Goal: Task Accomplishment & Management: Manage account settings

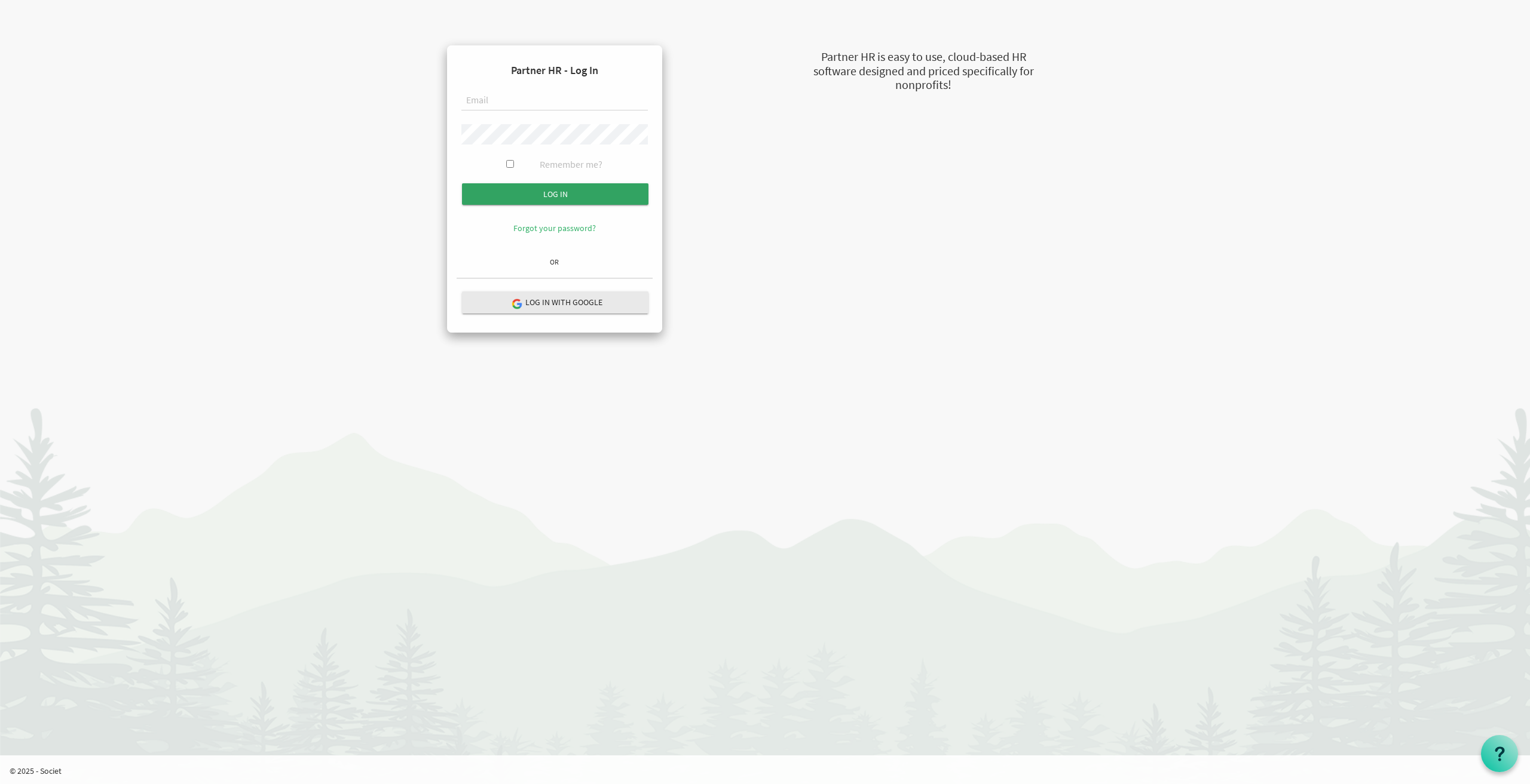
type input "sheeba@newcircles.ca"
click at [562, 189] on input "Log in" at bounding box center [555, 194] width 187 height 22
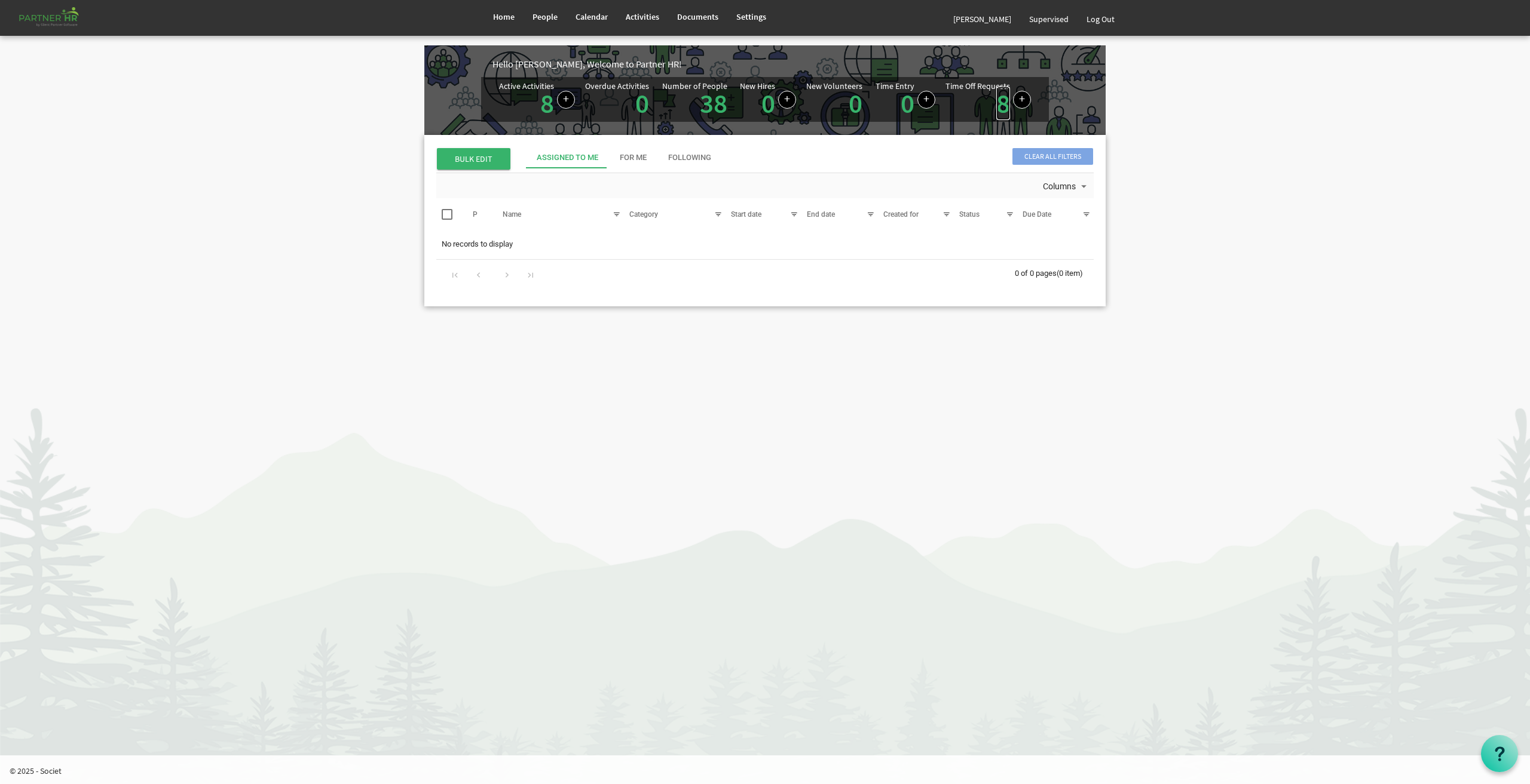
click at [1002, 102] on link "8" at bounding box center [1003, 104] width 14 height 33
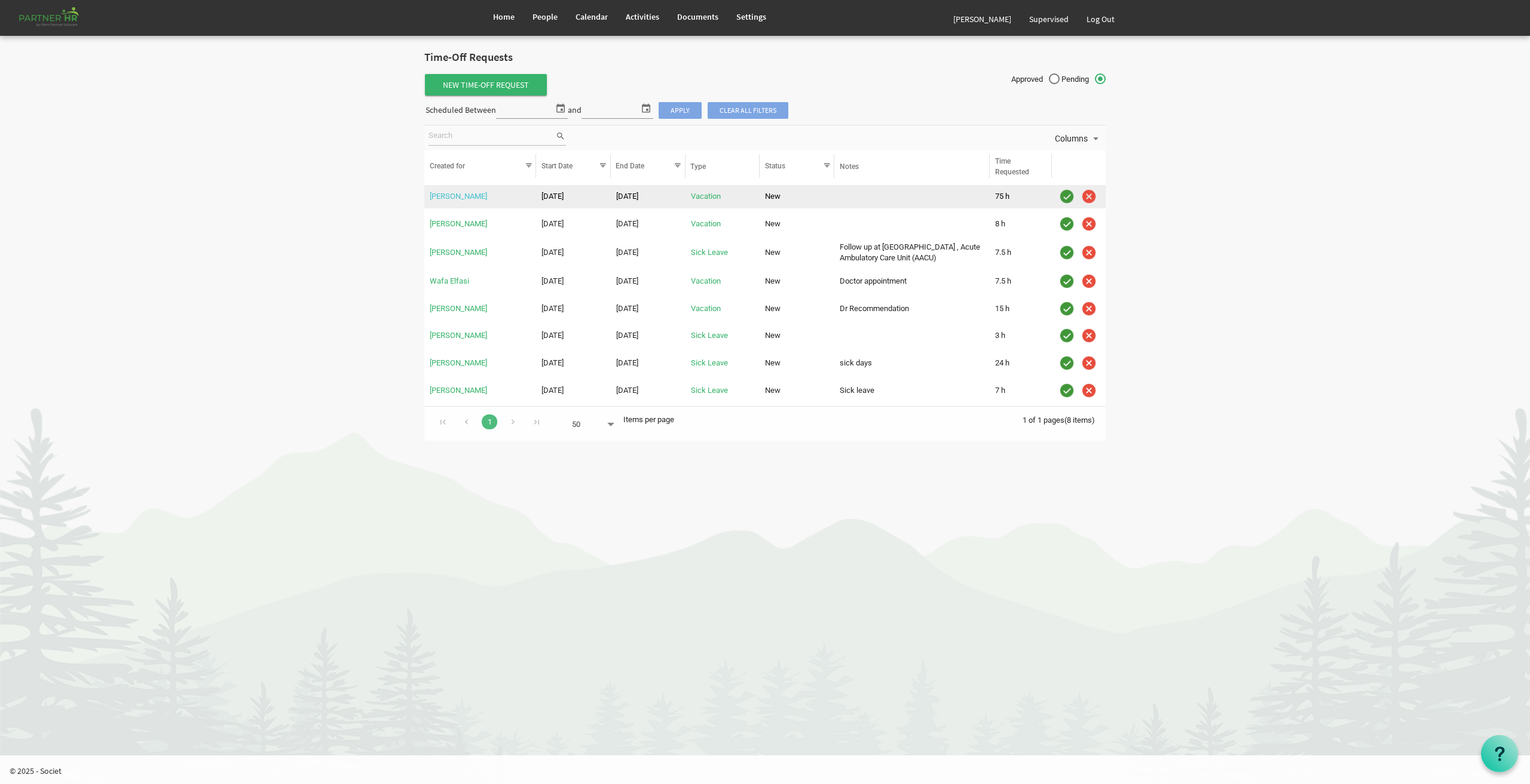
click at [449, 196] on link "Kimona Hudson" at bounding box center [458, 196] width 57 height 9
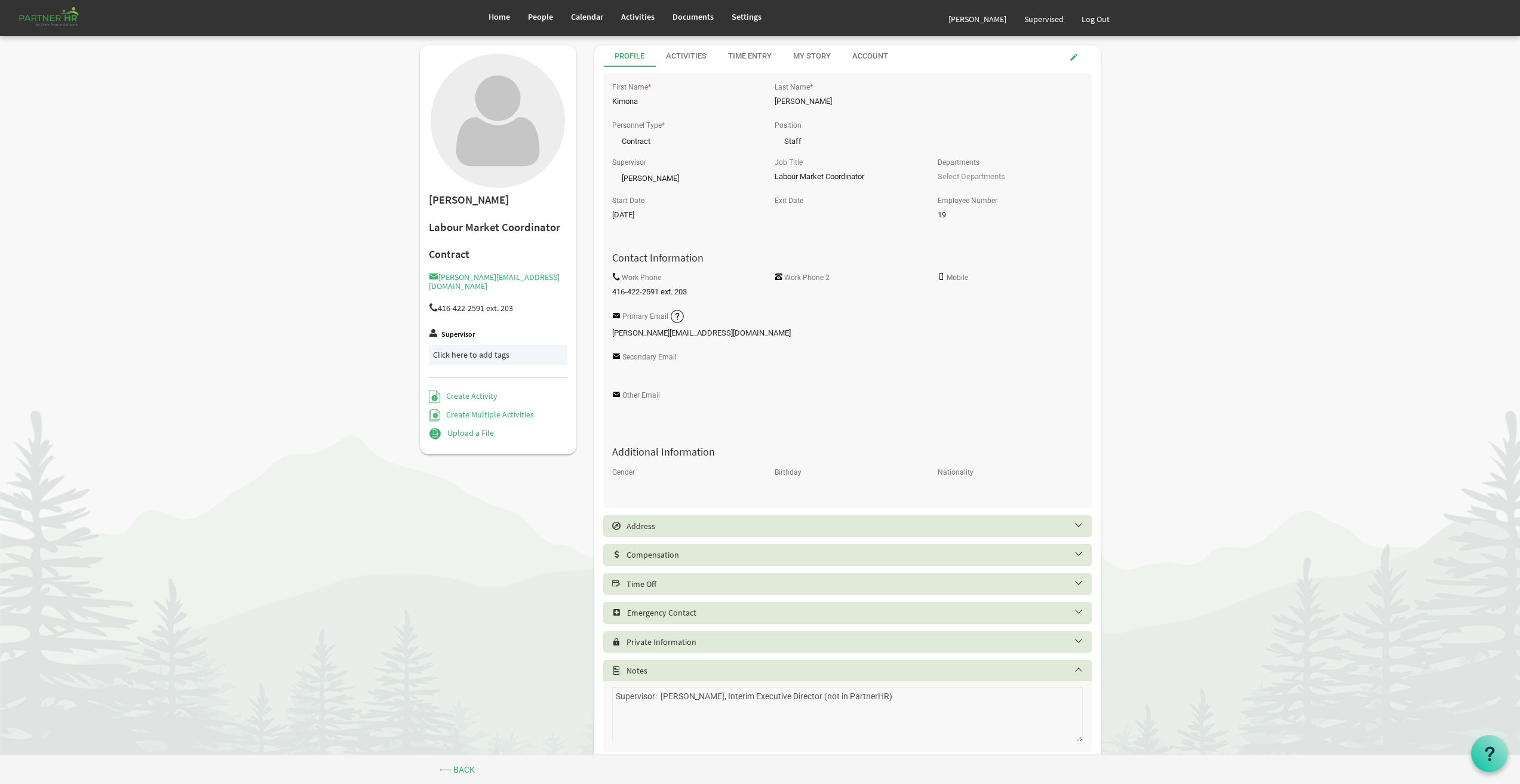
click at [645, 579] on h5 "Time Off" at bounding box center [857, 584] width 489 height 10
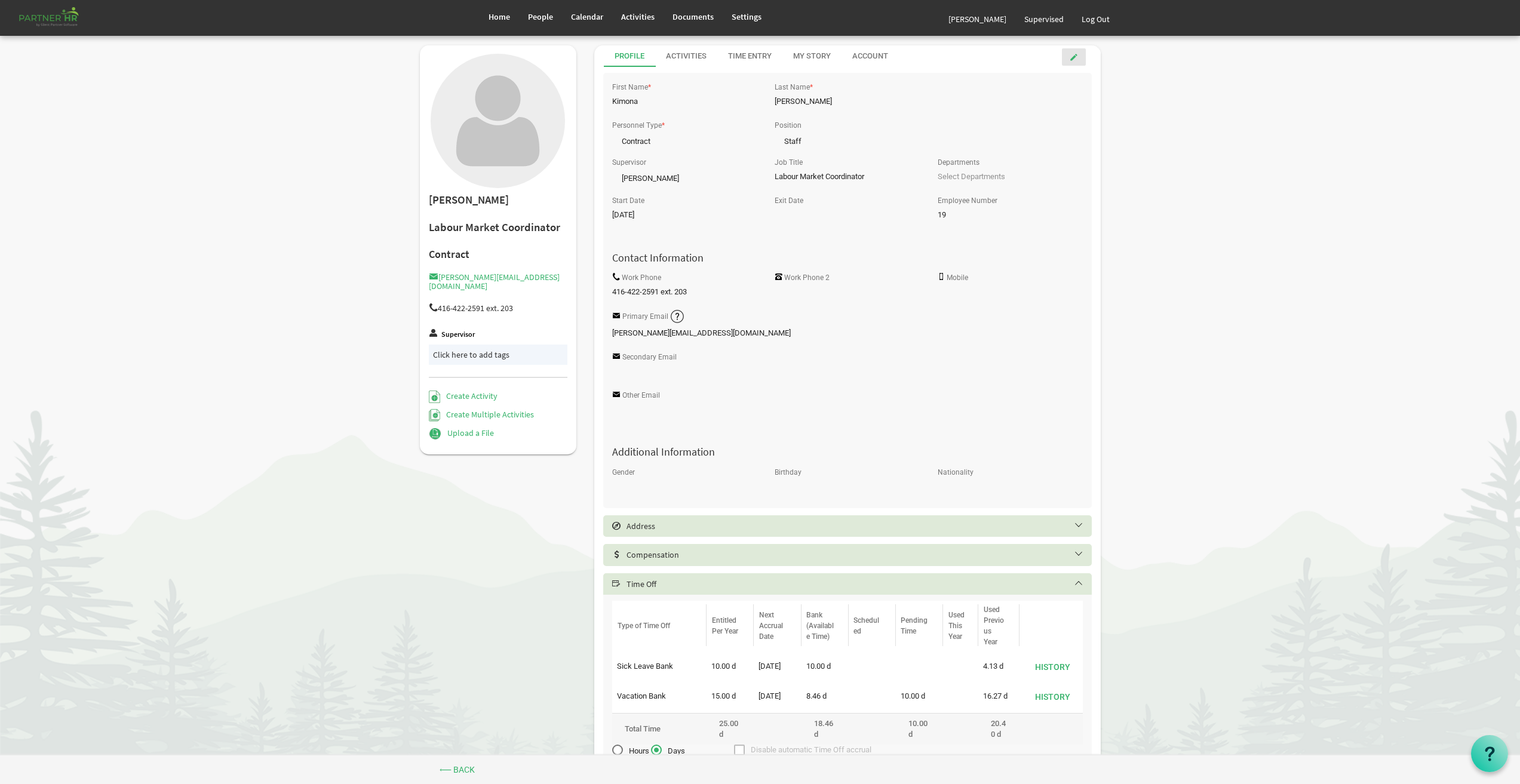
click at [1073, 59] on span at bounding box center [1074, 57] width 8 height 8
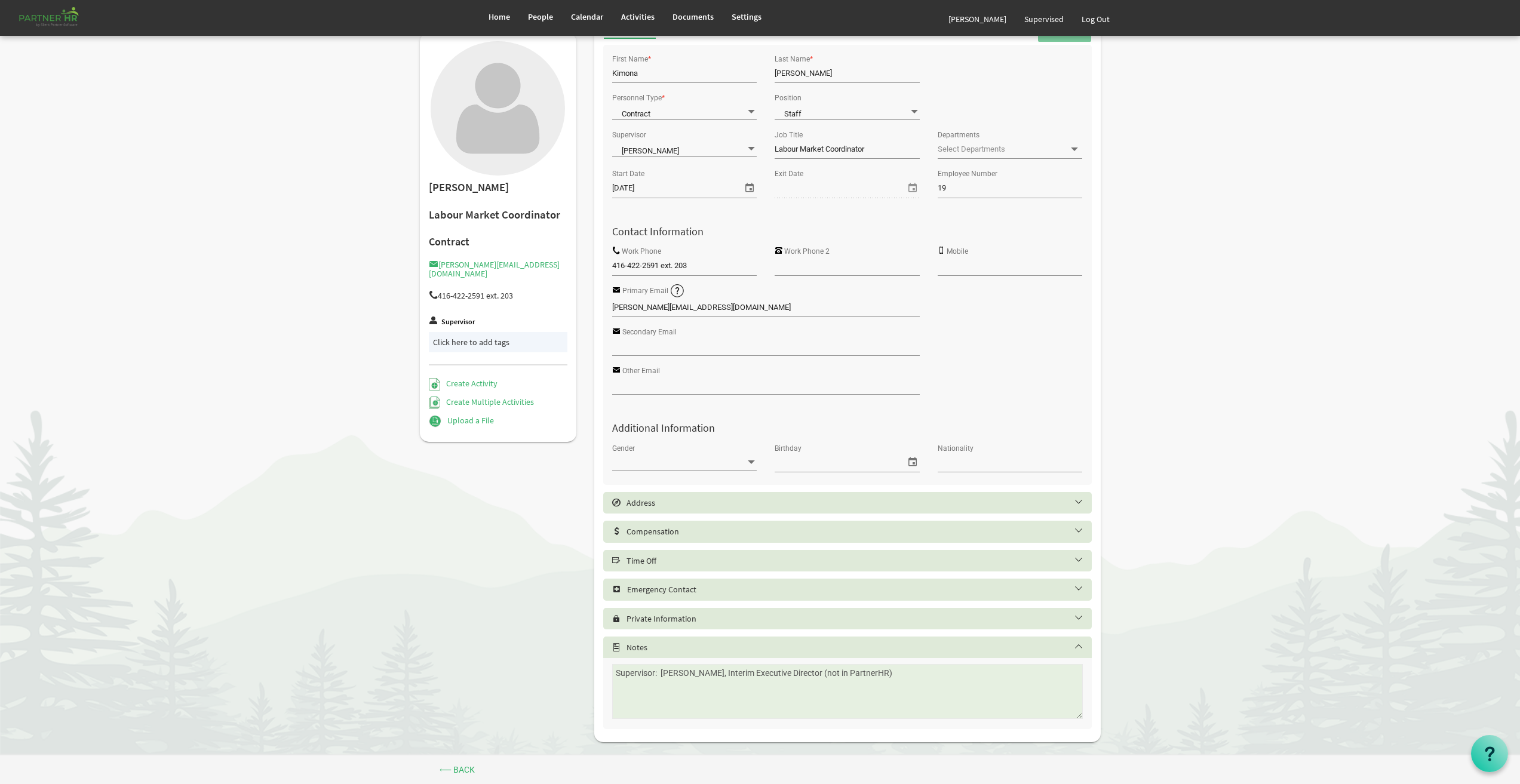
scroll to position [39, 0]
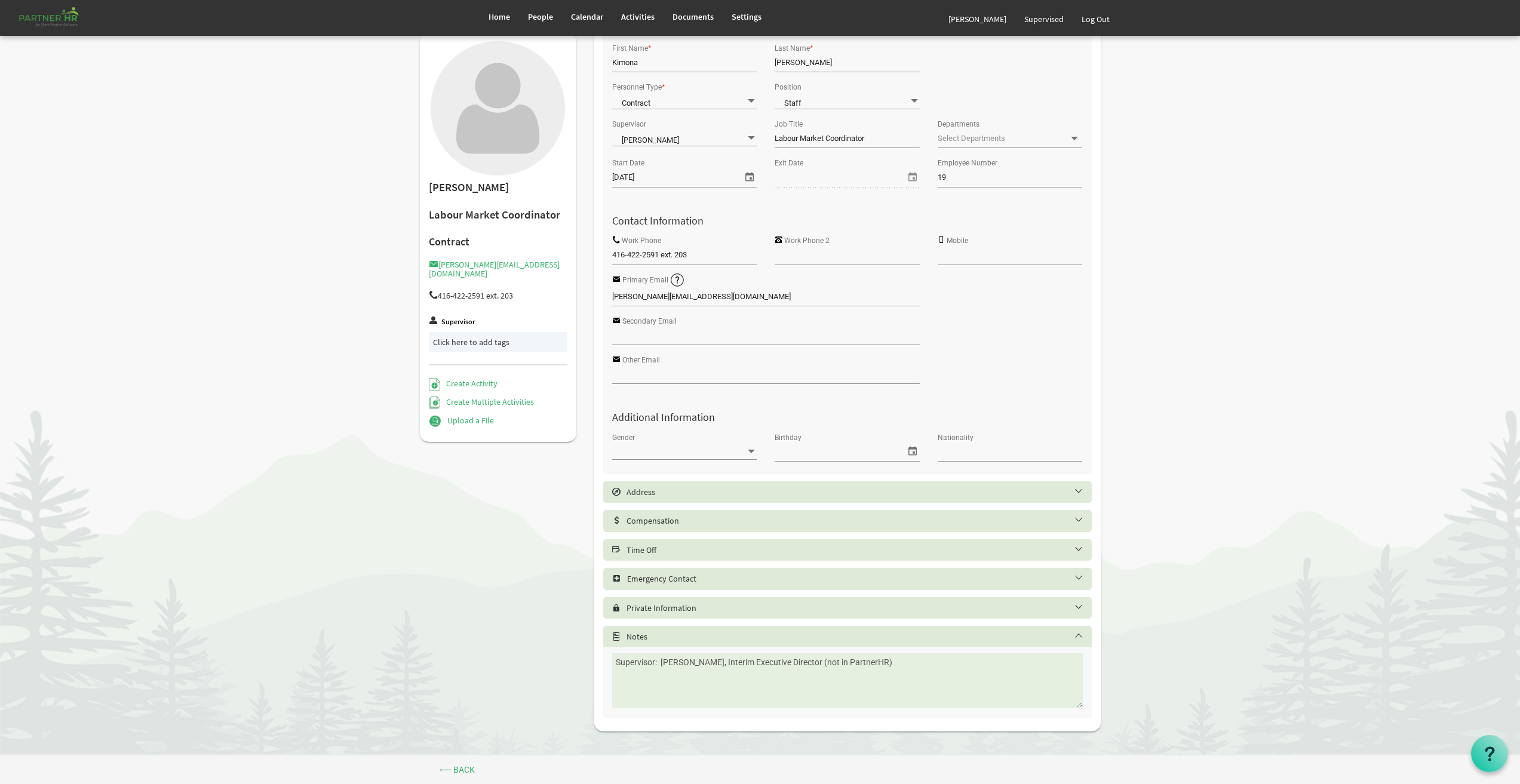
click at [669, 549] on h5 "Time Off" at bounding box center [857, 550] width 489 height 10
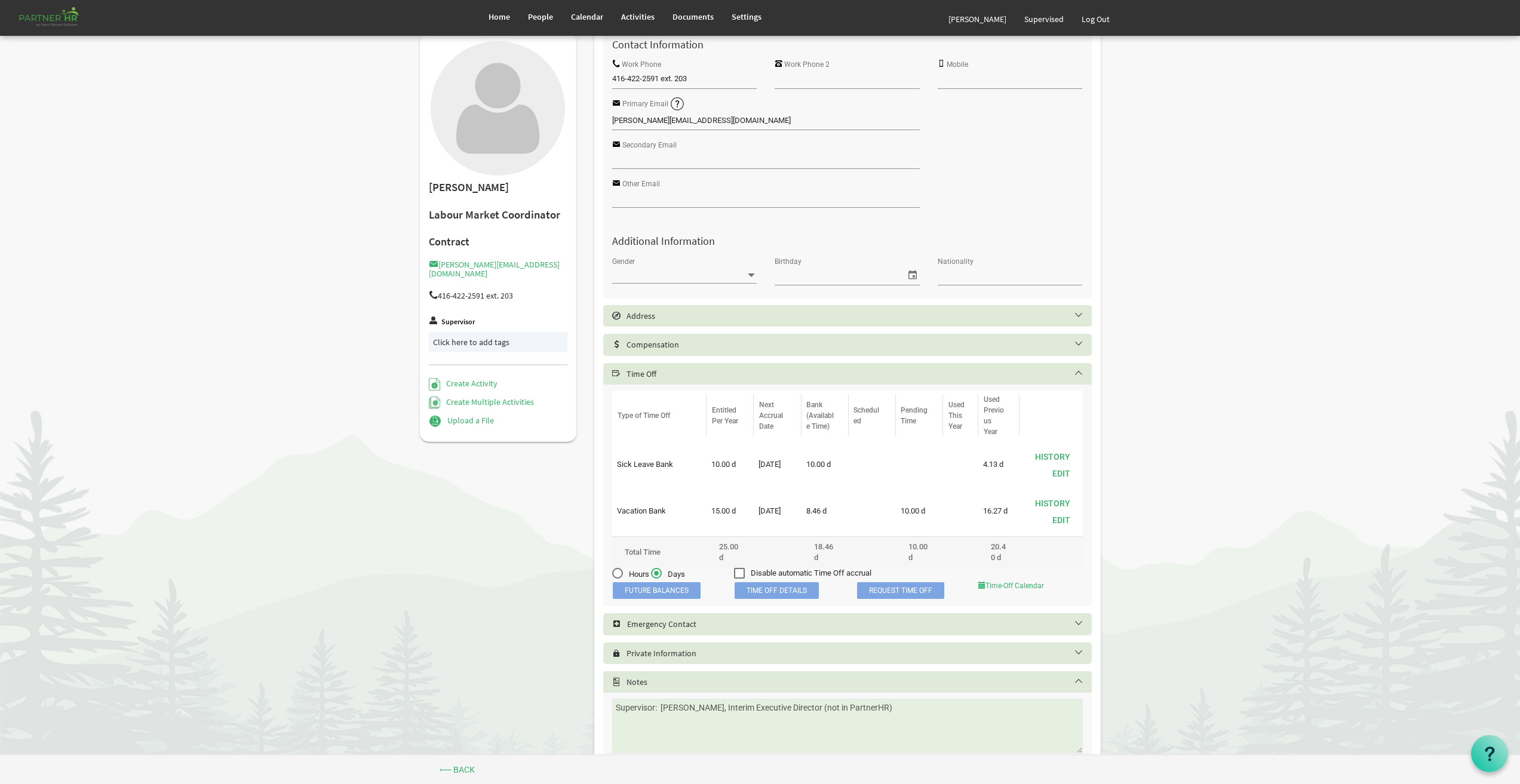
scroll to position [218, 0]
click at [617, 573] on label "Hours" at bounding box center [631, 571] width 37 height 12
click at [613, 568] on input "Hours" at bounding box center [612, 568] width 1 height 1
radio input "true"
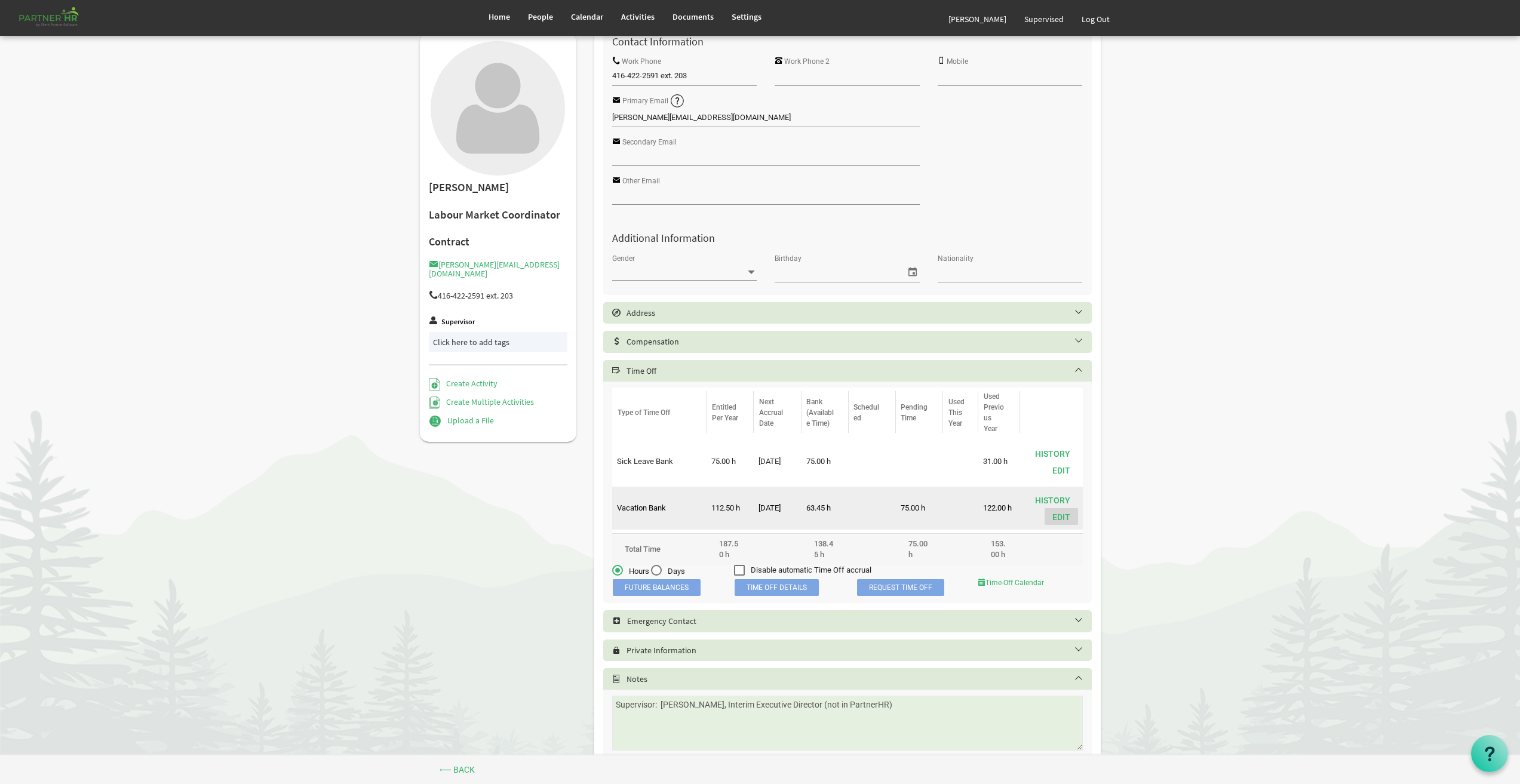
click at [1064, 513] on button "Edit" at bounding box center [1062, 516] width 33 height 17
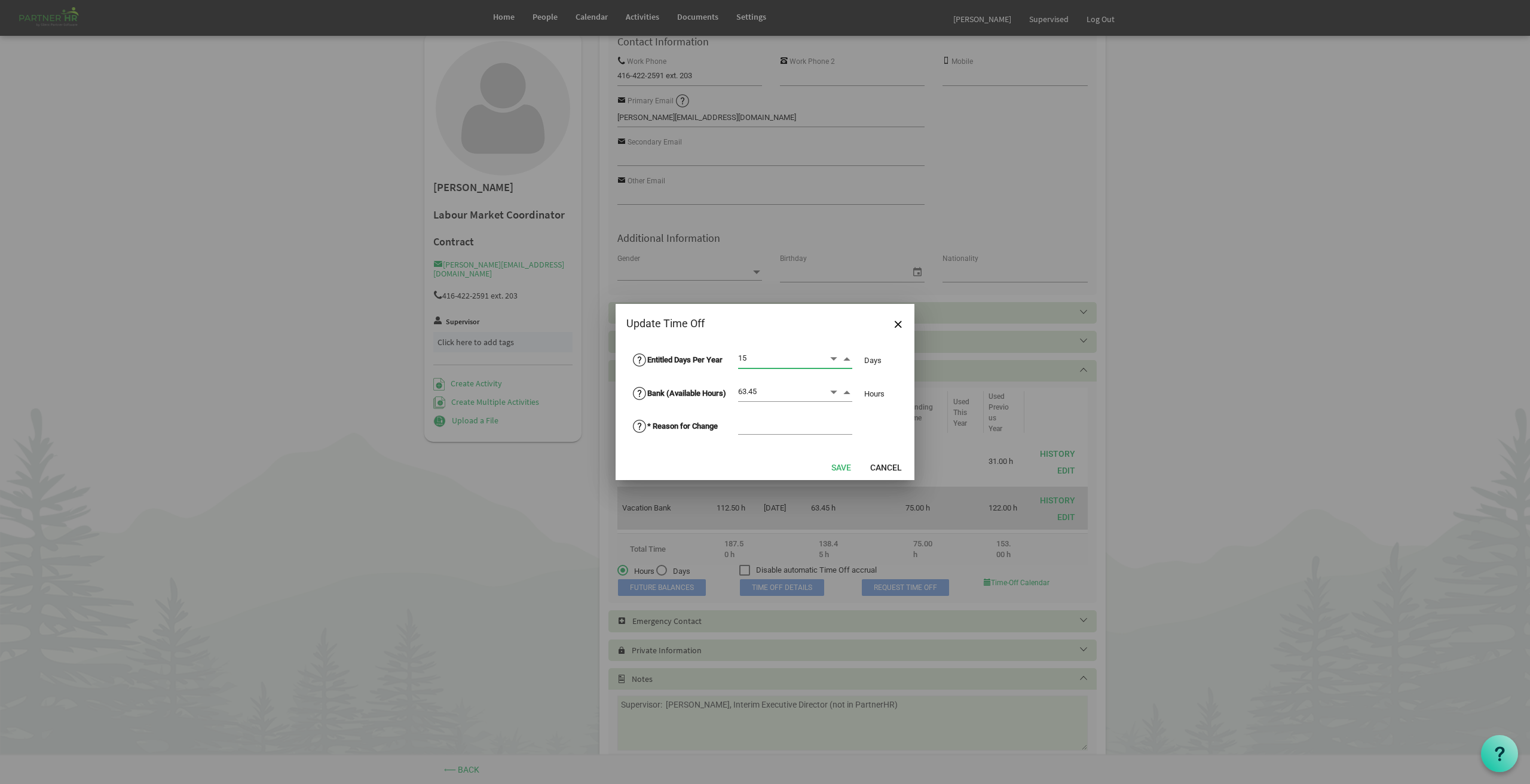
type input "15.00"
click at [772, 390] on input "63.45" at bounding box center [783, 392] width 90 height 18
click at [885, 463] on button "Cancel" at bounding box center [886, 467] width 47 height 17
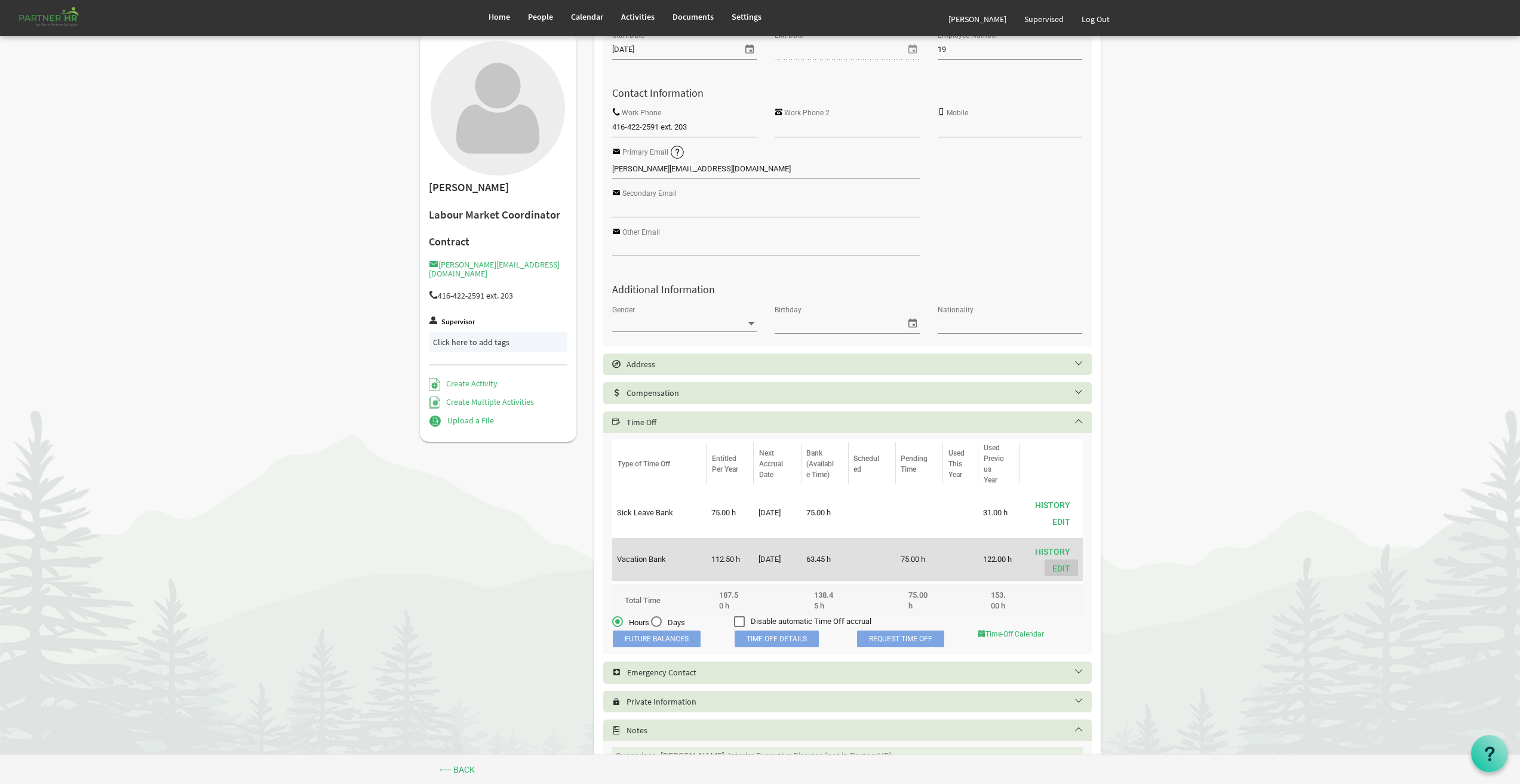
scroll to position [260, 0]
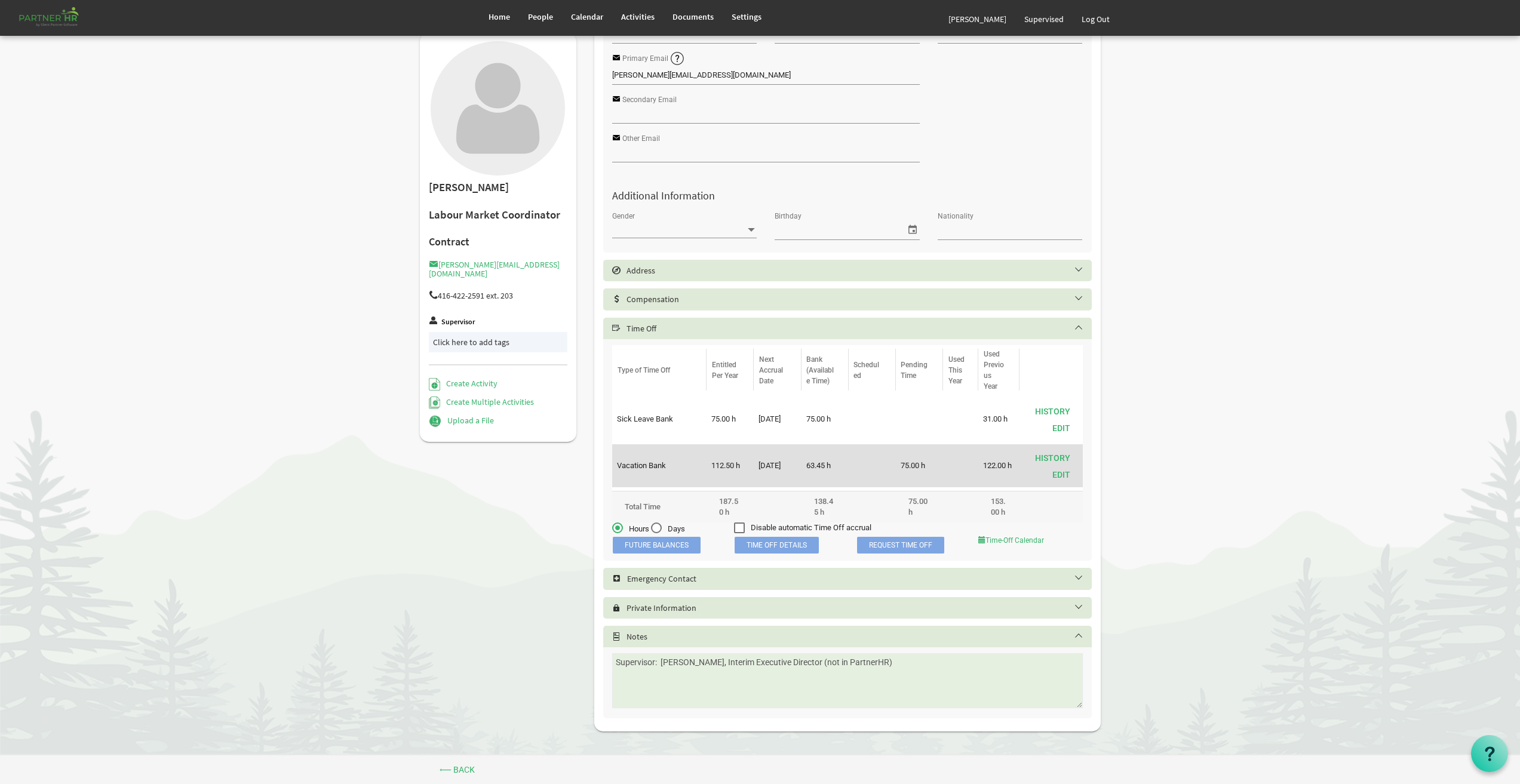
click at [786, 548] on span "Time Off Details" at bounding box center [777, 545] width 85 height 17
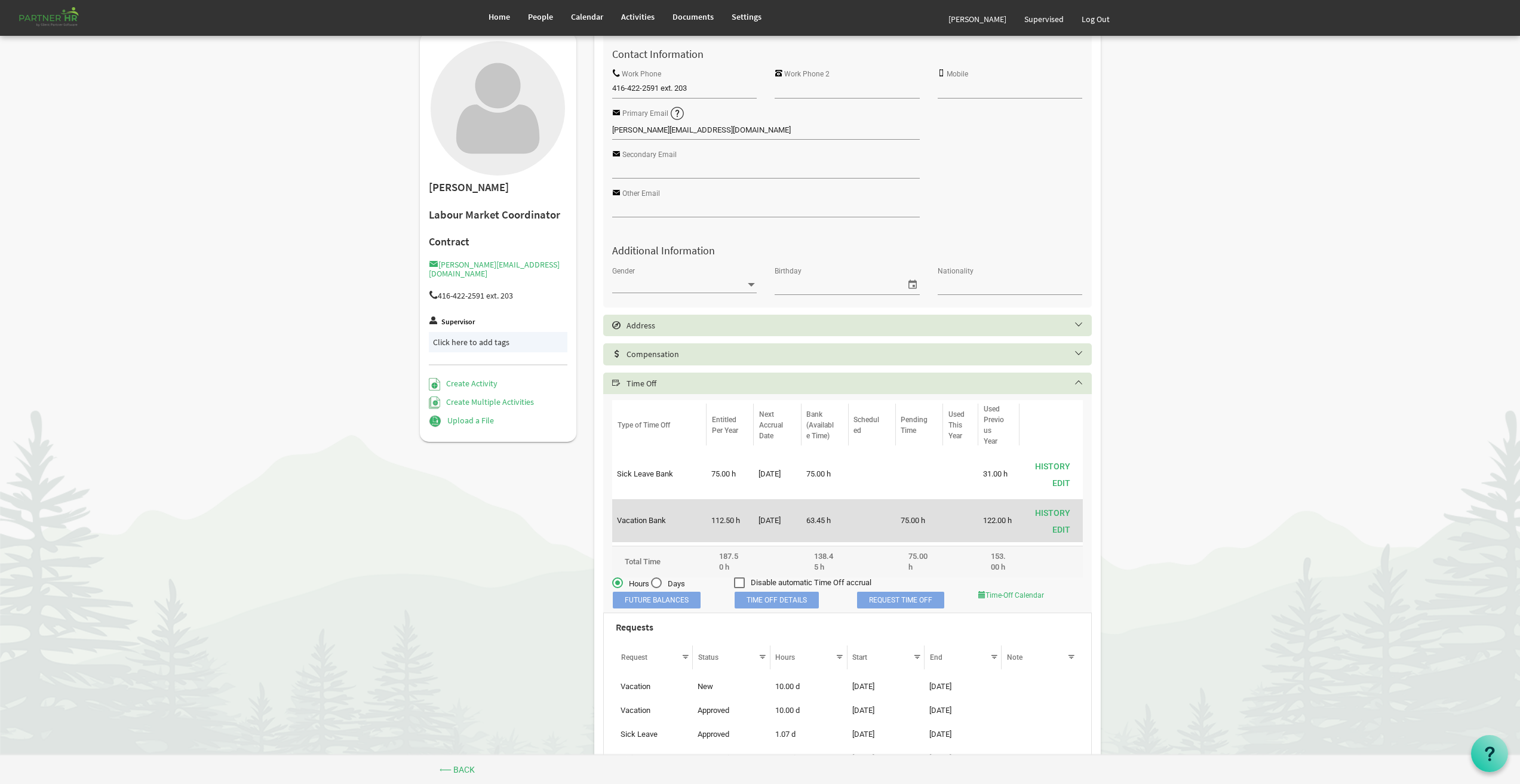
scroll to position [0, 0]
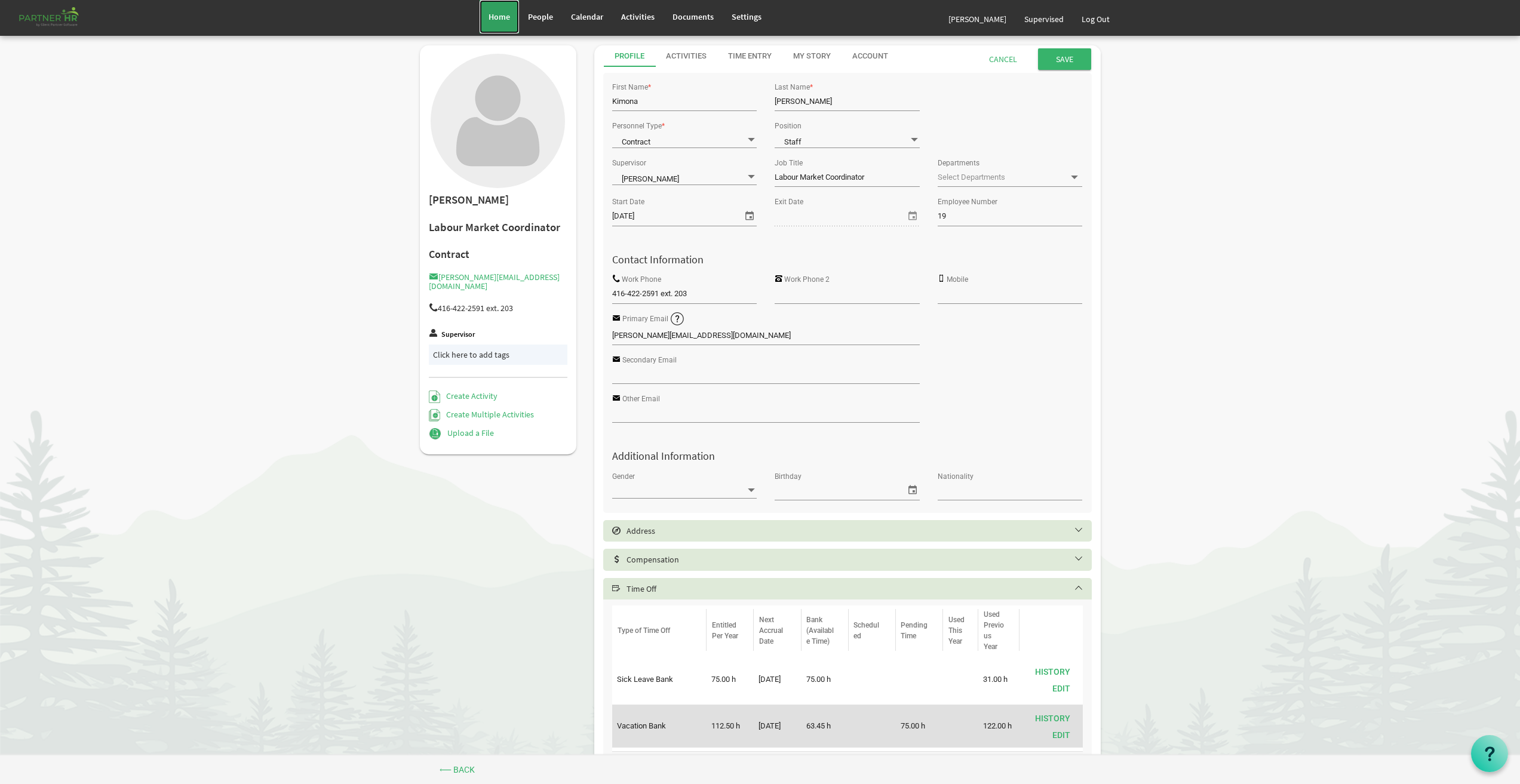
click at [513, 18] on link "Home" at bounding box center [500, 17] width 40 height 33
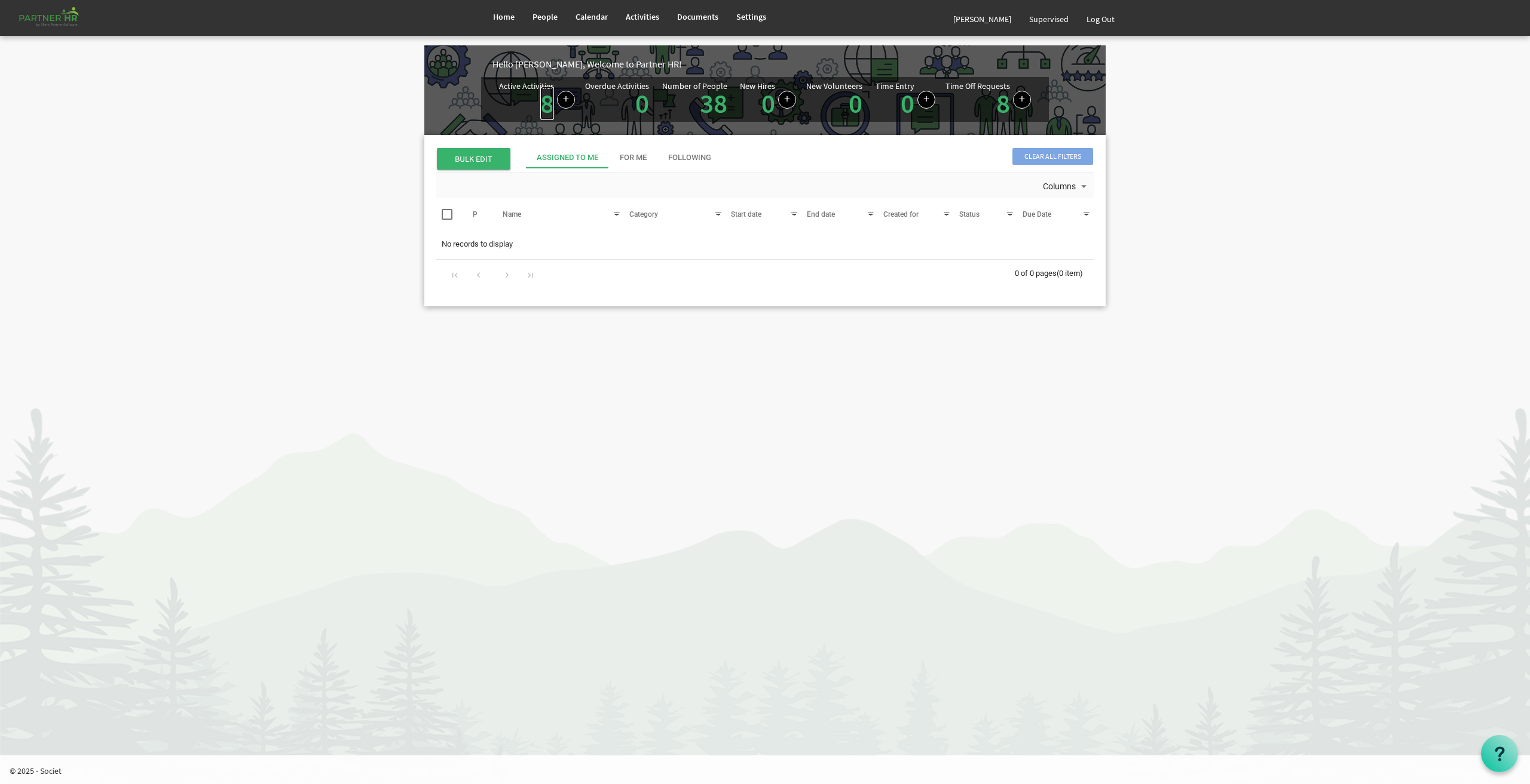
click at [547, 103] on link "8" at bounding box center [547, 104] width 14 height 33
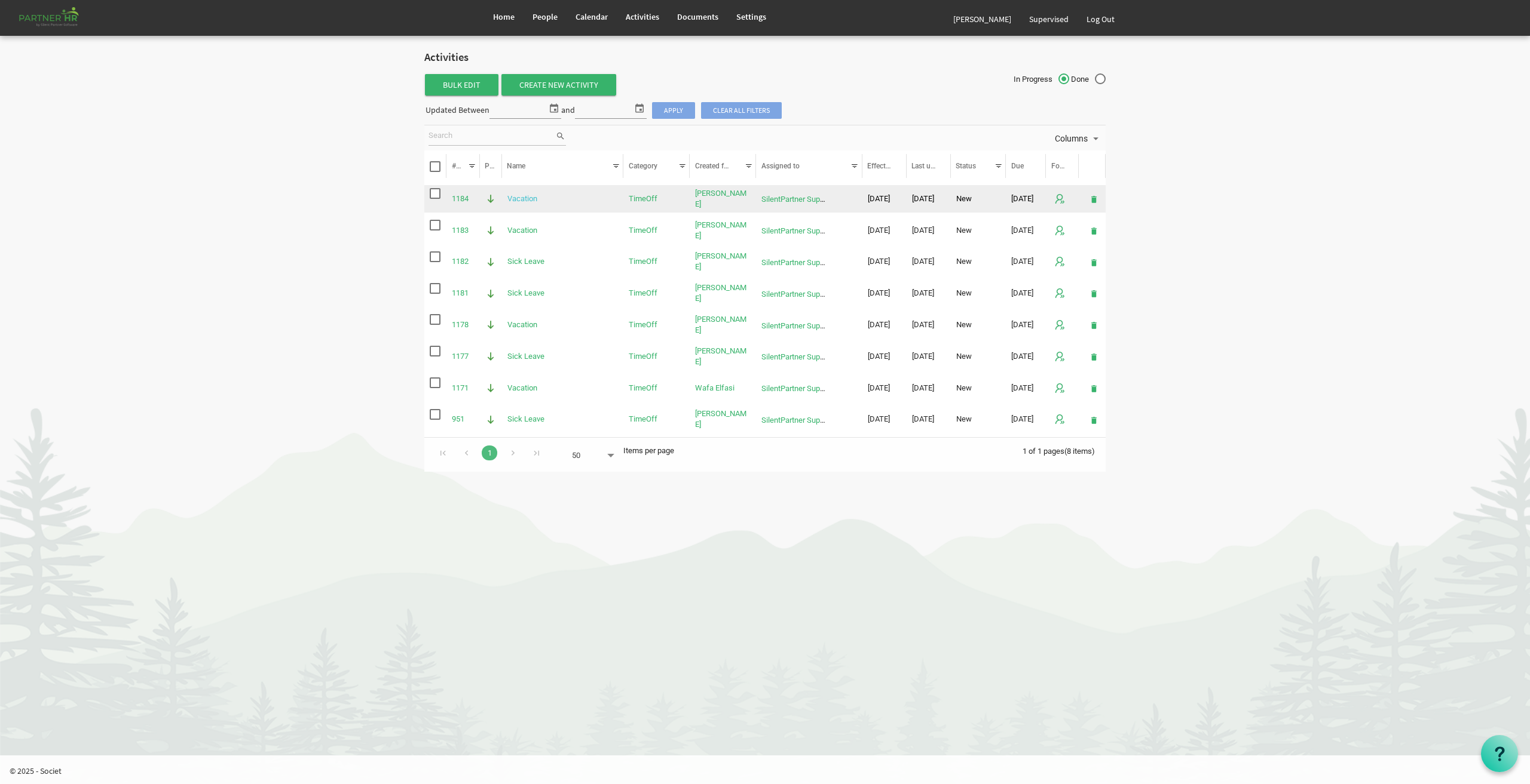
click at [531, 200] on link "Vacation" at bounding box center [522, 198] width 30 height 9
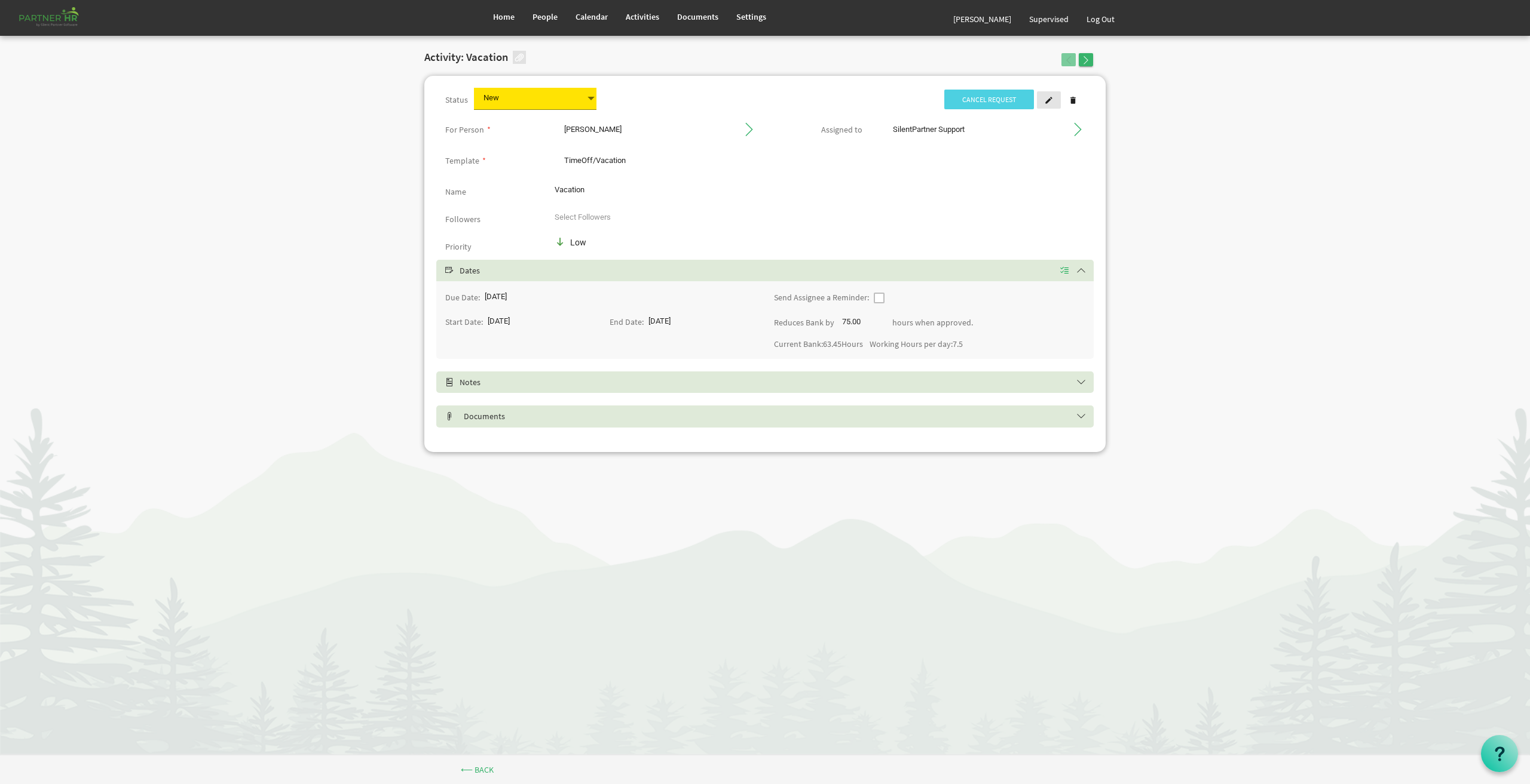
click at [1049, 97] on span at bounding box center [1049, 100] width 8 height 8
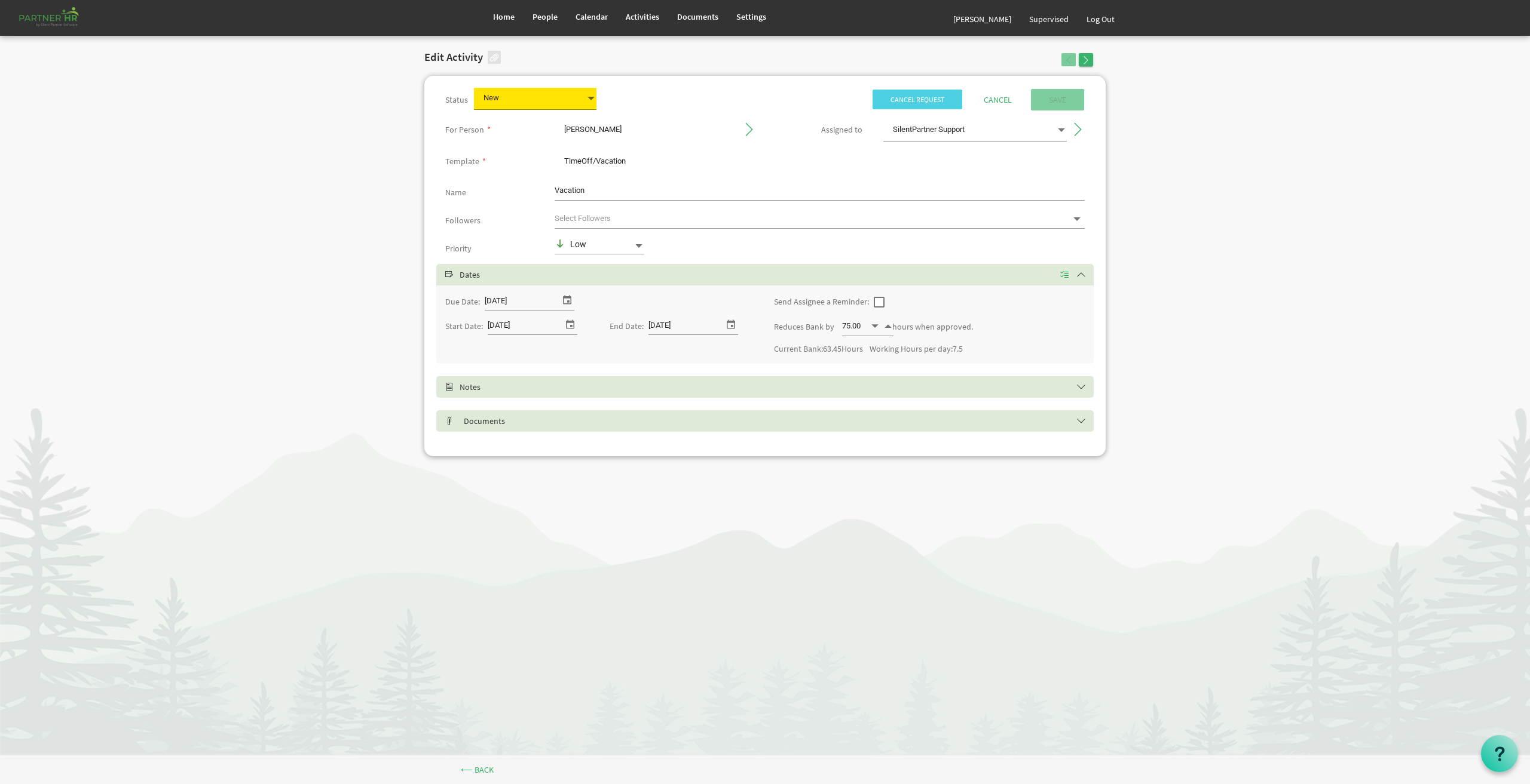
click at [886, 326] on span "Increment value" at bounding box center [888, 327] width 11 height 14
click at [872, 325] on span "Decrement value" at bounding box center [875, 327] width 11 height 14
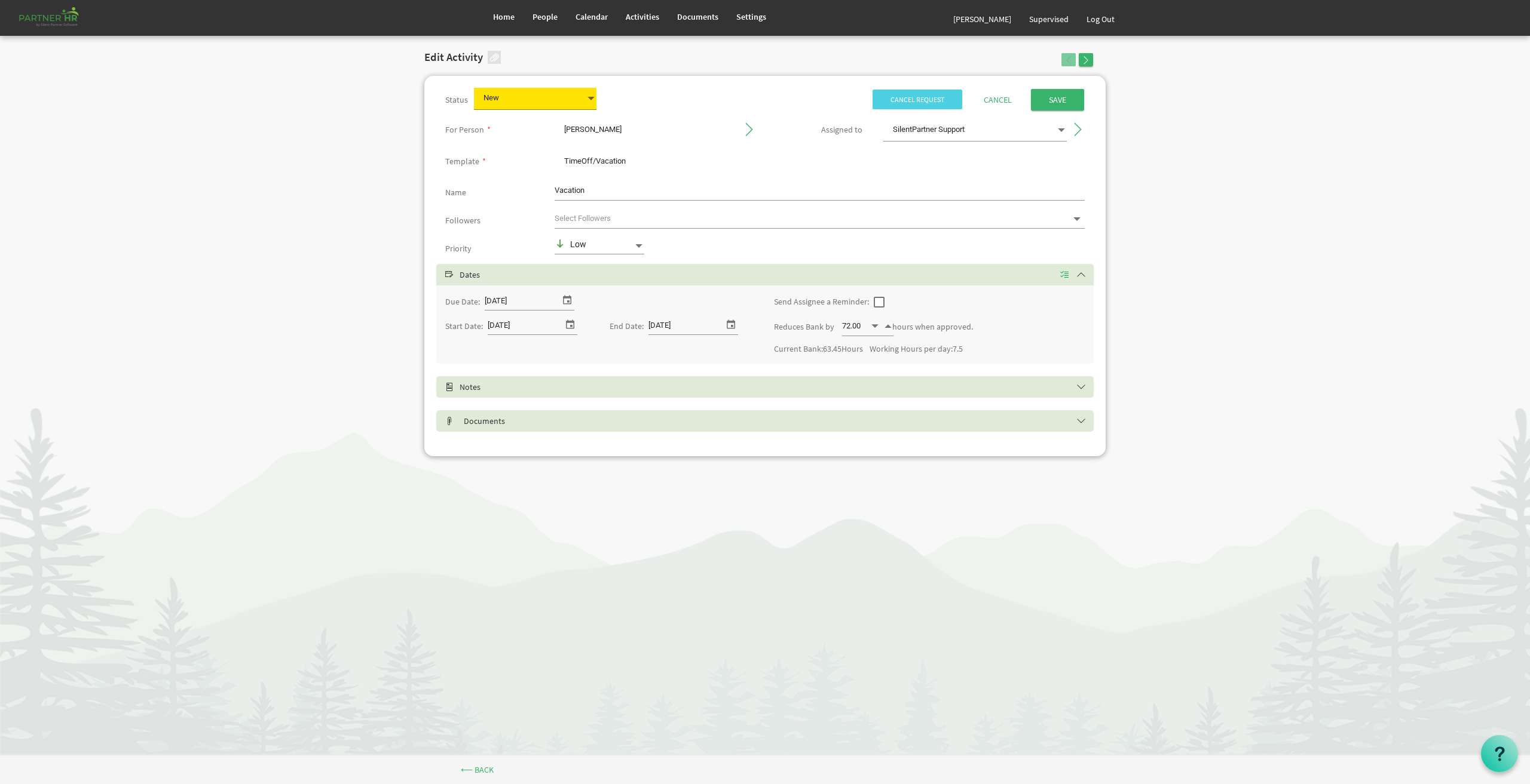
click at [872, 325] on span "Decrement value" at bounding box center [875, 327] width 11 height 14
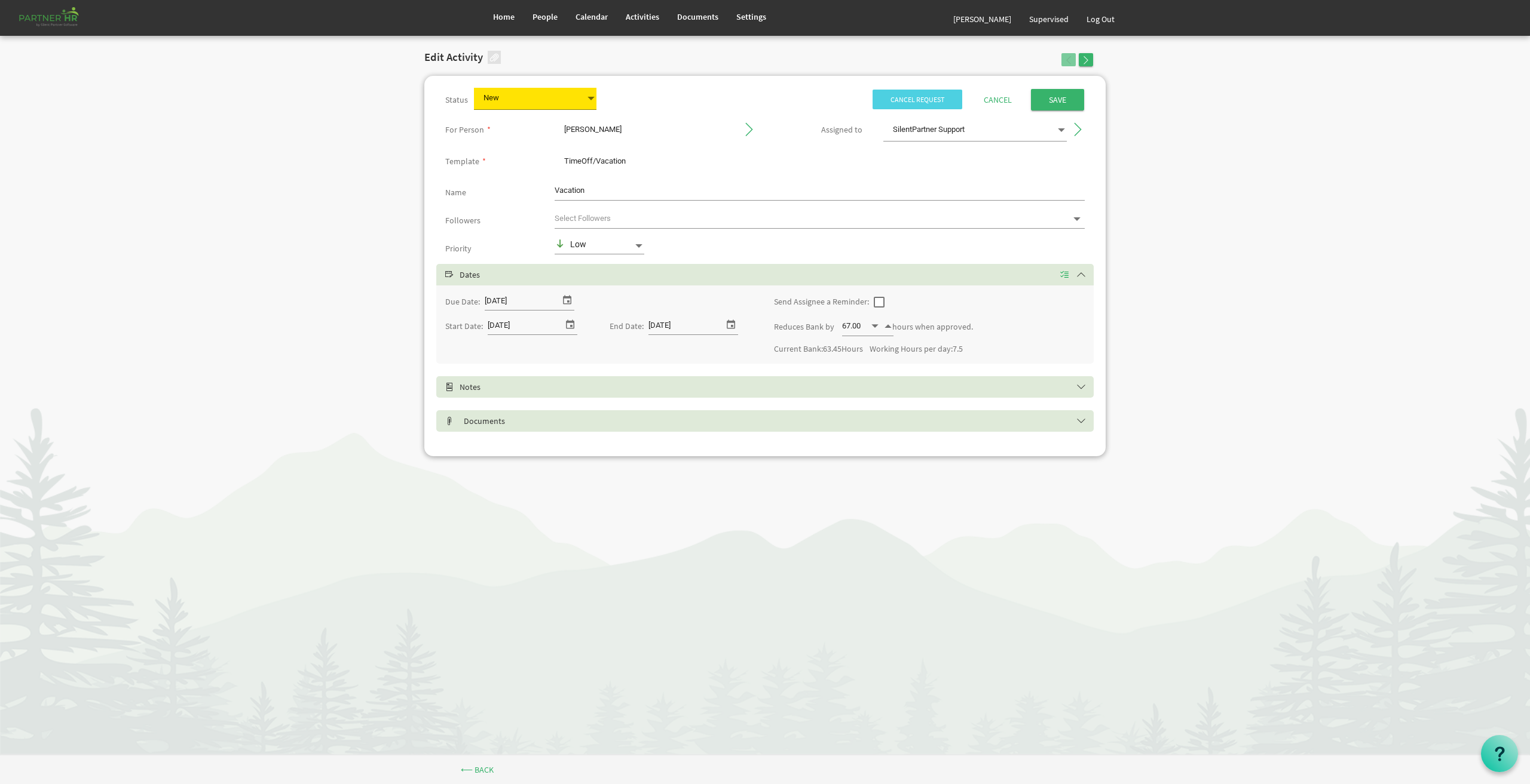
click at [872, 325] on span "Decrement value" at bounding box center [875, 327] width 11 height 14
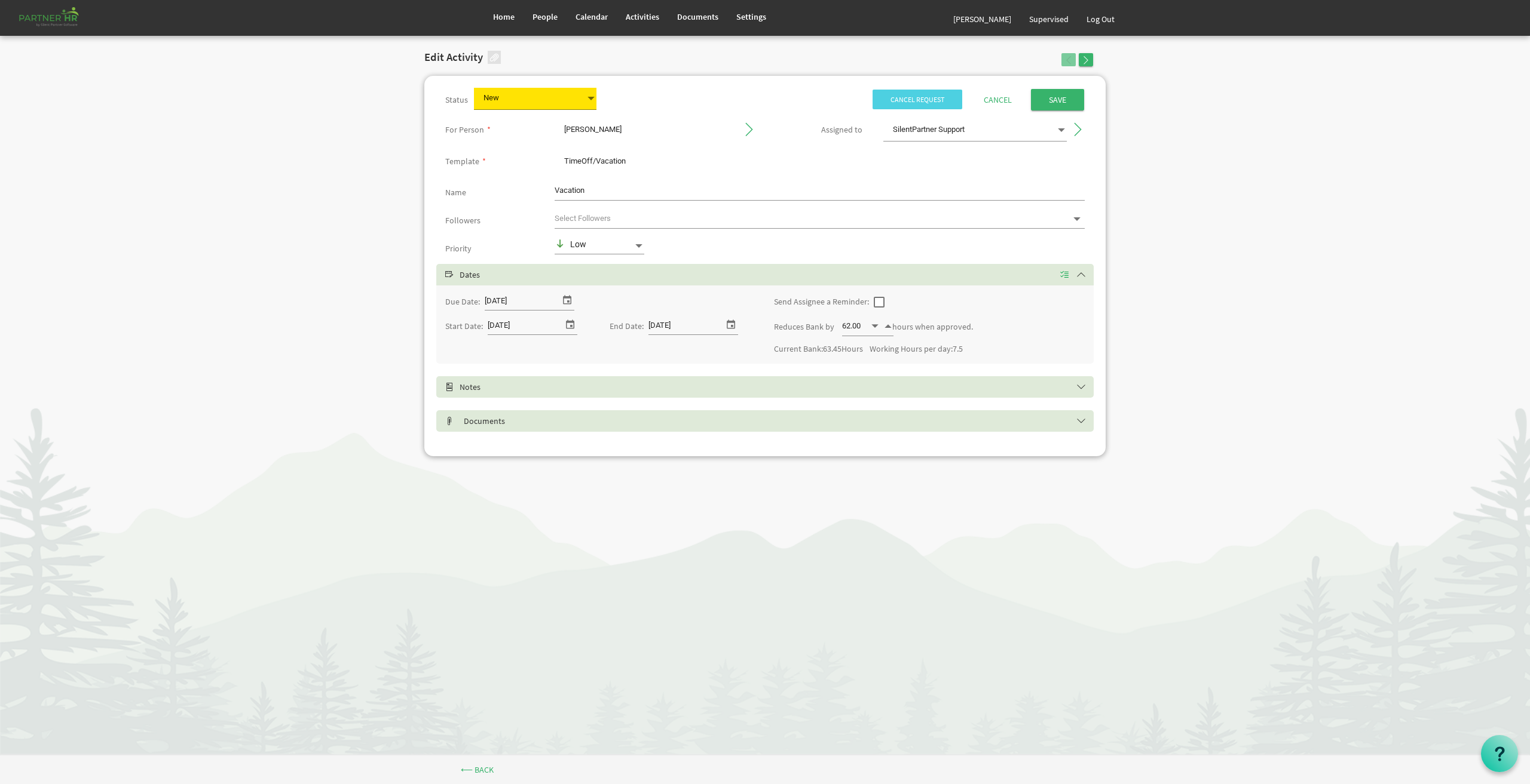
click at [872, 325] on span "Decrement value" at bounding box center [875, 327] width 11 height 14
type input "60.00"
click at [682, 349] on div "Start Date: 12/17/2025 End Date: 1/12/2026 Reduces Bank by 60.00 60 hours when …" at bounding box center [765, 335] width 658 height 39
click at [500, 387] on h5 "Notes" at bounding box center [774, 387] width 658 height 10
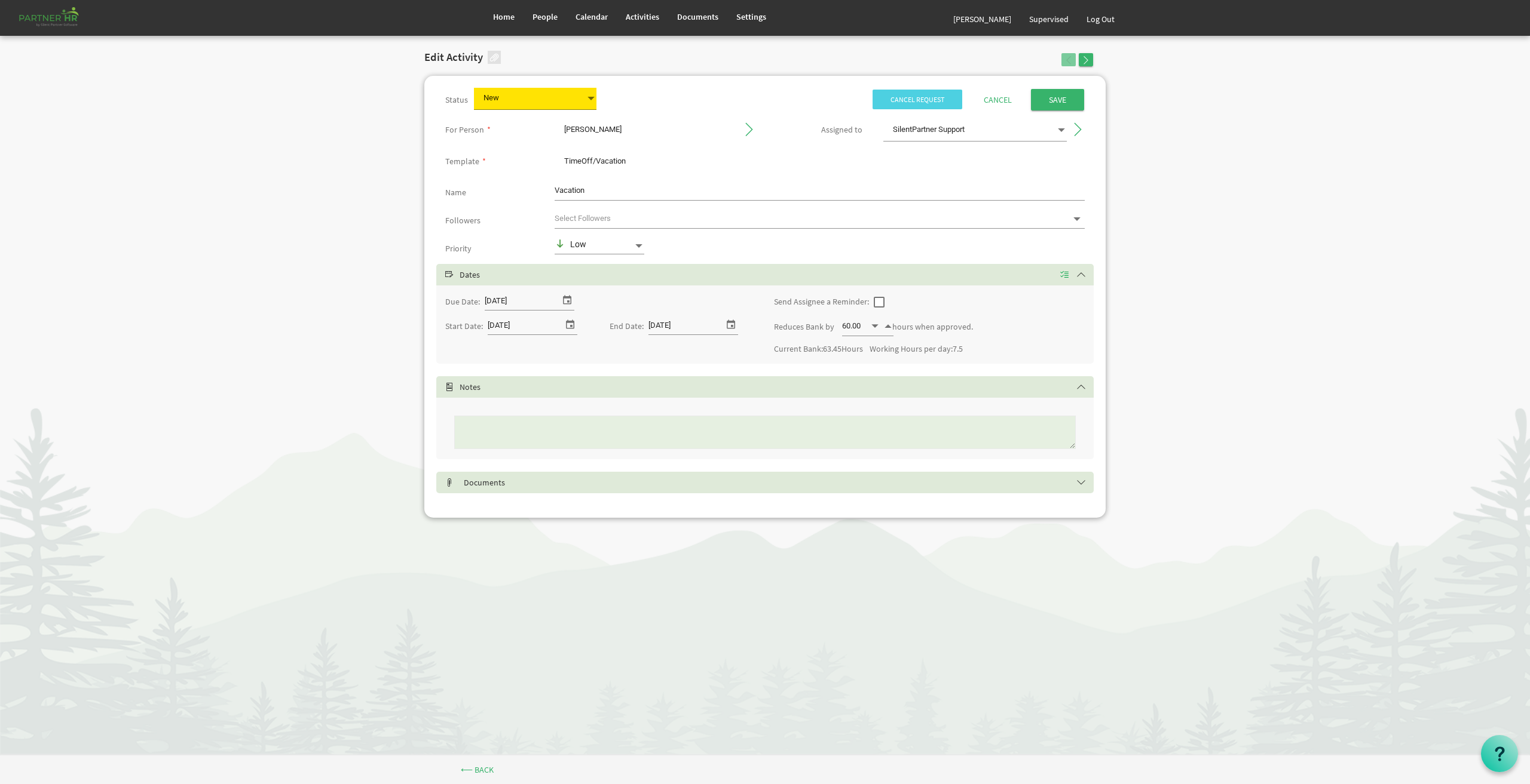
click at [528, 428] on textarea at bounding box center [765, 433] width 622 height 33
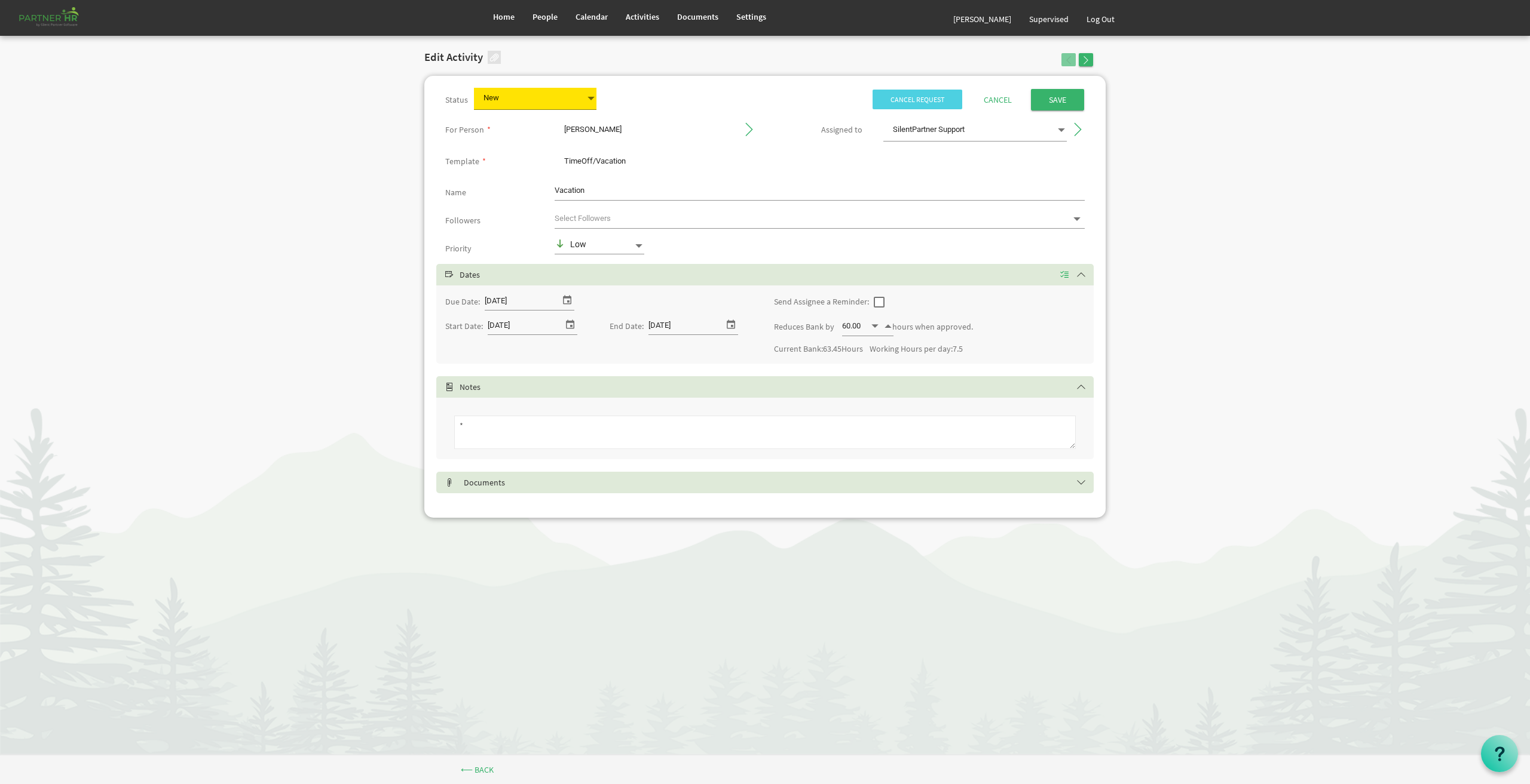
type textarea "*"
click at [490, 426] on textarea "8 Vanaction and 5 Bereavement days" at bounding box center [765, 433] width 622 height 33
click at [478, 428] on textarea "8 Vanaction and 5 Bereavement days" at bounding box center [765, 433] width 622 height 33
click at [590, 427] on textarea "8 Vacation and 5 Bereavement days" at bounding box center [765, 433] width 622 height 33
type textarea "8 Vacation and 5 Bereavement days, total 13 days"
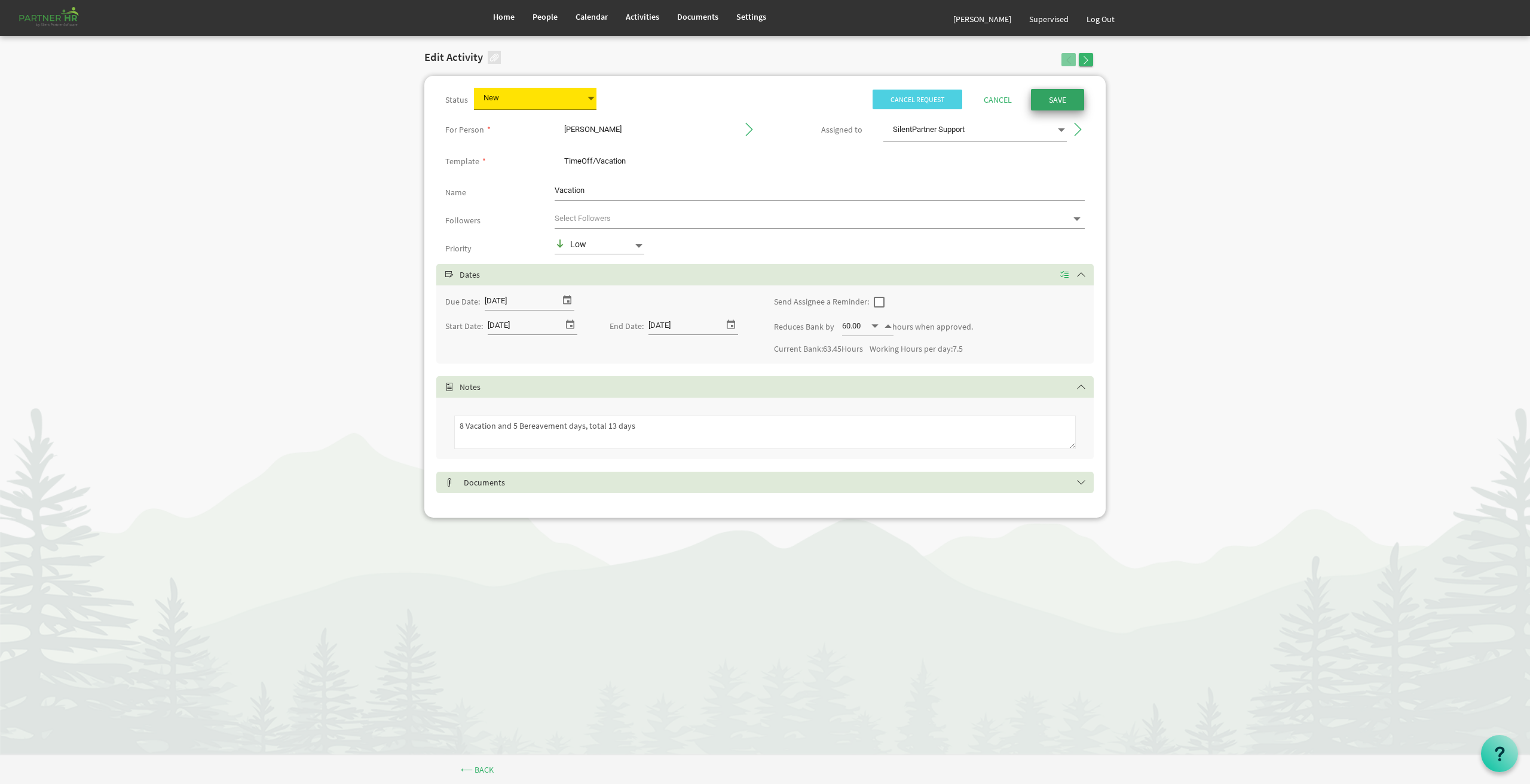
click at [1065, 95] on input "Save" at bounding box center [1057, 99] width 53 height 22
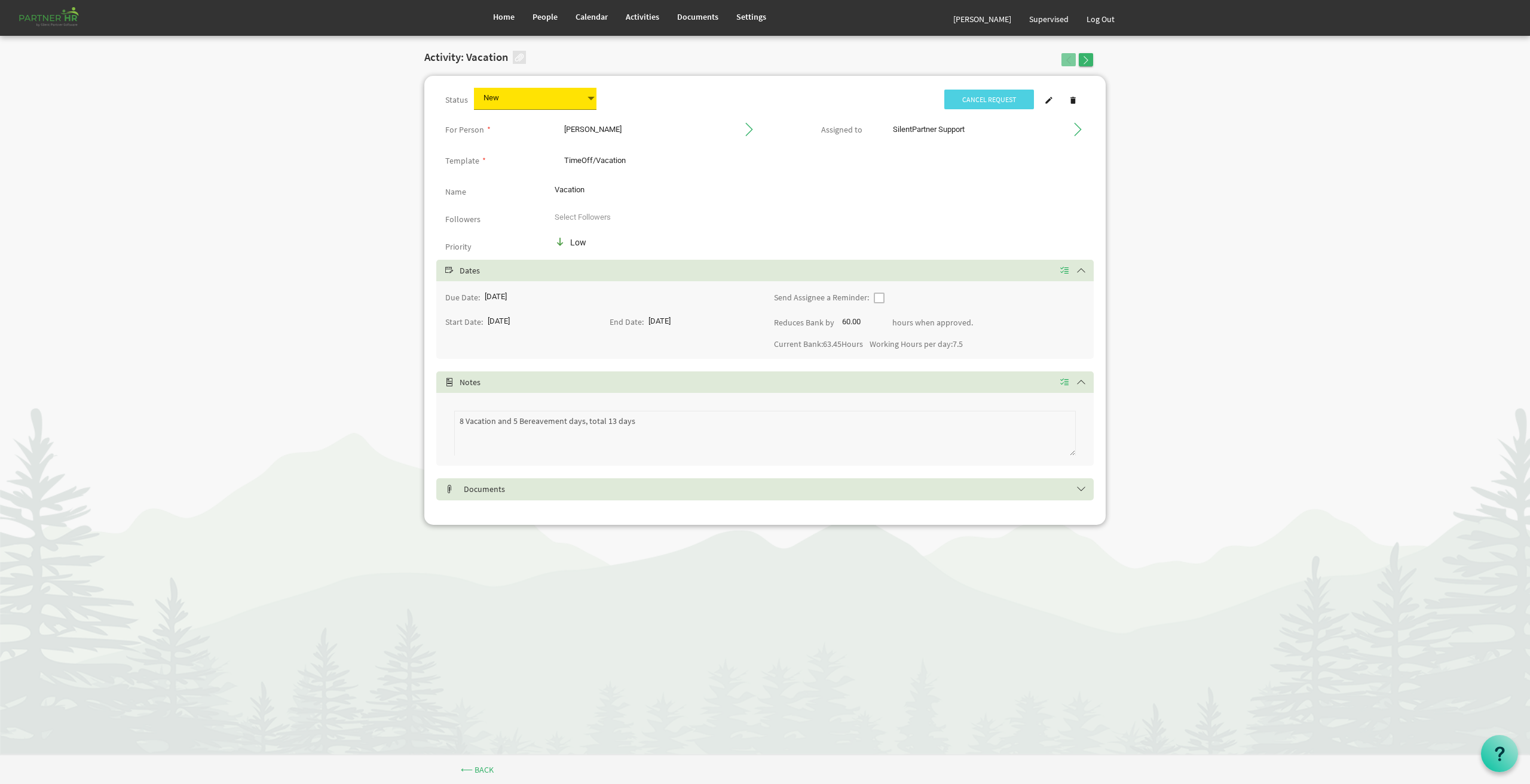
click at [590, 95] on span at bounding box center [590, 99] width 11 height 17
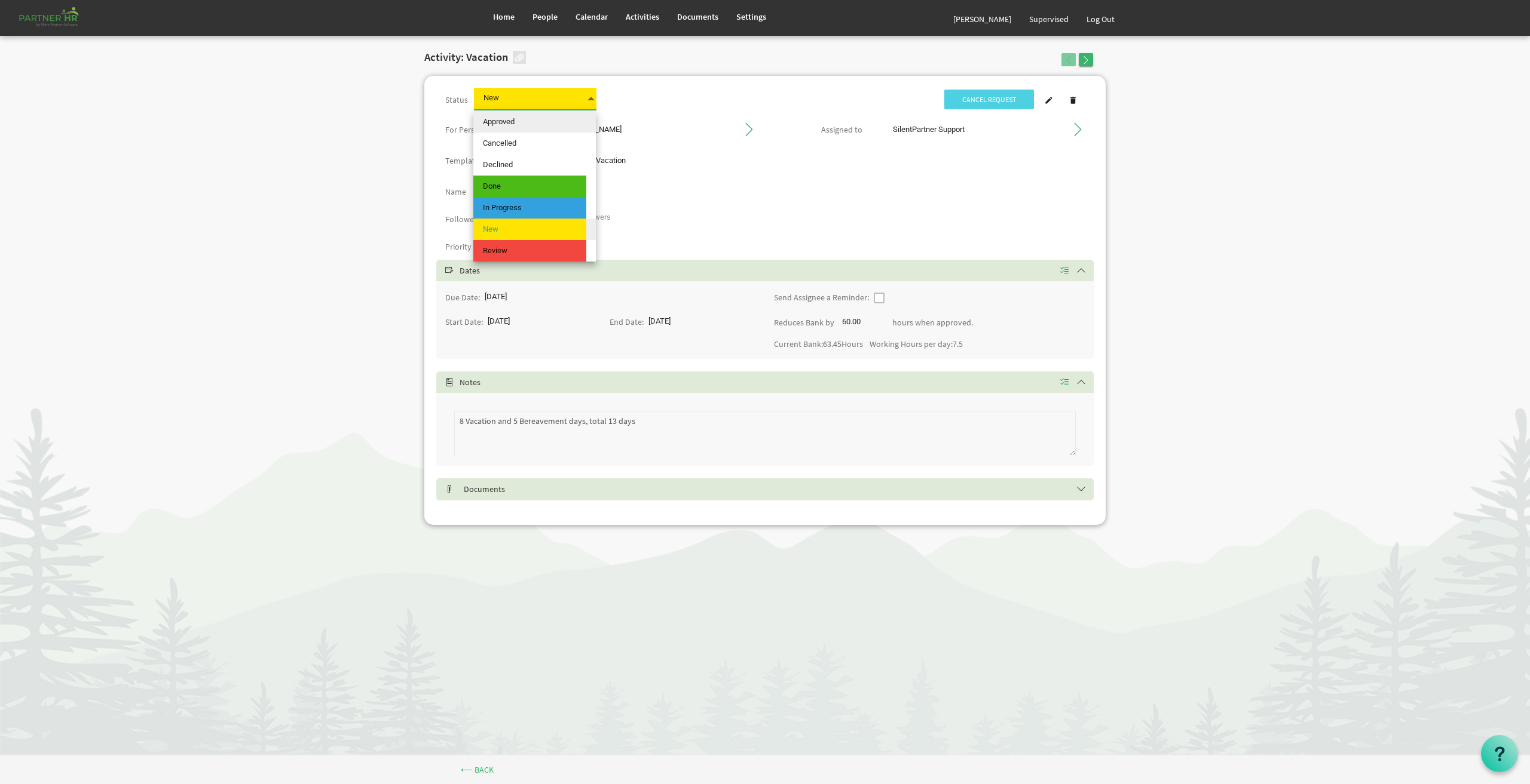
click at [542, 122] on span "Approved" at bounding box center [530, 122] width 113 height 22
type input "Approved"
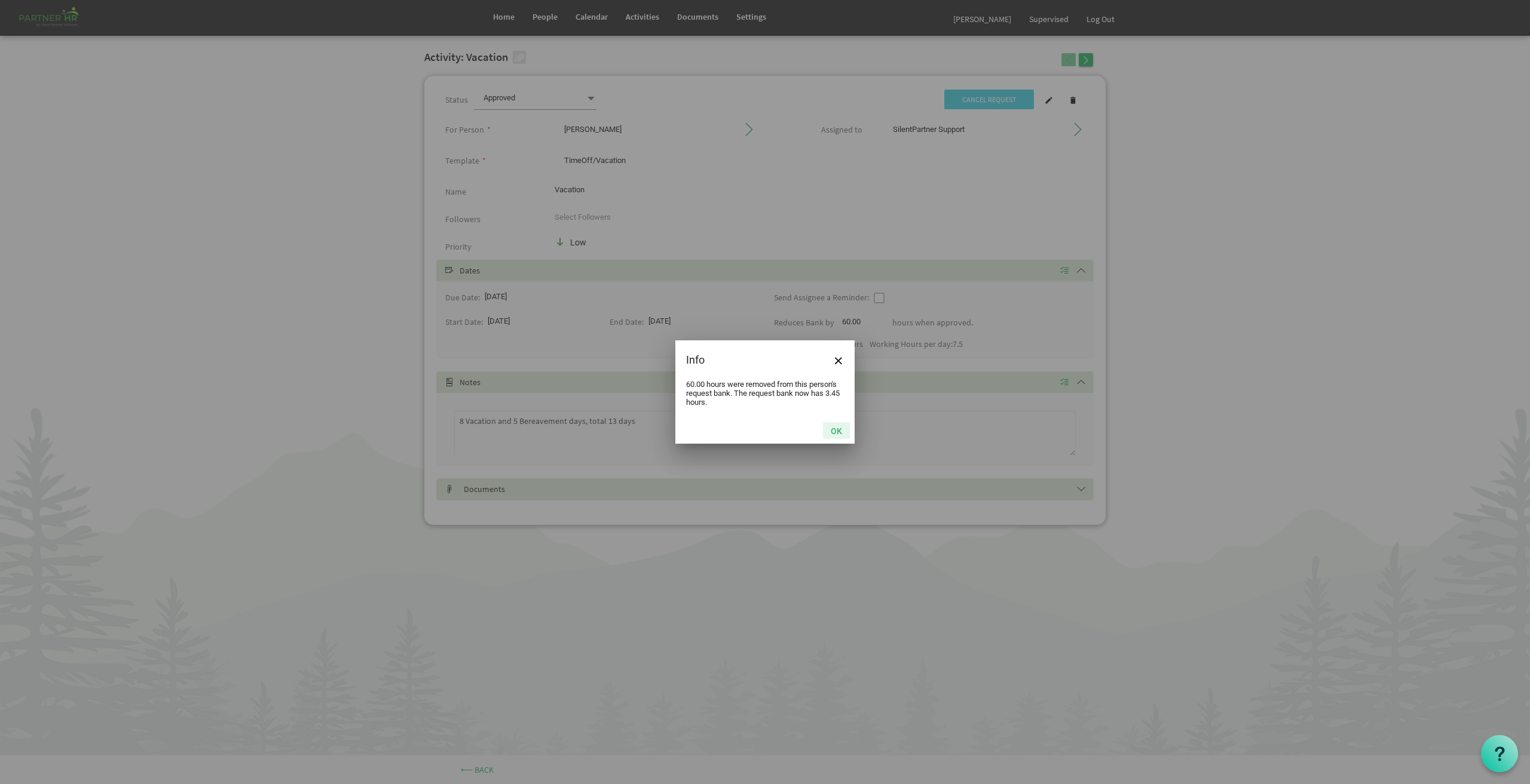
click at [836, 433] on button "OK" at bounding box center [837, 431] width 27 height 17
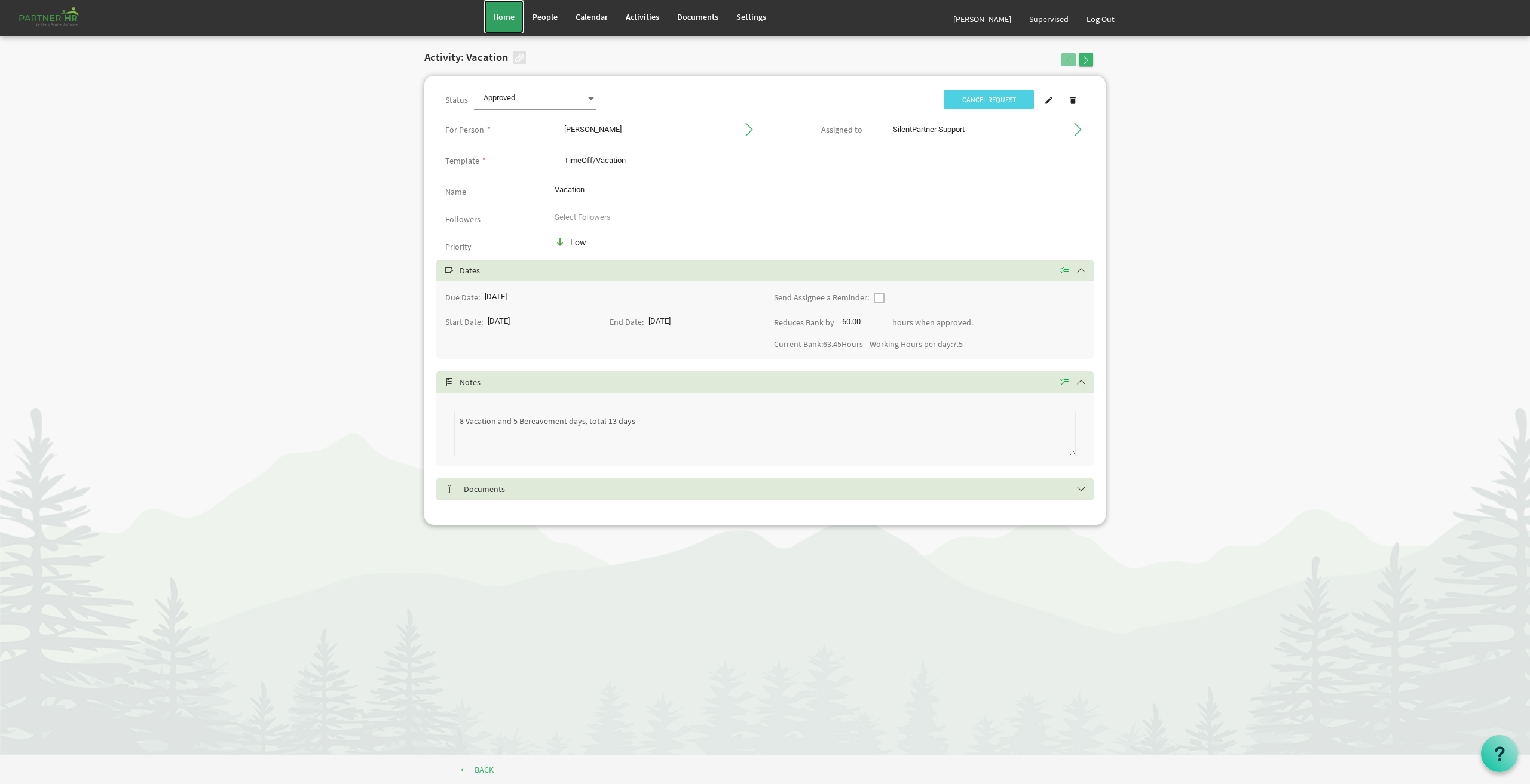
click at [507, 17] on span "Home" at bounding box center [504, 17] width 22 height 11
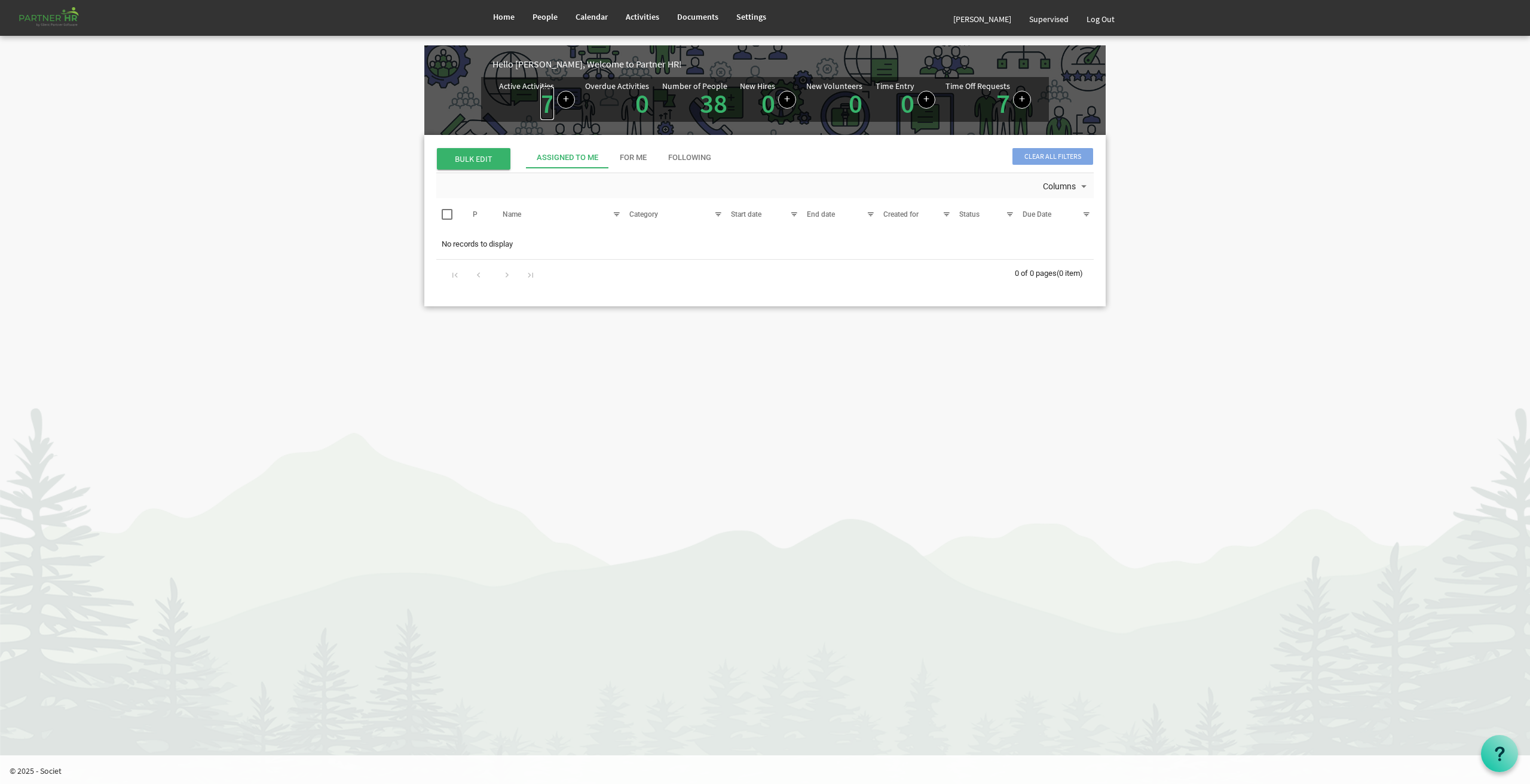
click at [543, 103] on link "7" at bounding box center [547, 104] width 14 height 33
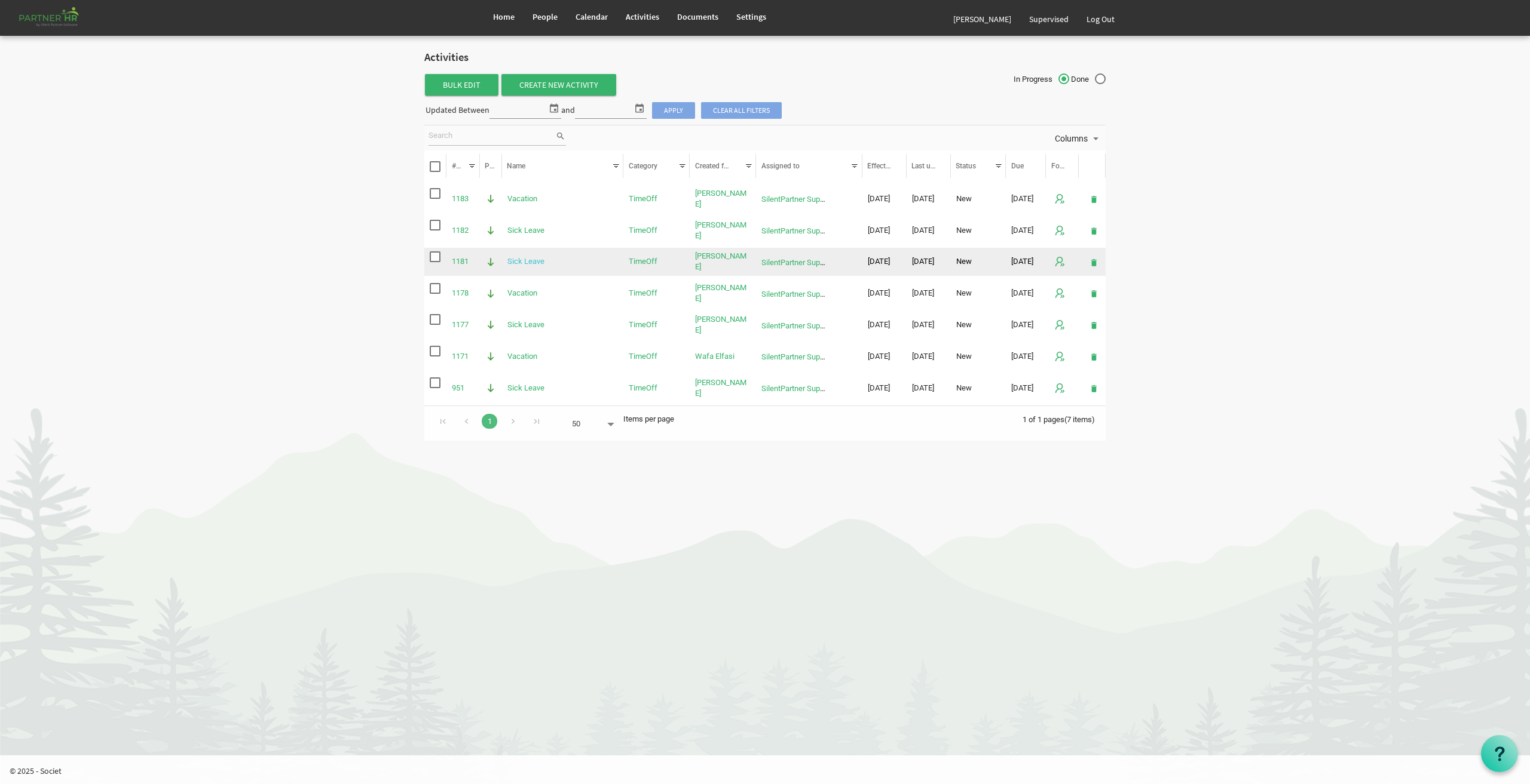
click at [527, 264] on link "Sick Leave" at bounding box center [526, 261] width 37 height 9
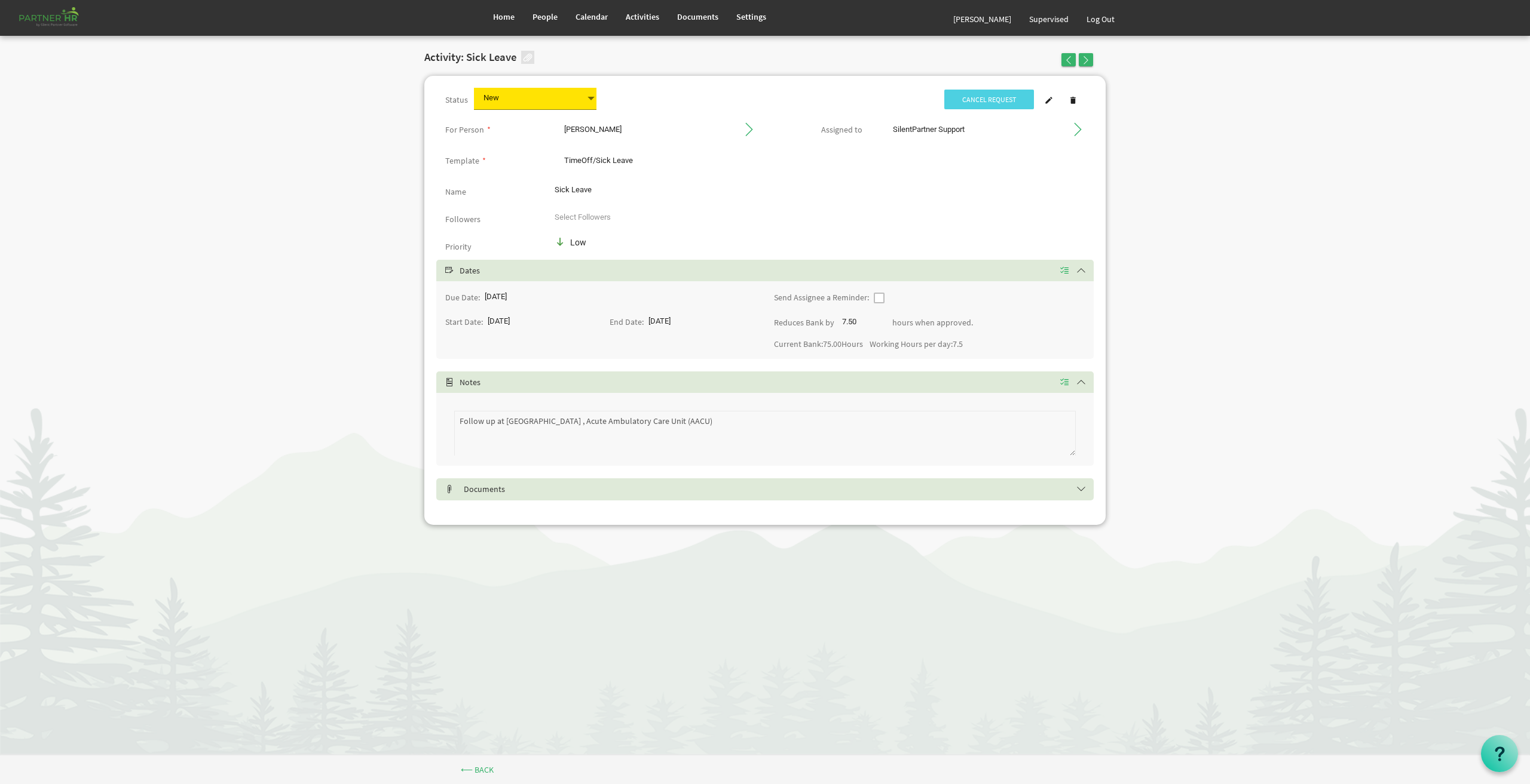
click at [575, 93] on span "New New" at bounding box center [536, 99] width 123 height 22
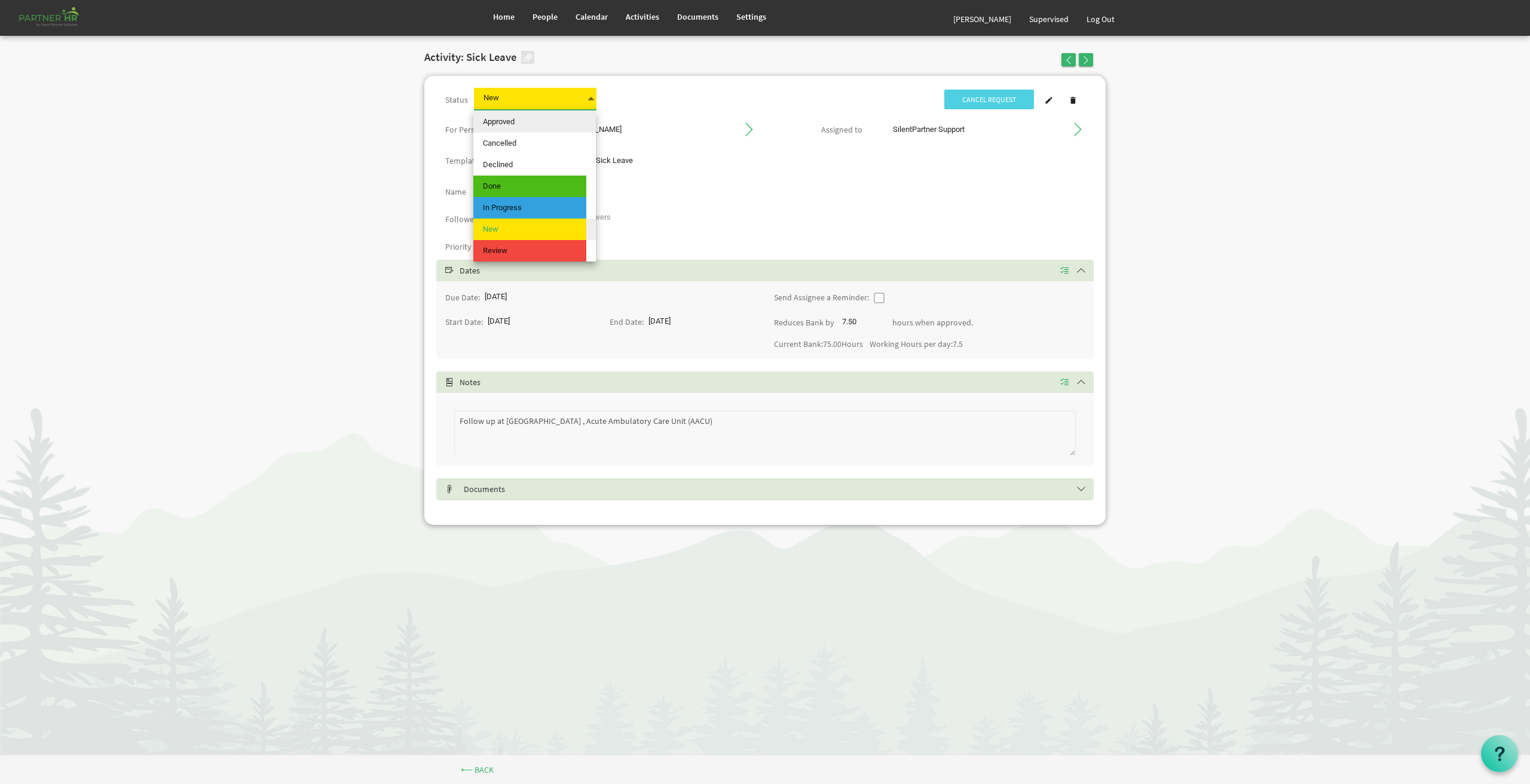
click at [546, 126] on span "Approved" at bounding box center [530, 122] width 113 height 22
type input "Approved"
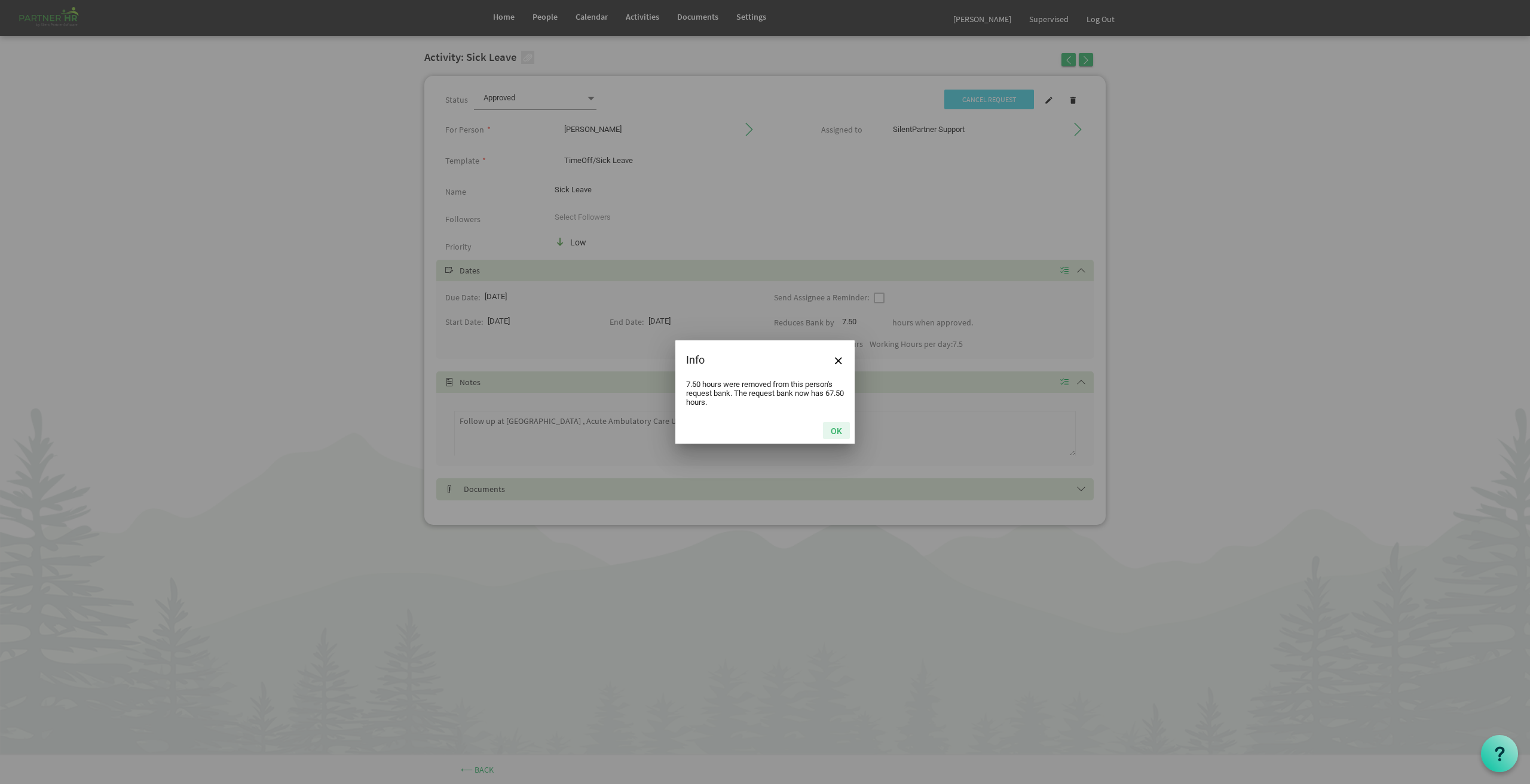
click at [833, 427] on button "OK" at bounding box center [837, 431] width 27 height 17
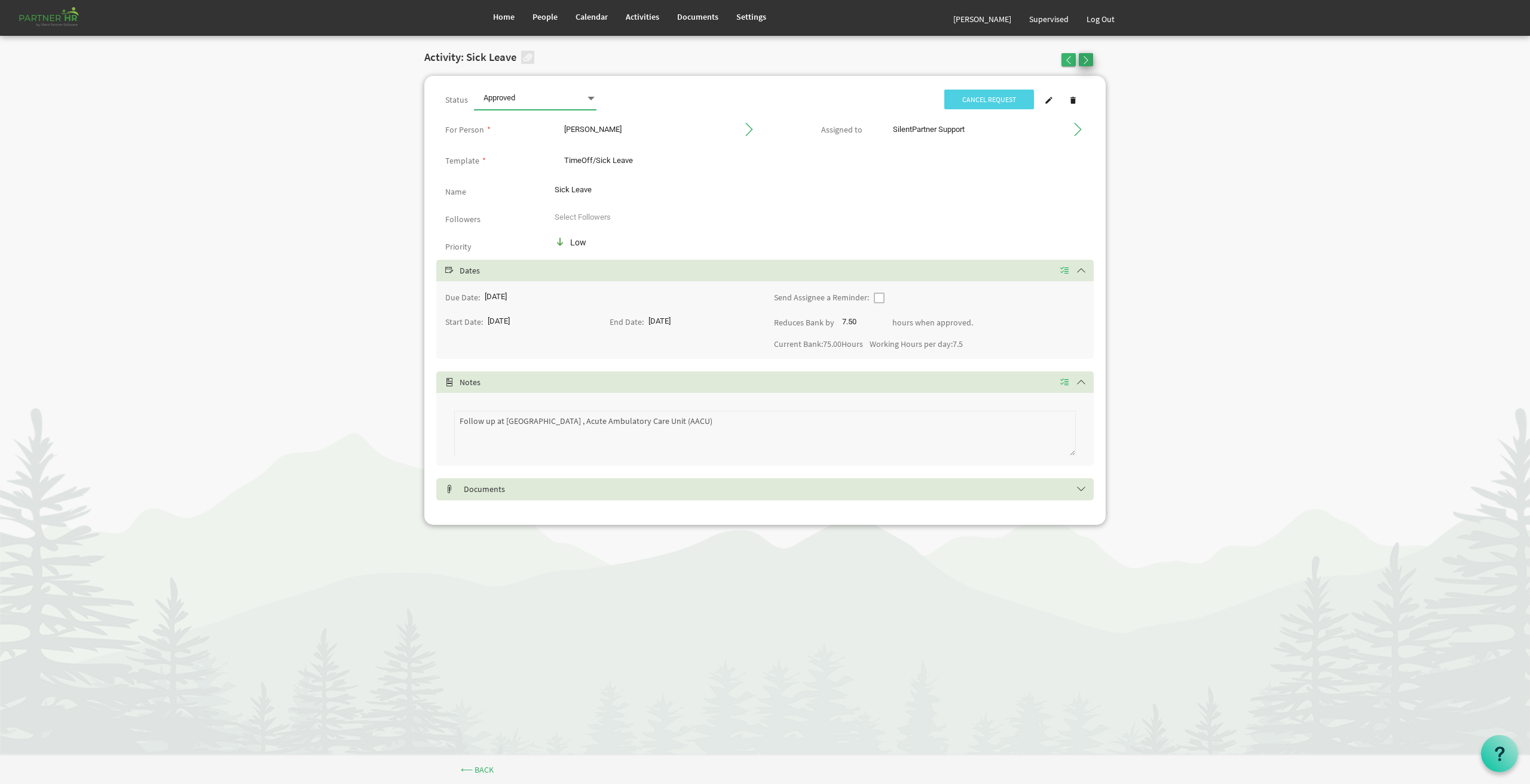
click at [1084, 61] on span "button" at bounding box center [1086, 60] width 8 height 8
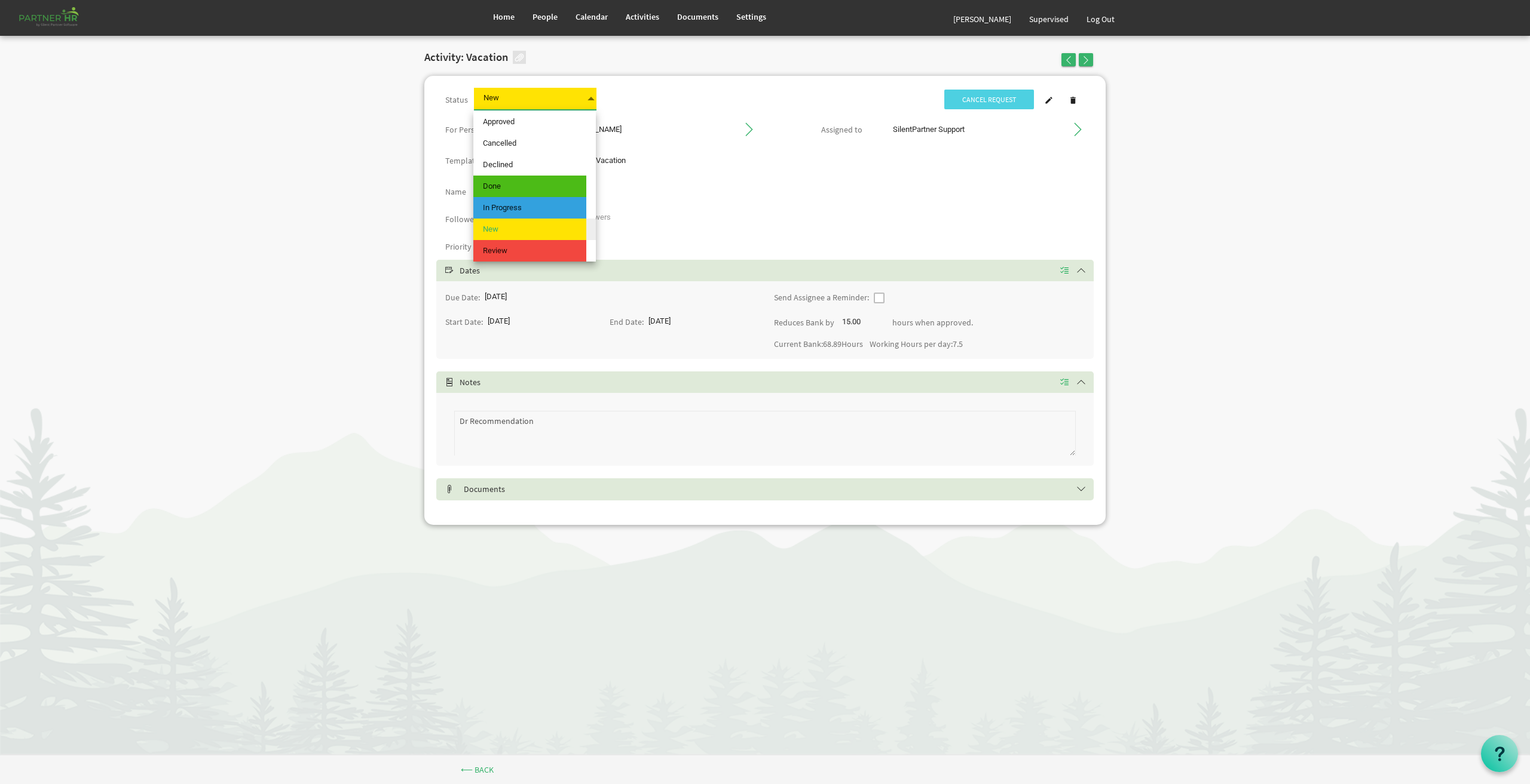
click at [592, 97] on span at bounding box center [590, 99] width 11 height 17
click at [530, 125] on span "Approved" at bounding box center [530, 122] width 113 height 22
type input "Approved"
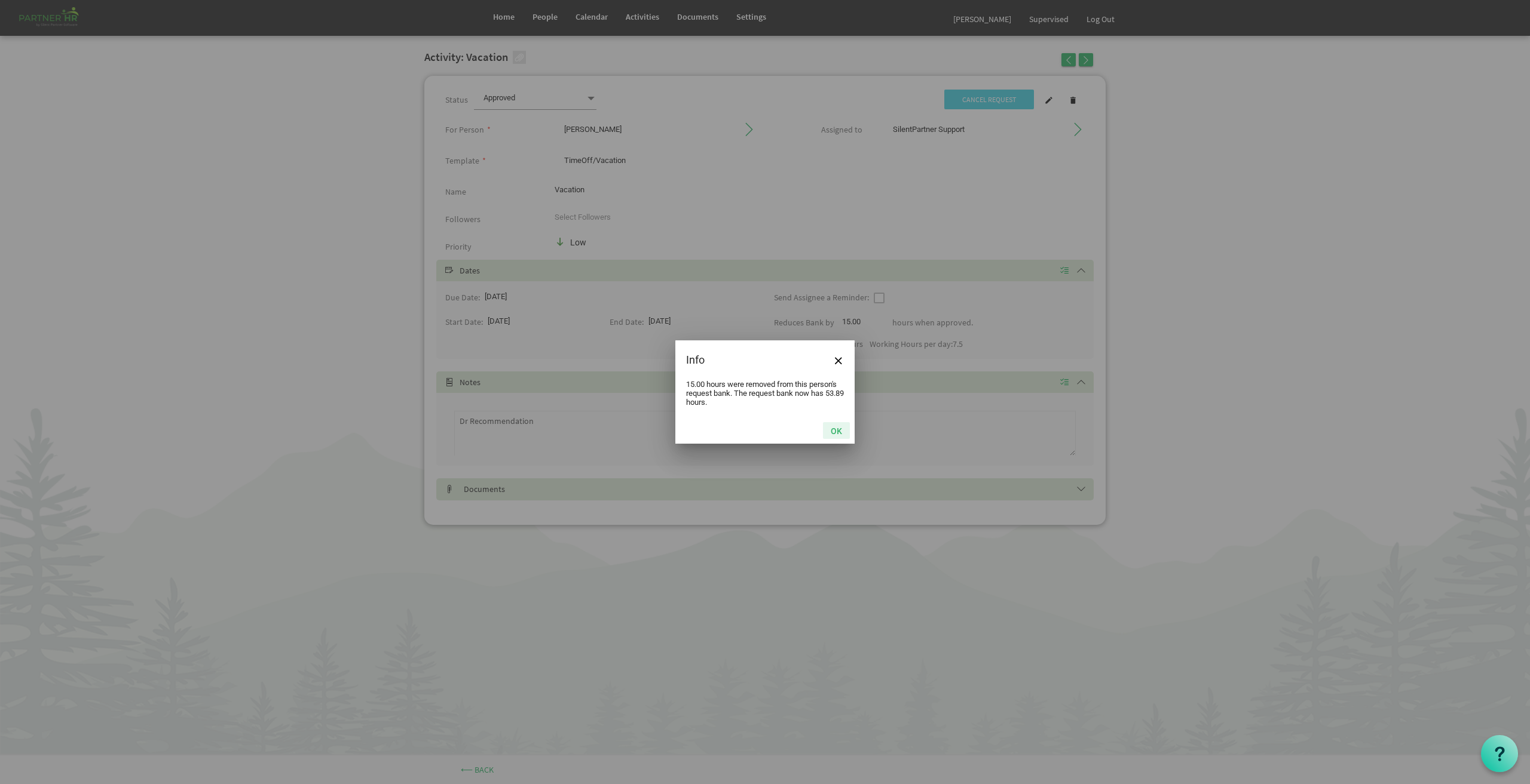
click at [836, 427] on button "OK" at bounding box center [837, 431] width 27 height 17
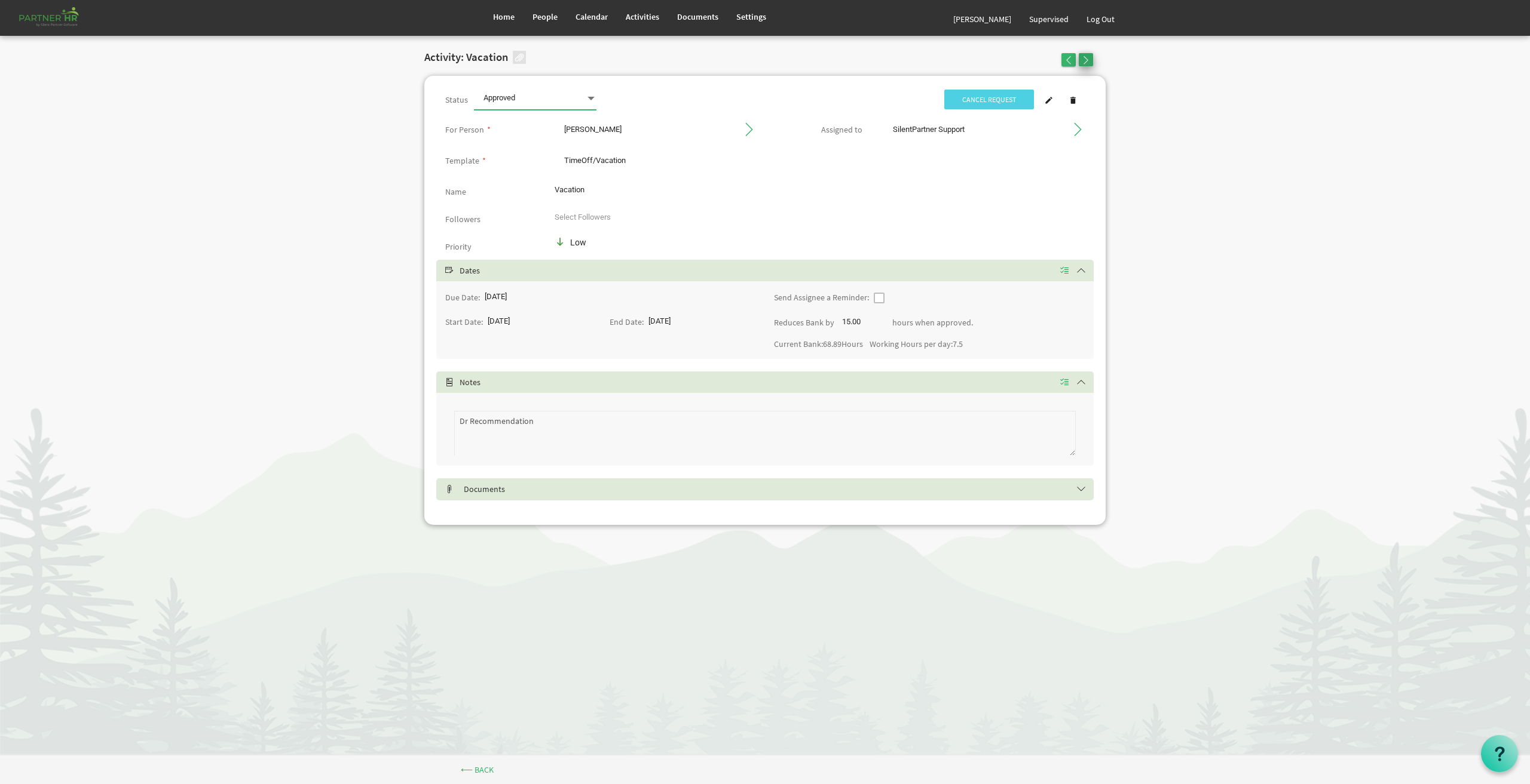
click at [1090, 60] on span "button" at bounding box center [1086, 60] width 8 height 8
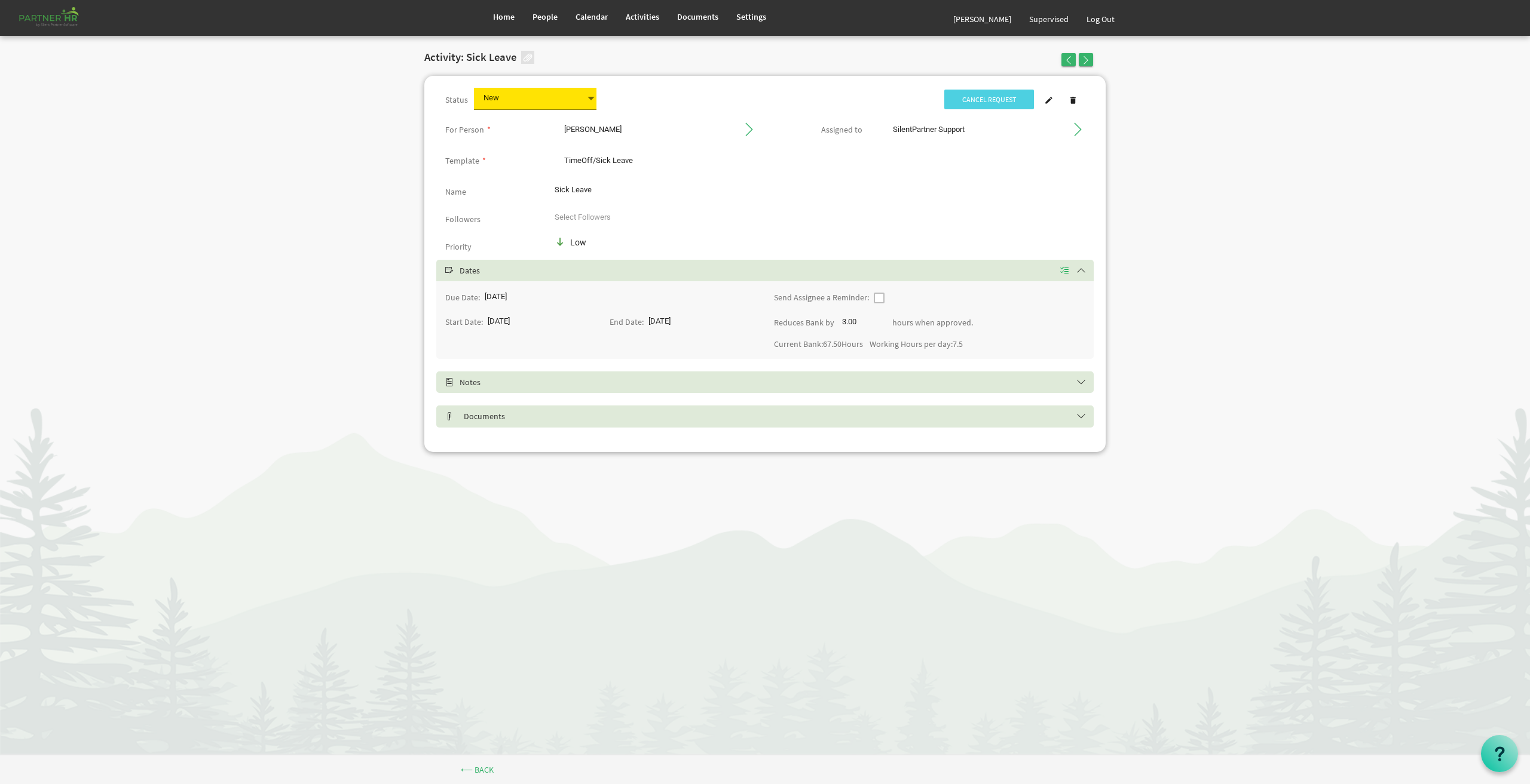
click at [591, 99] on span at bounding box center [590, 99] width 11 height 17
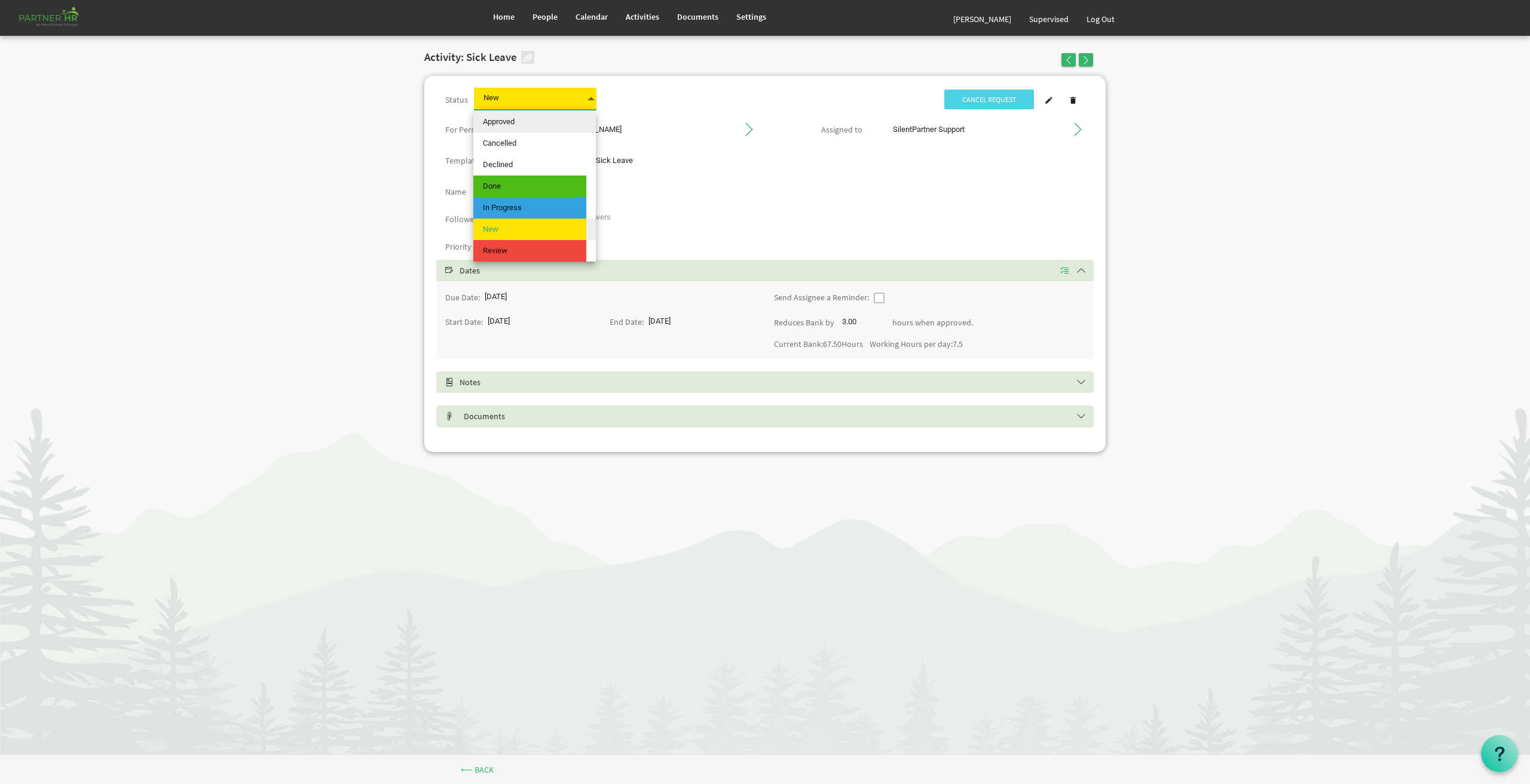
click at [527, 126] on span "Approved" at bounding box center [530, 122] width 113 height 22
type input "Approved"
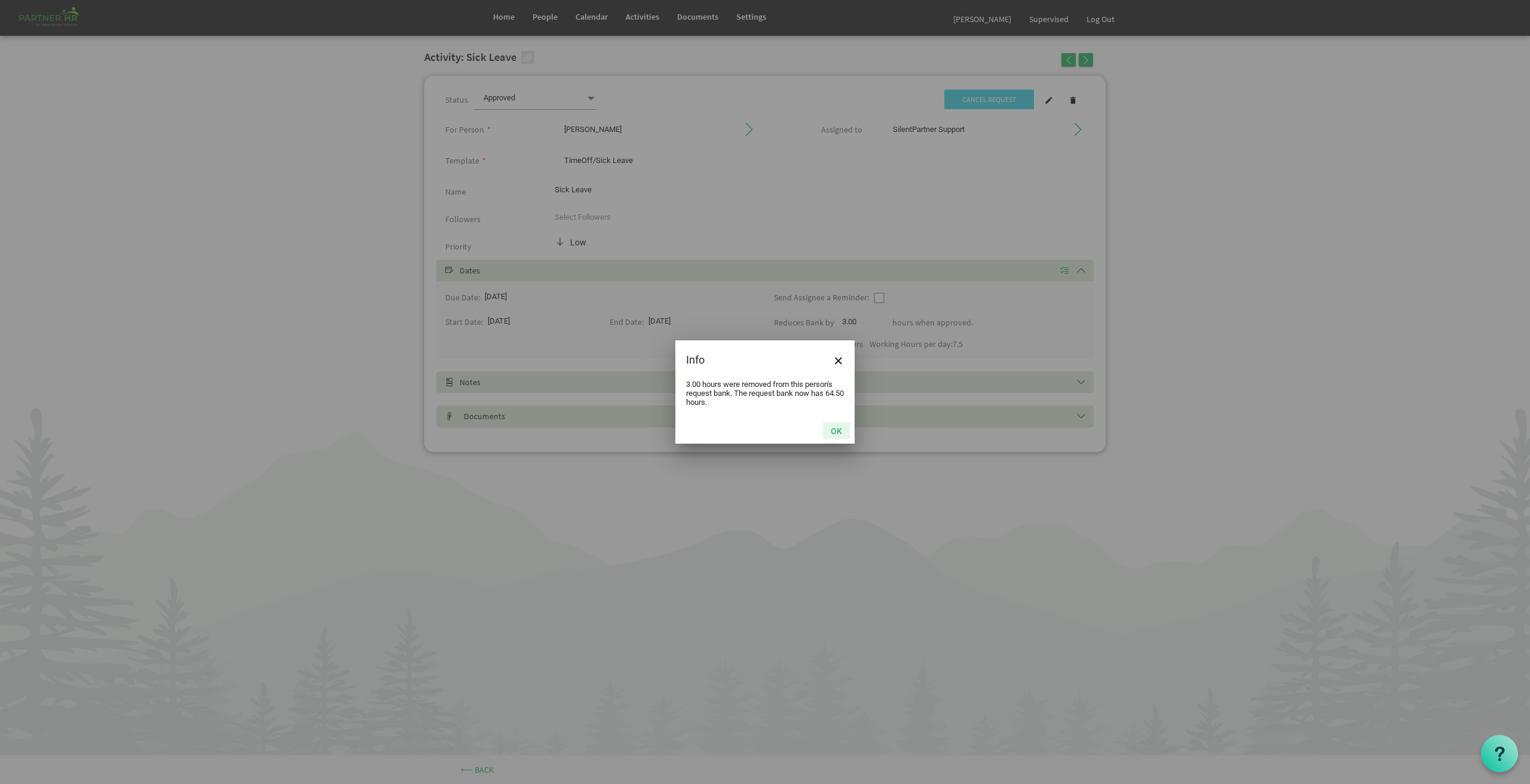
click at [837, 429] on button "OK" at bounding box center [837, 431] width 27 height 17
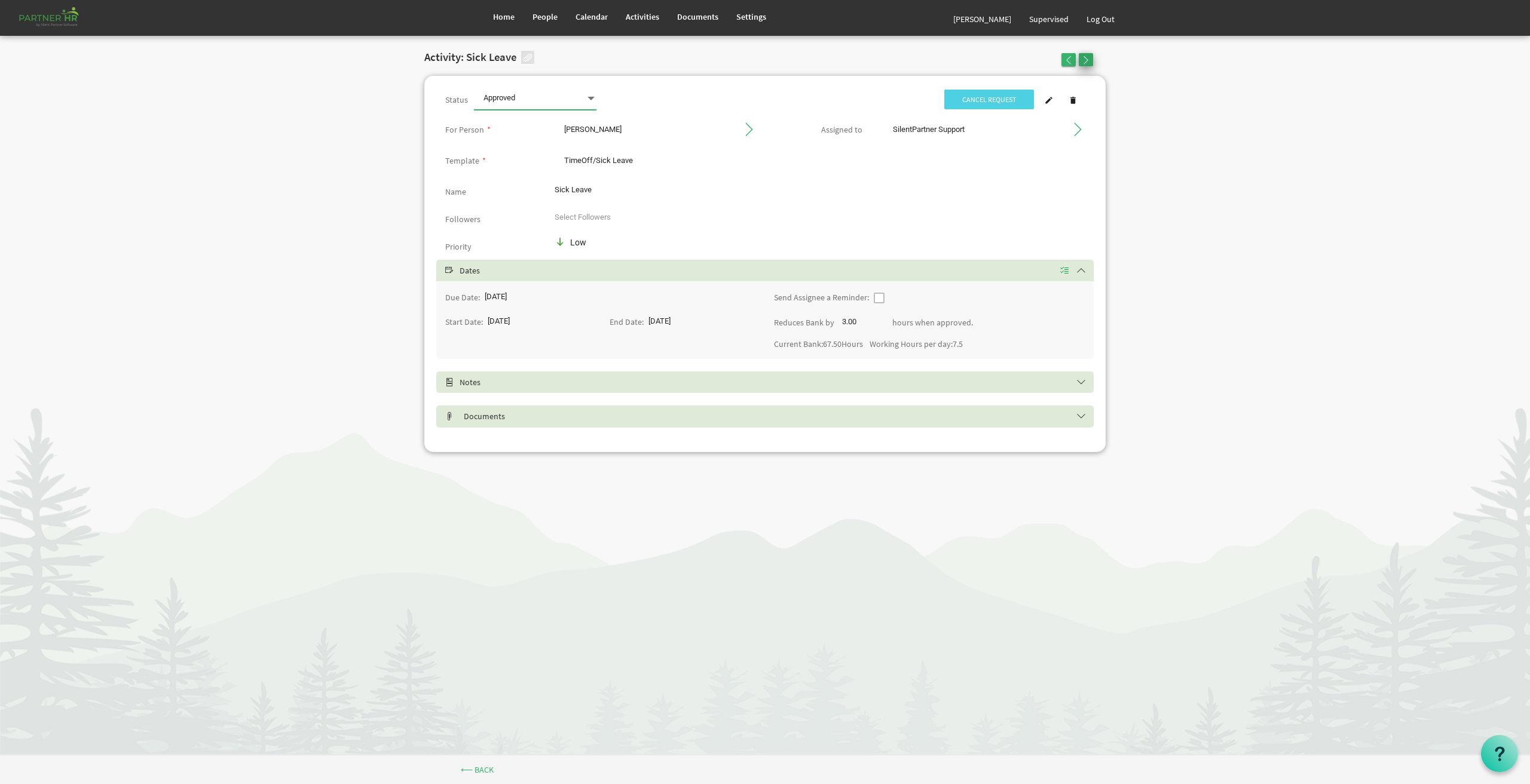
click at [1086, 63] on span "button" at bounding box center [1086, 60] width 8 height 8
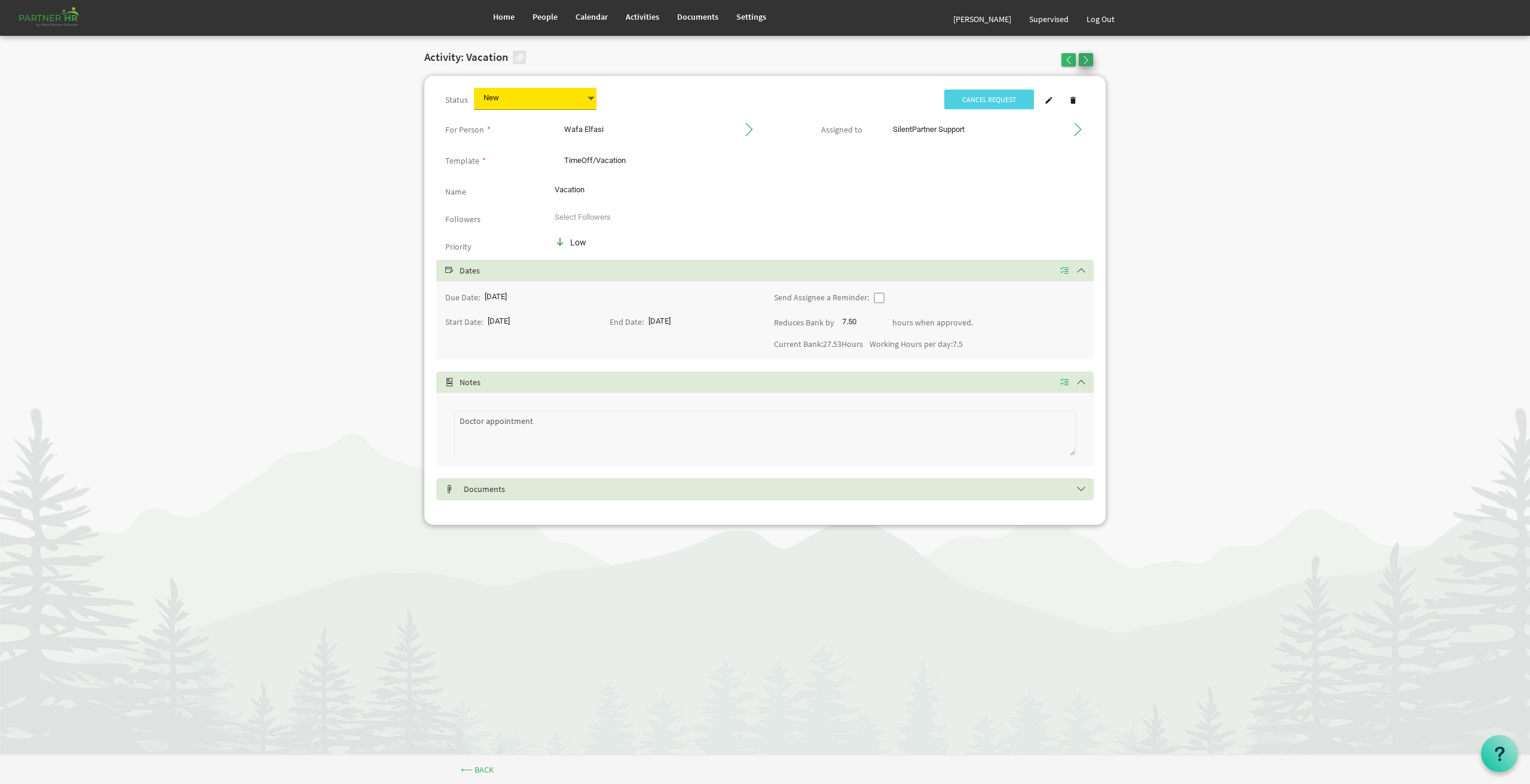
click at [1090, 56] on span "button" at bounding box center [1086, 60] width 8 height 8
click at [1062, 57] on button "button" at bounding box center [1068, 60] width 14 height 13
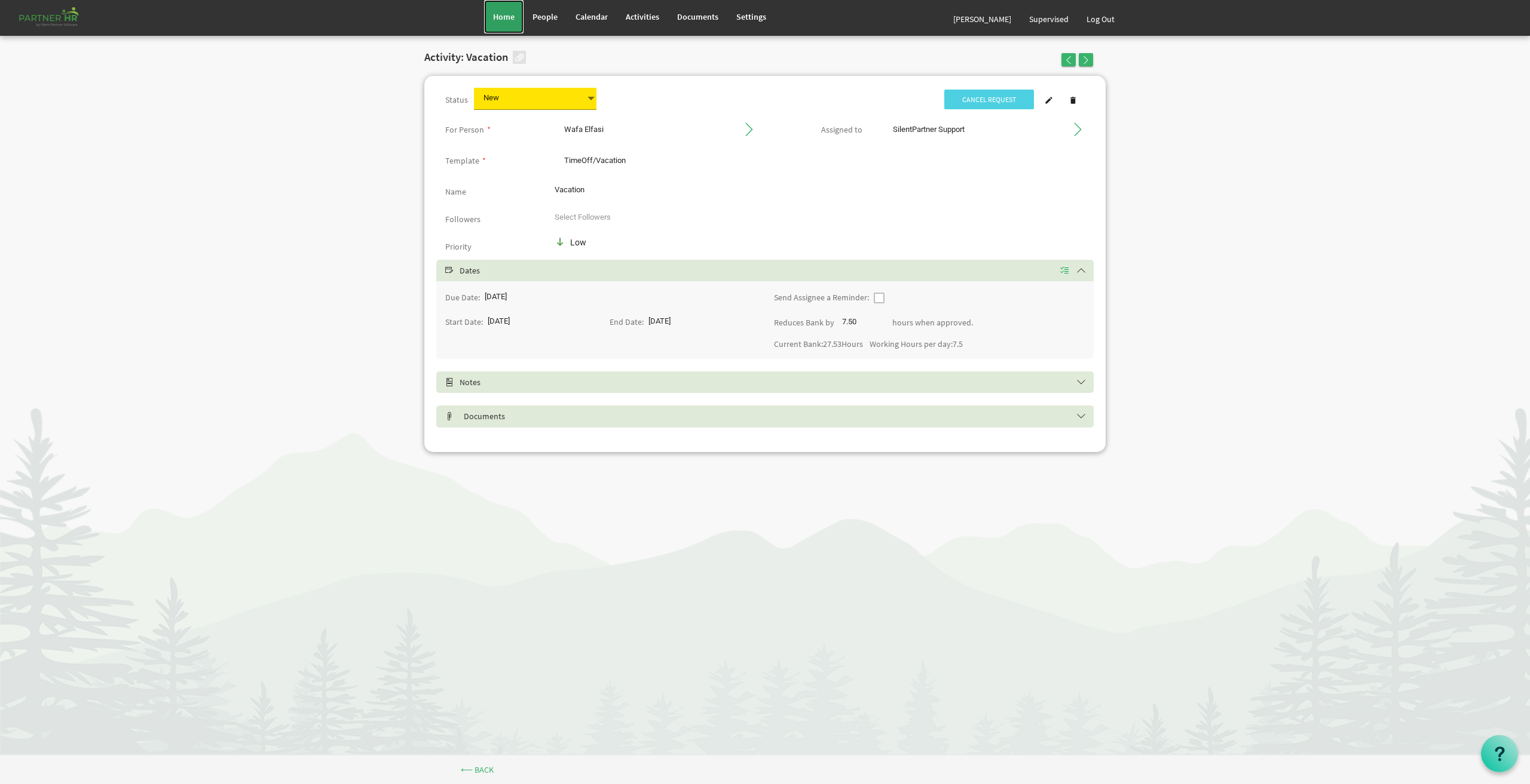
click at [512, 14] on span "Home" at bounding box center [504, 17] width 22 height 11
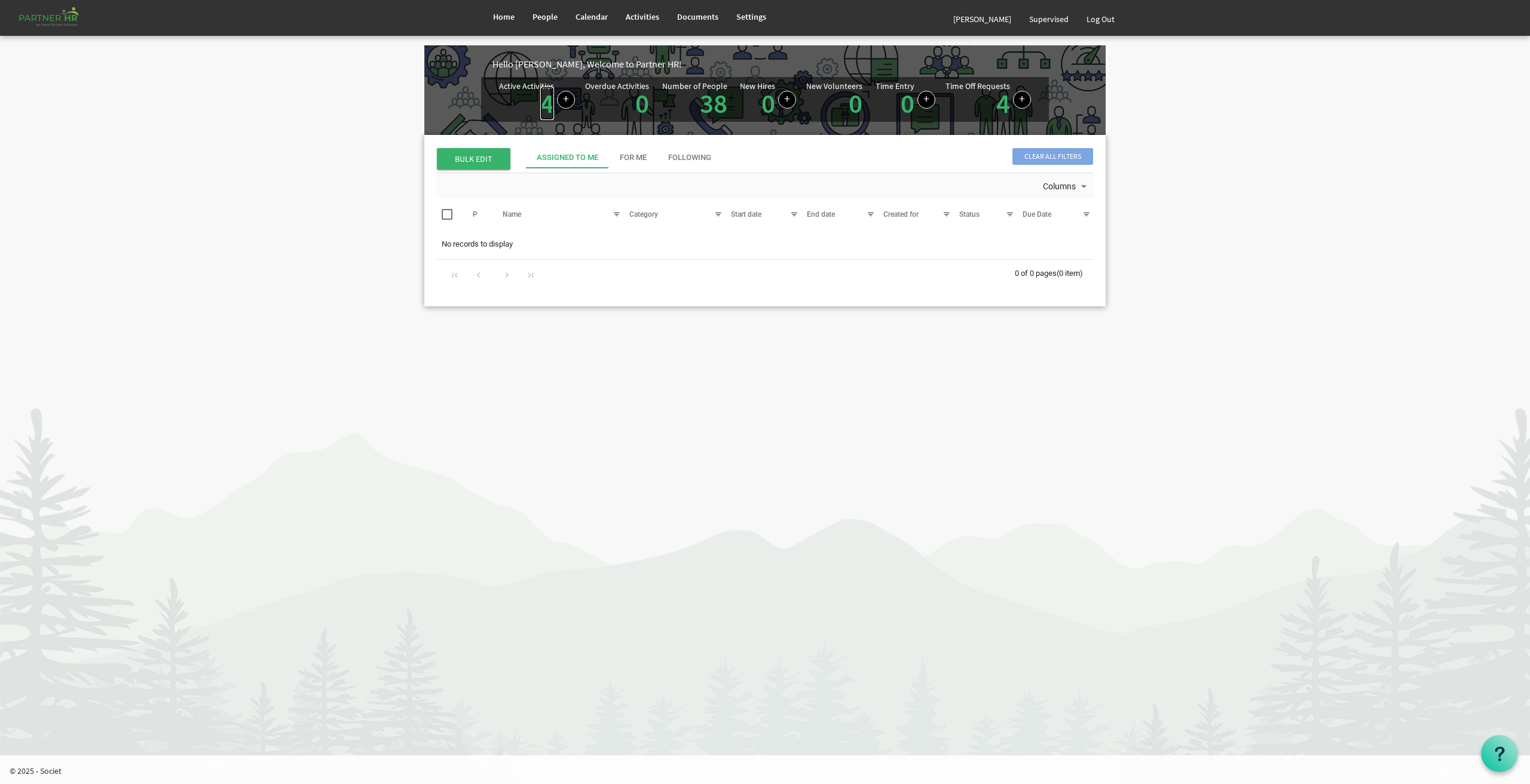
click at [551, 106] on link "4" at bounding box center [547, 104] width 14 height 33
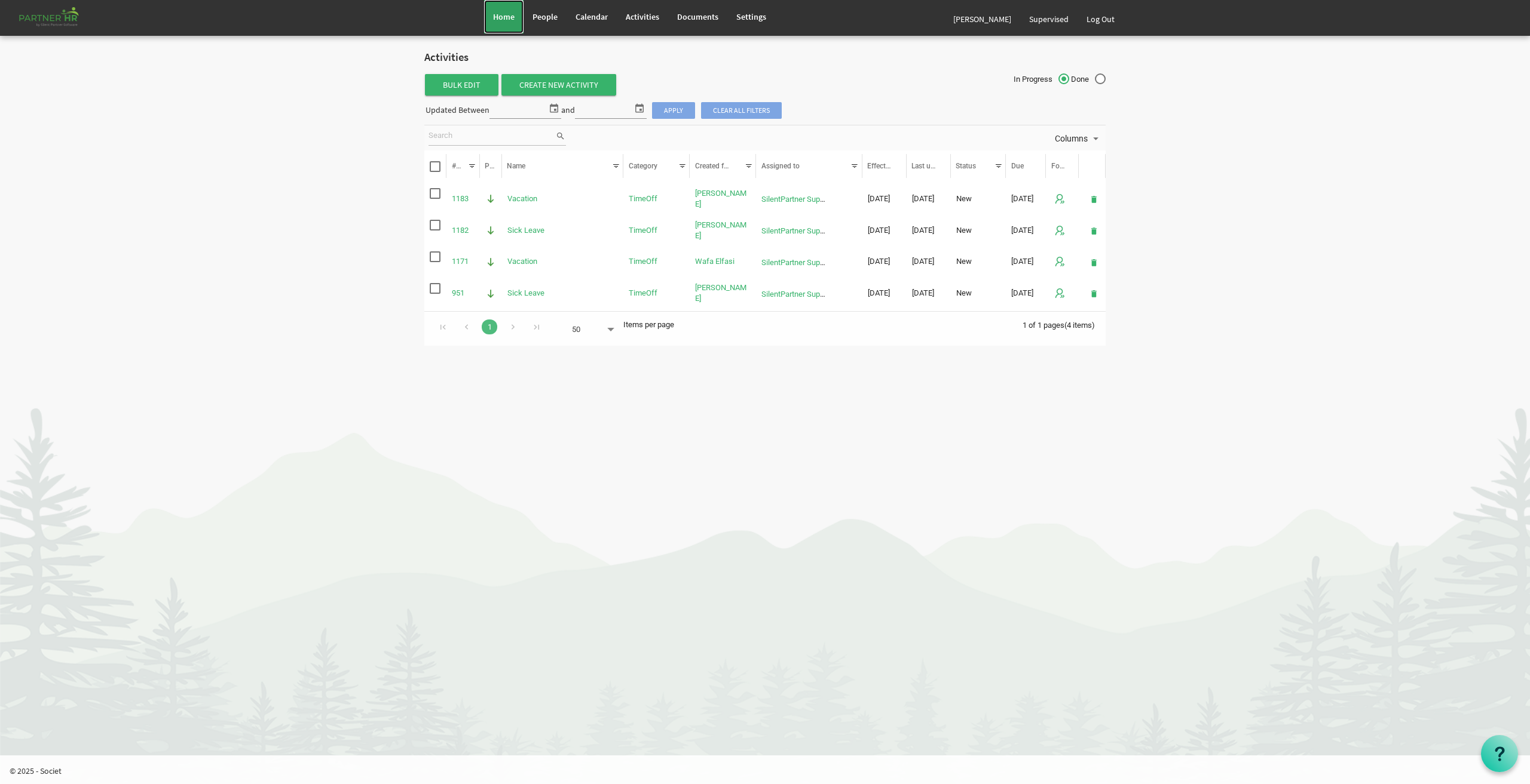
click at [500, 16] on span "Home" at bounding box center [504, 17] width 22 height 11
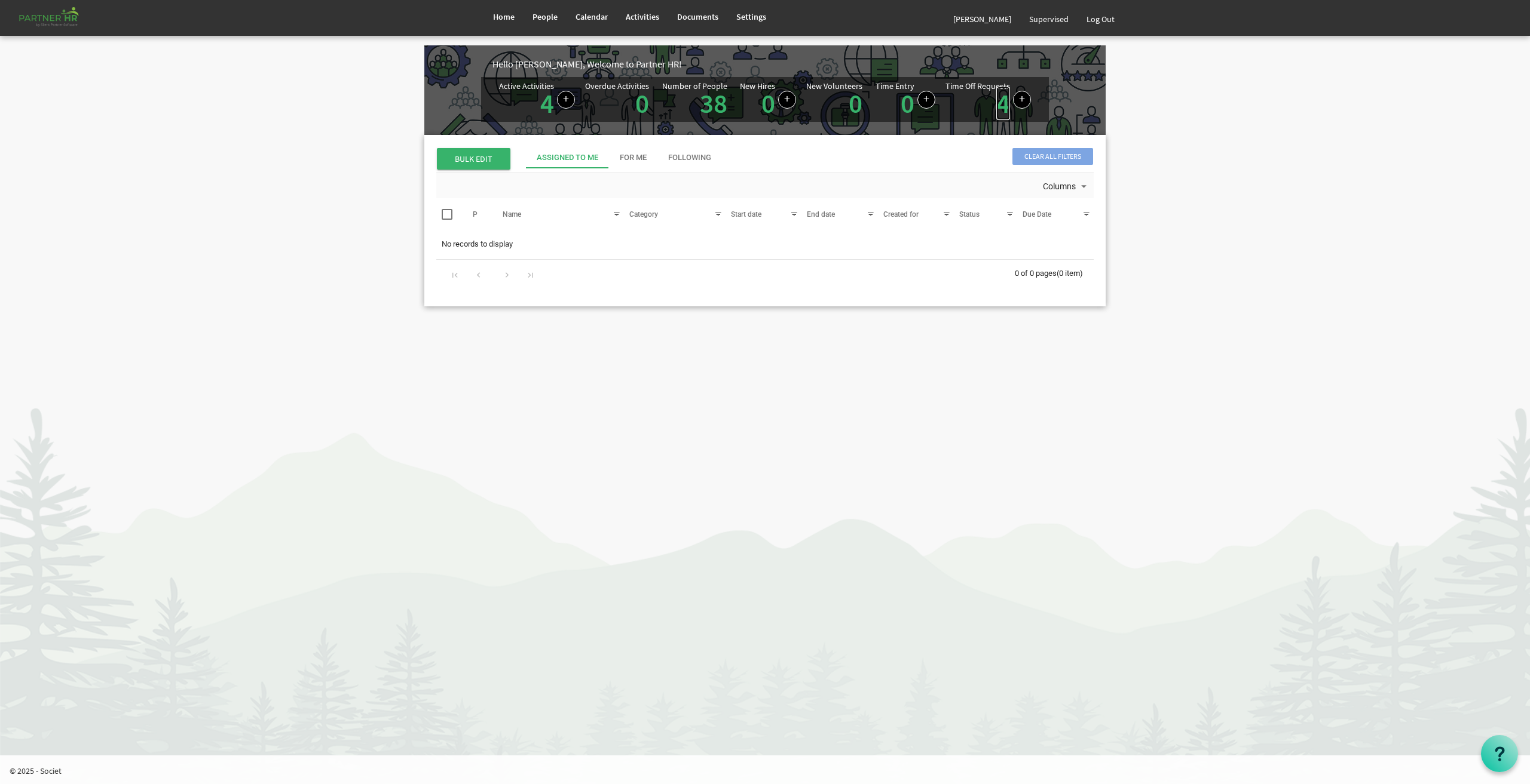
click at [1001, 99] on link "4" at bounding box center [1003, 104] width 14 height 33
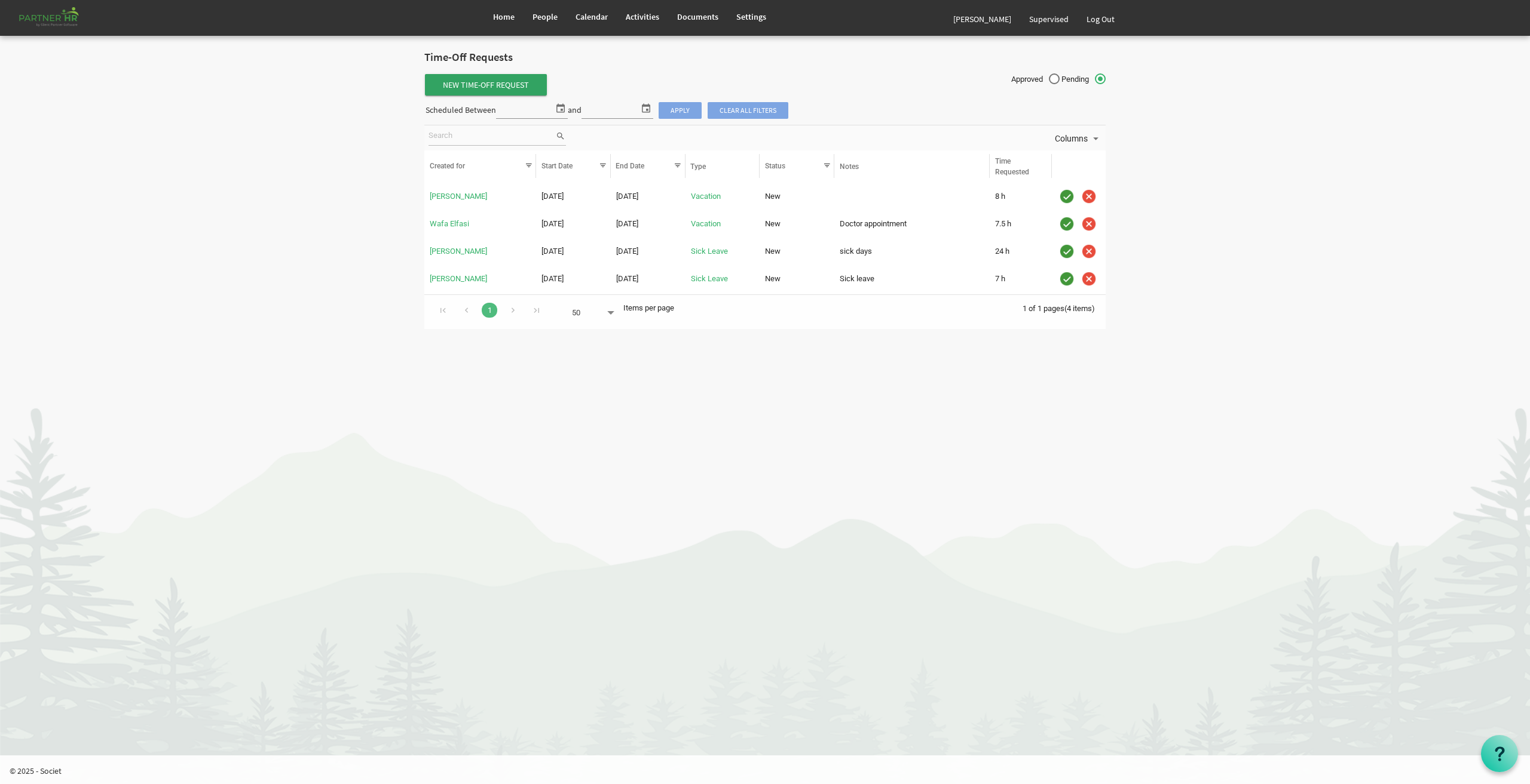
click at [509, 85] on span "New Time-Off Request" at bounding box center [486, 85] width 122 height 22
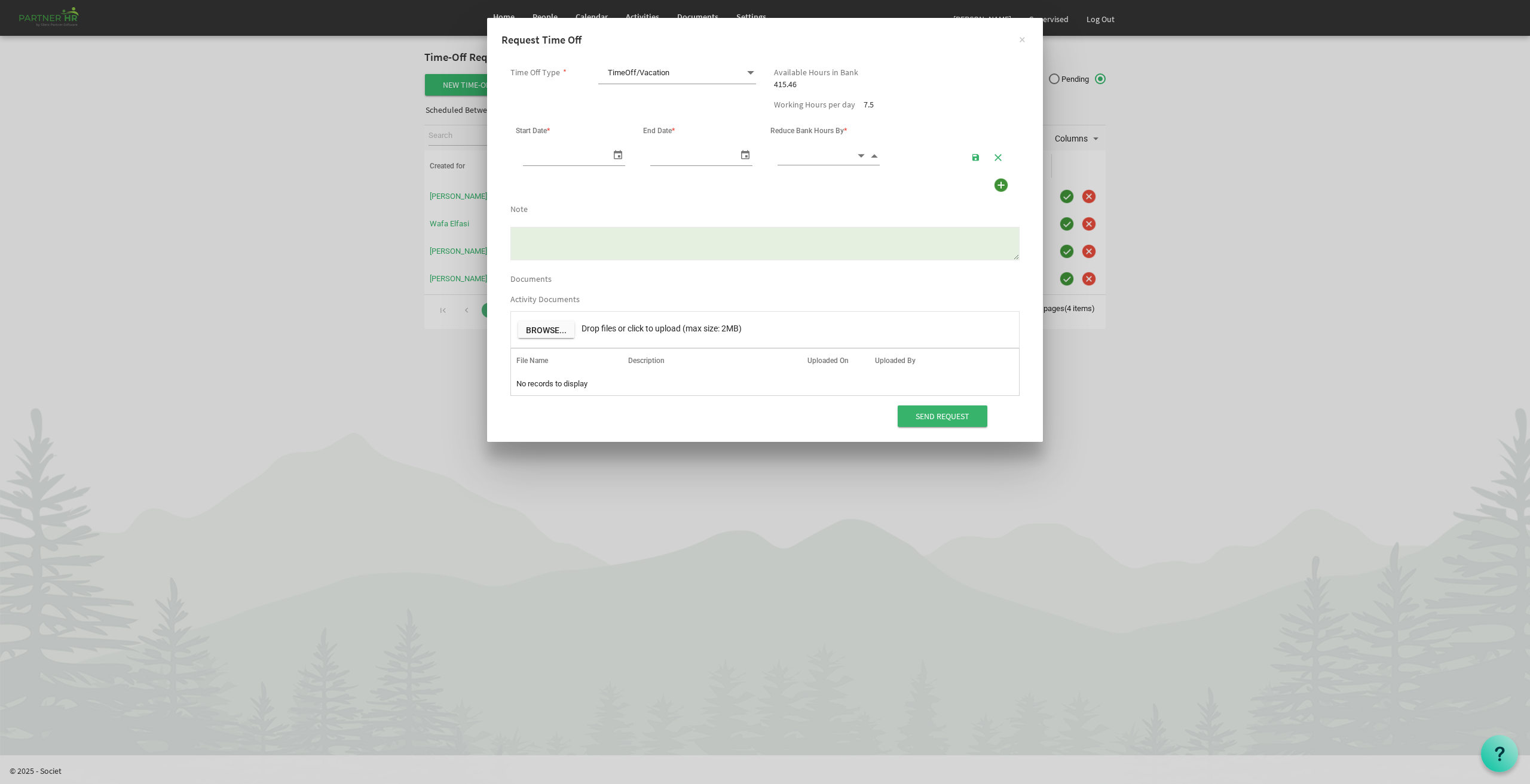
scroll to position [0, 12]
click at [617, 150] on span "select" at bounding box center [618, 154] width 14 height 17
click at [651, 182] on span "next month" at bounding box center [653, 181] width 21 height 22
click at [615, 152] on span "select" at bounding box center [618, 154] width 14 height 17
click at [654, 181] on span "next month" at bounding box center [653, 181] width 21 height 22
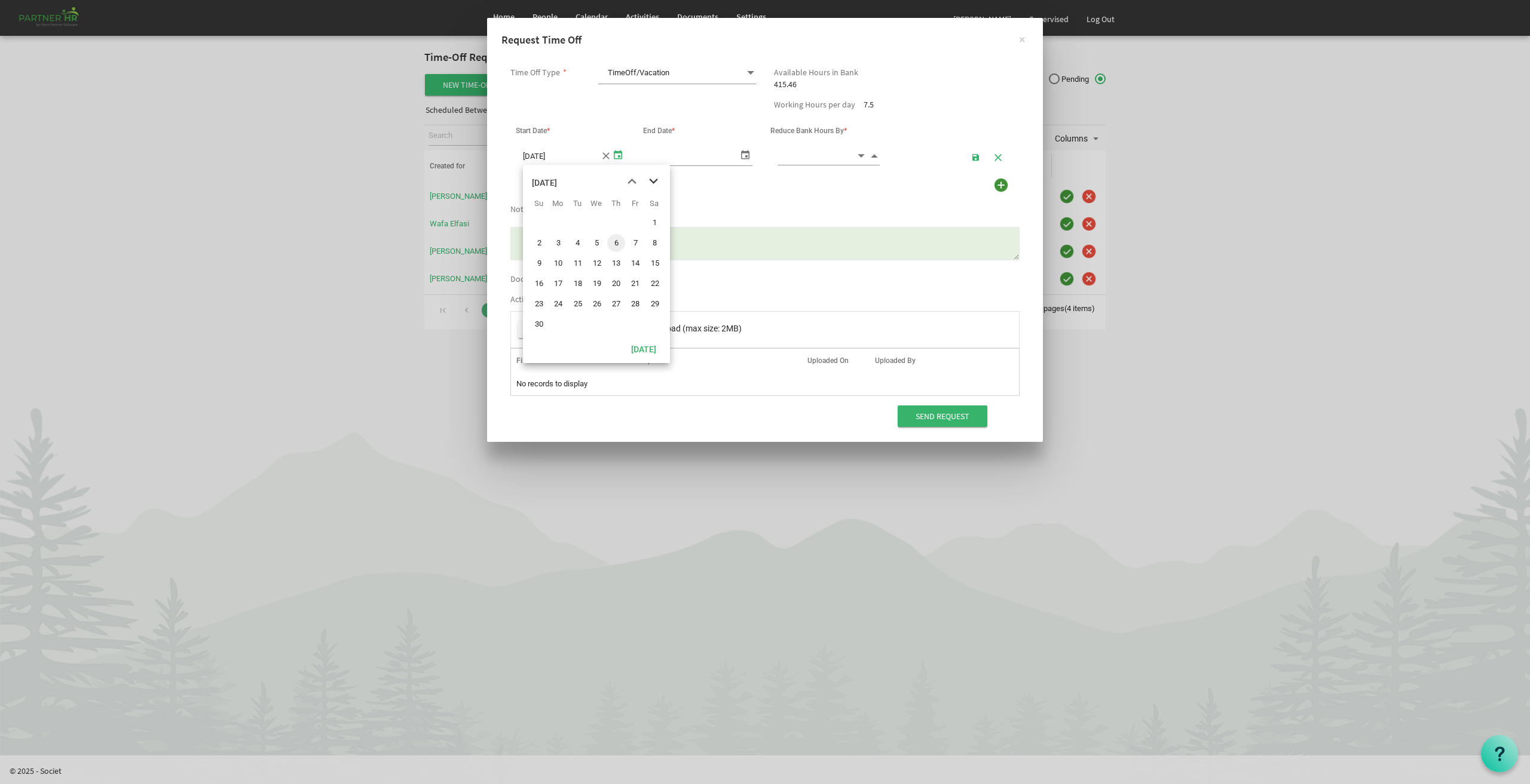
click at [653, 181] on span "next month" at bounding box center [653, 181] width 21 height 22
click at [657, 183] on span "next month" at bounding box center [653, 181] width 21 height 22
click at [611, 224] on span "1" at bounding box center [616, 223] width 18 height 18
click at [614, 150] on span "select" at bounding box center [618, 154] width 14 height 17
click at [633, 222] on span "2" at bounding box center [635, 223] width 18 height 18
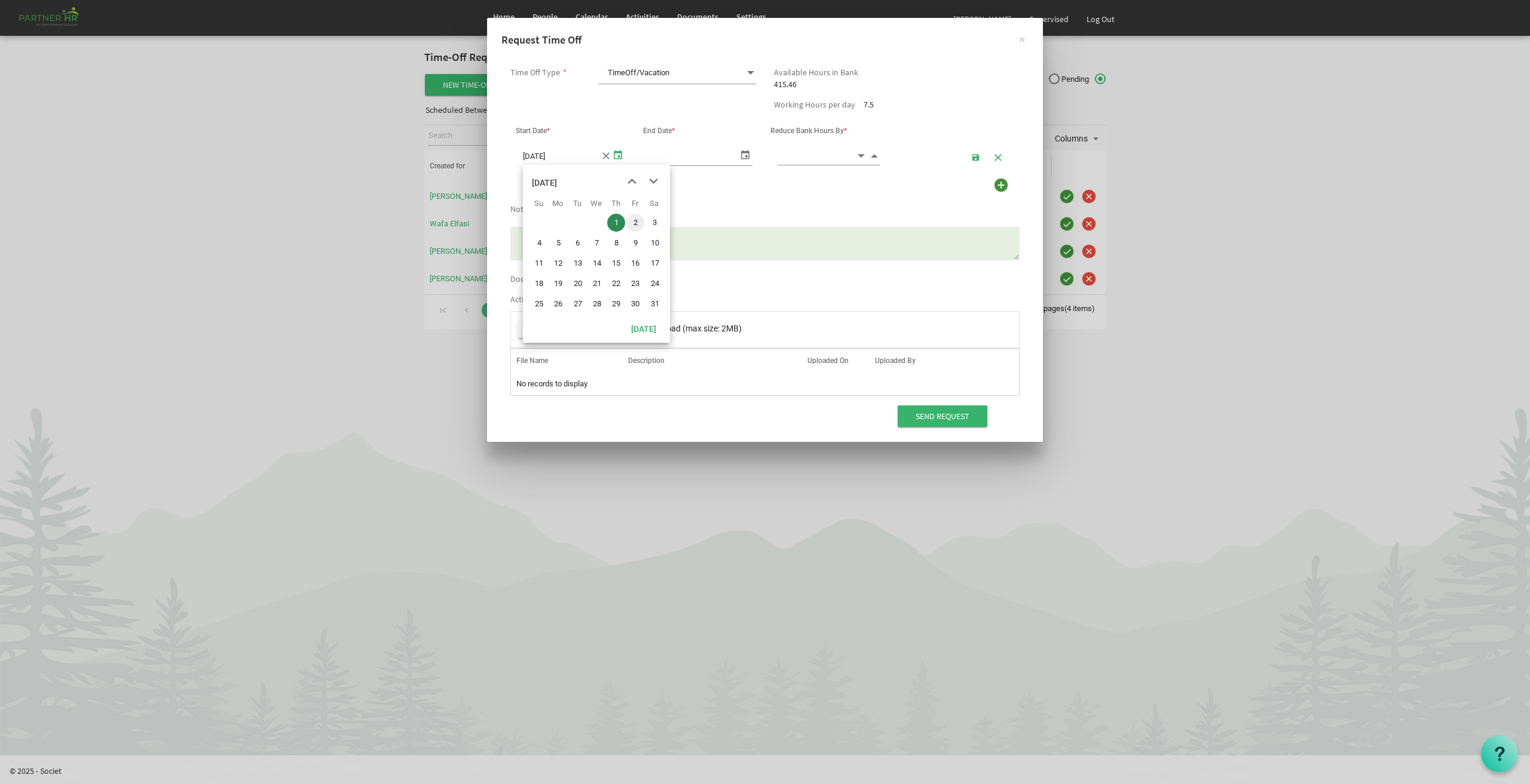
type input "1/2/2026"
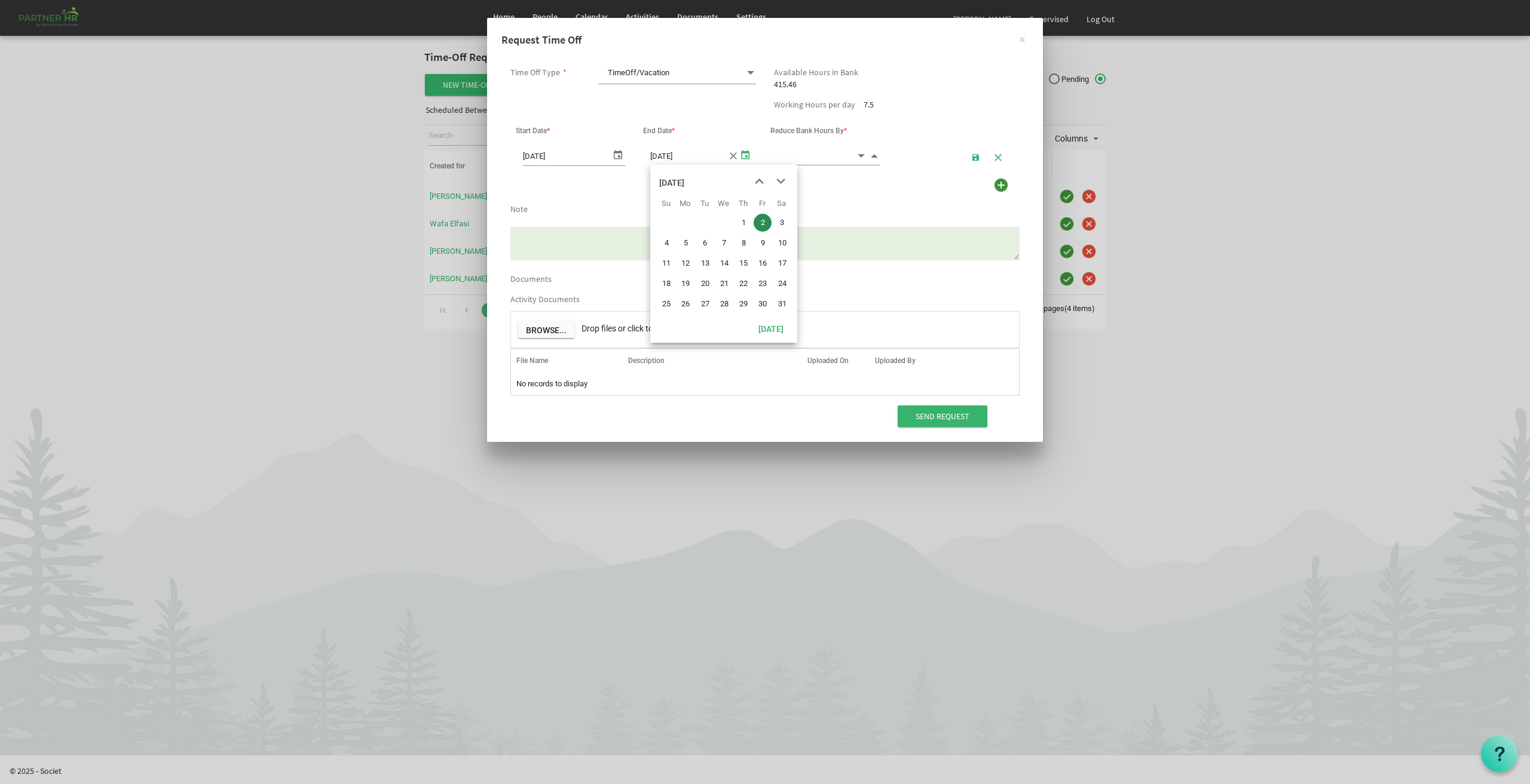
click at [743, 152] on span "select" at bounding box center [745, 154] width 14 height 17
click at [707, 246] on span "6" at bounding box center [706, 244] width 18 height 18
type input "1/6/2026"
click at [746, 150] on span "select" at bounding box center [745, 154] width 14 height 17
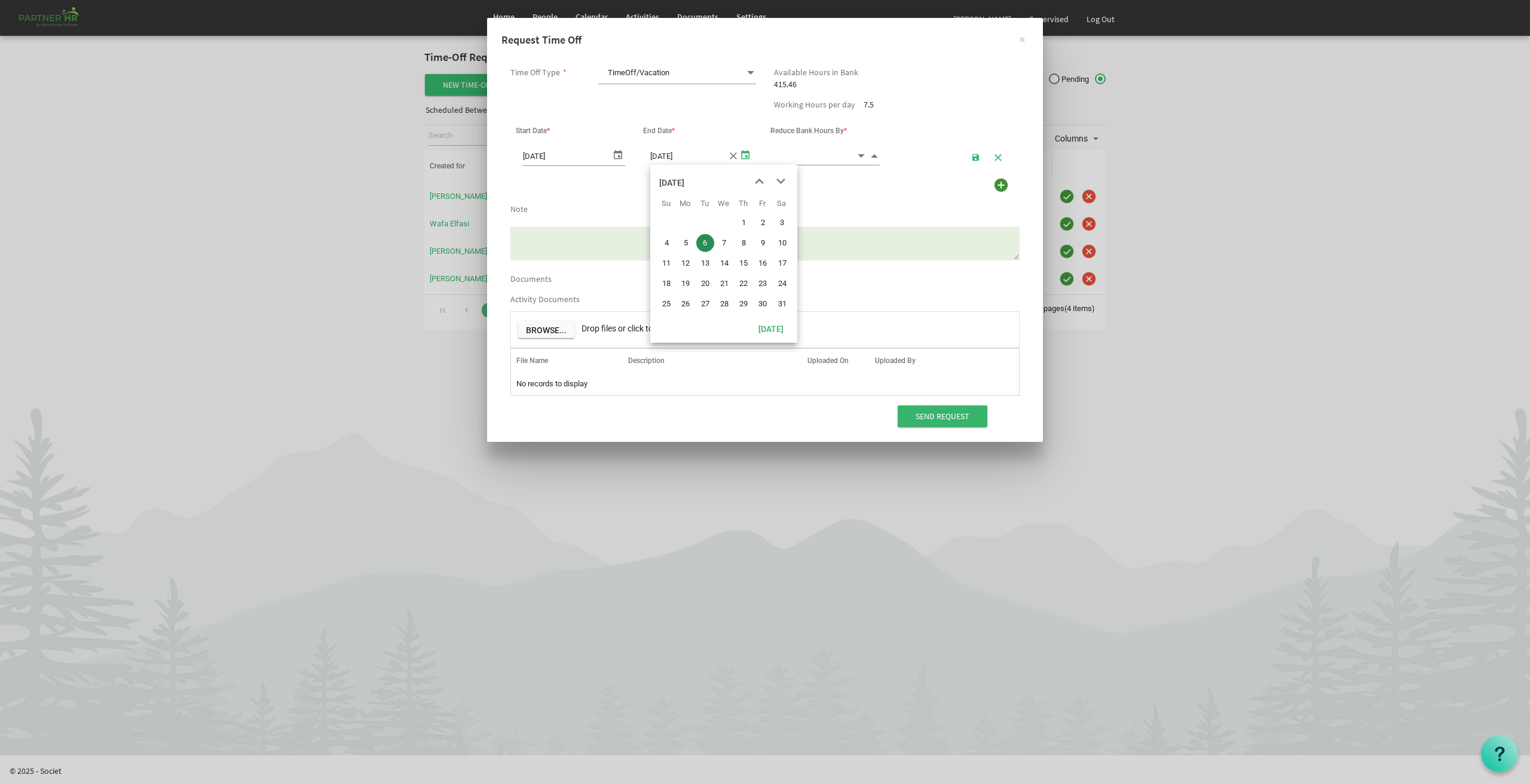
click at [806, 150] on input at bounding box center [817, 156] width 78 height 18
type input "22.50"
click at [979, 155] on span "button" at bounding box center [976, 158] width 8 height 10
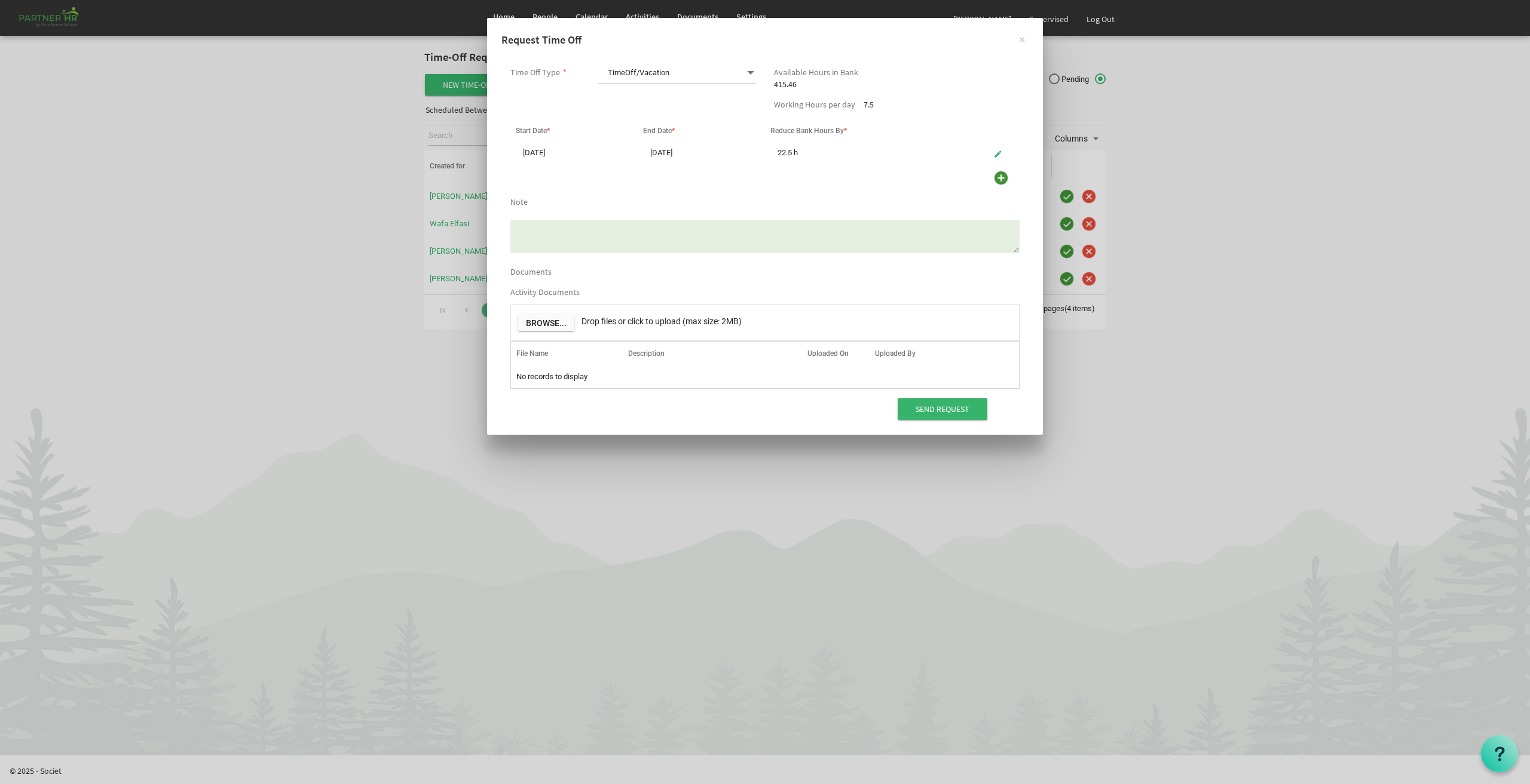
click at [721, 233] on textarea "Note" at bounding box center [765, 236] width 509 height 33
type textarea "Vacation Jan 2nd, 5, and 6th"
click at [940, 406] on input "Send Request" at bounding box center [943, 409] width 90 height 22
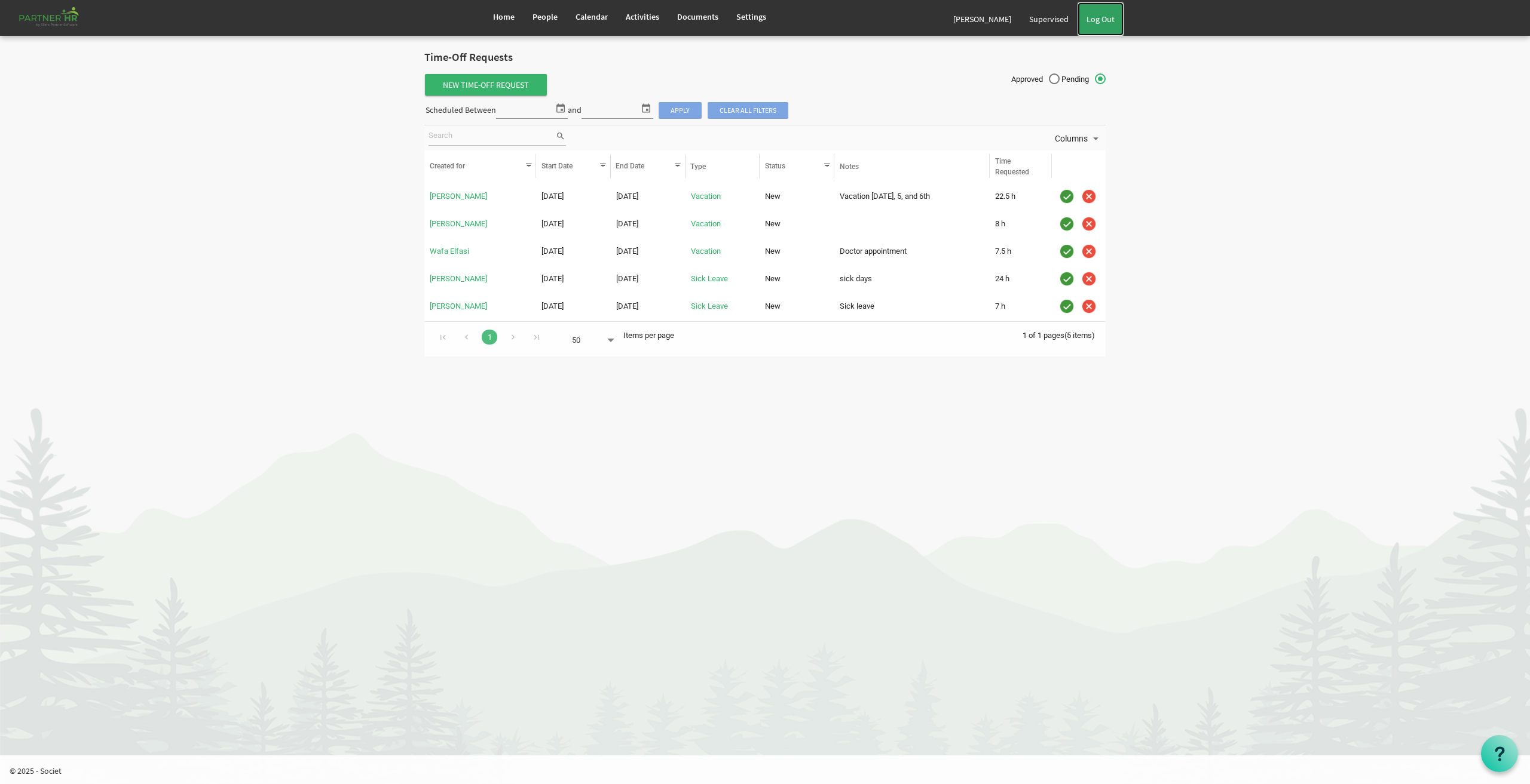
click at [1107, 12] on link "Log Out" at bounding box center [1101, 19] width 46 height 33
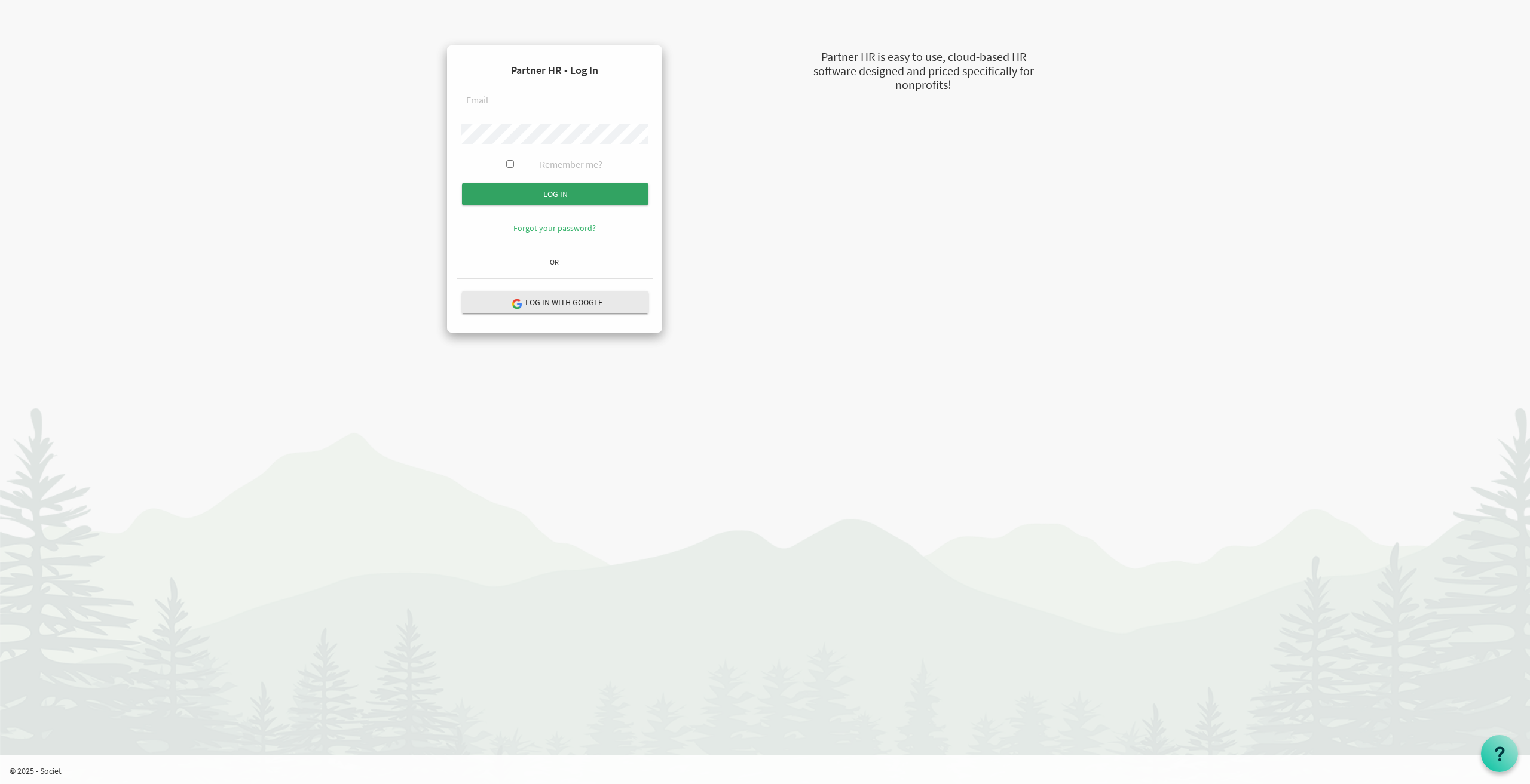
type input "[EMAIL_ADDRESS][DOMAIN_NAME]"
click at [566, 198] on input "Log in" at bounding box center [555, 194] width 187 height 22
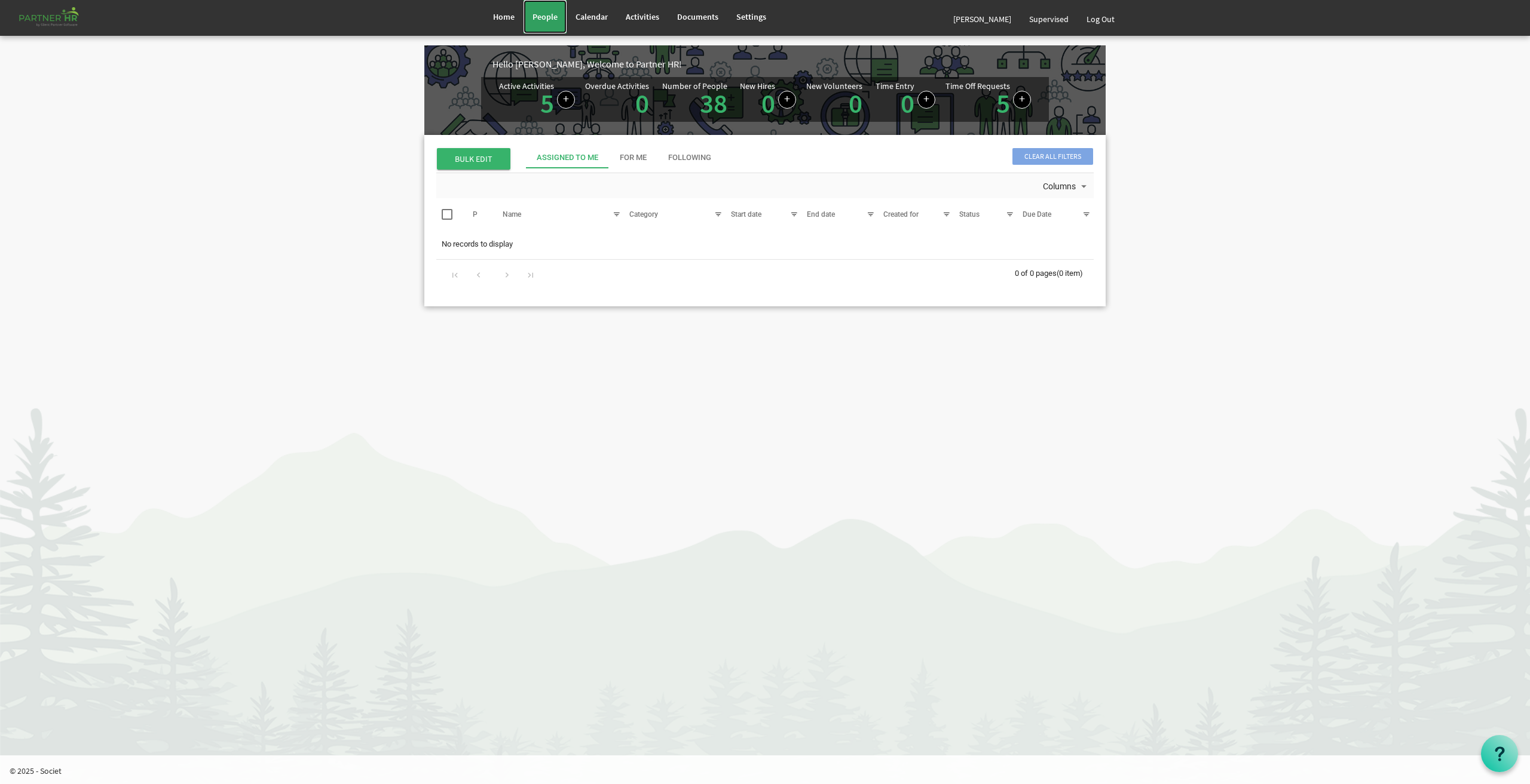
click at [547, 15] on span "People" at bounding box center [545, 17] width 25 height 11
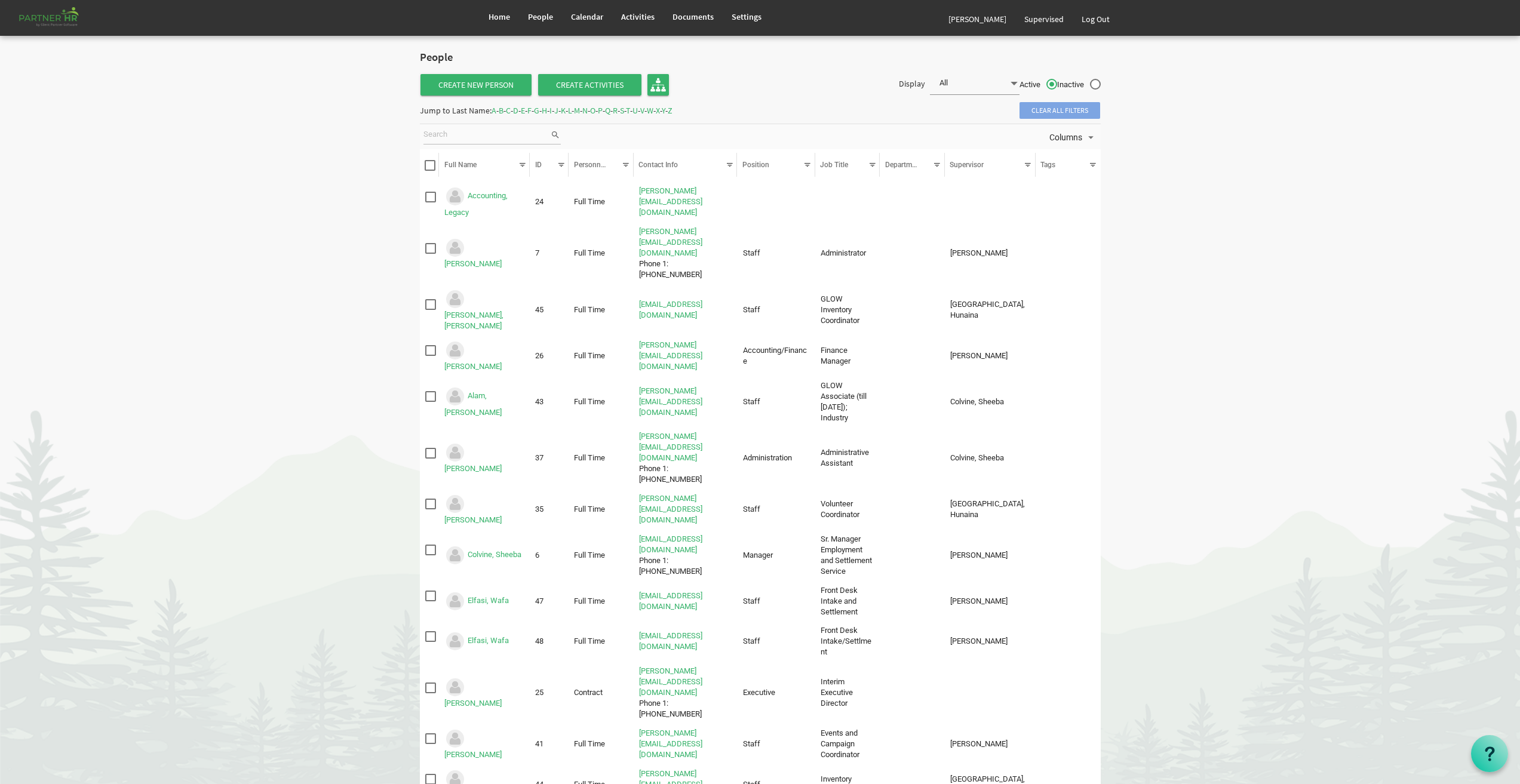
click at [501, 135] on input "search" at bounding box center [486, 135] width 127 height 18
type input "kimoa"
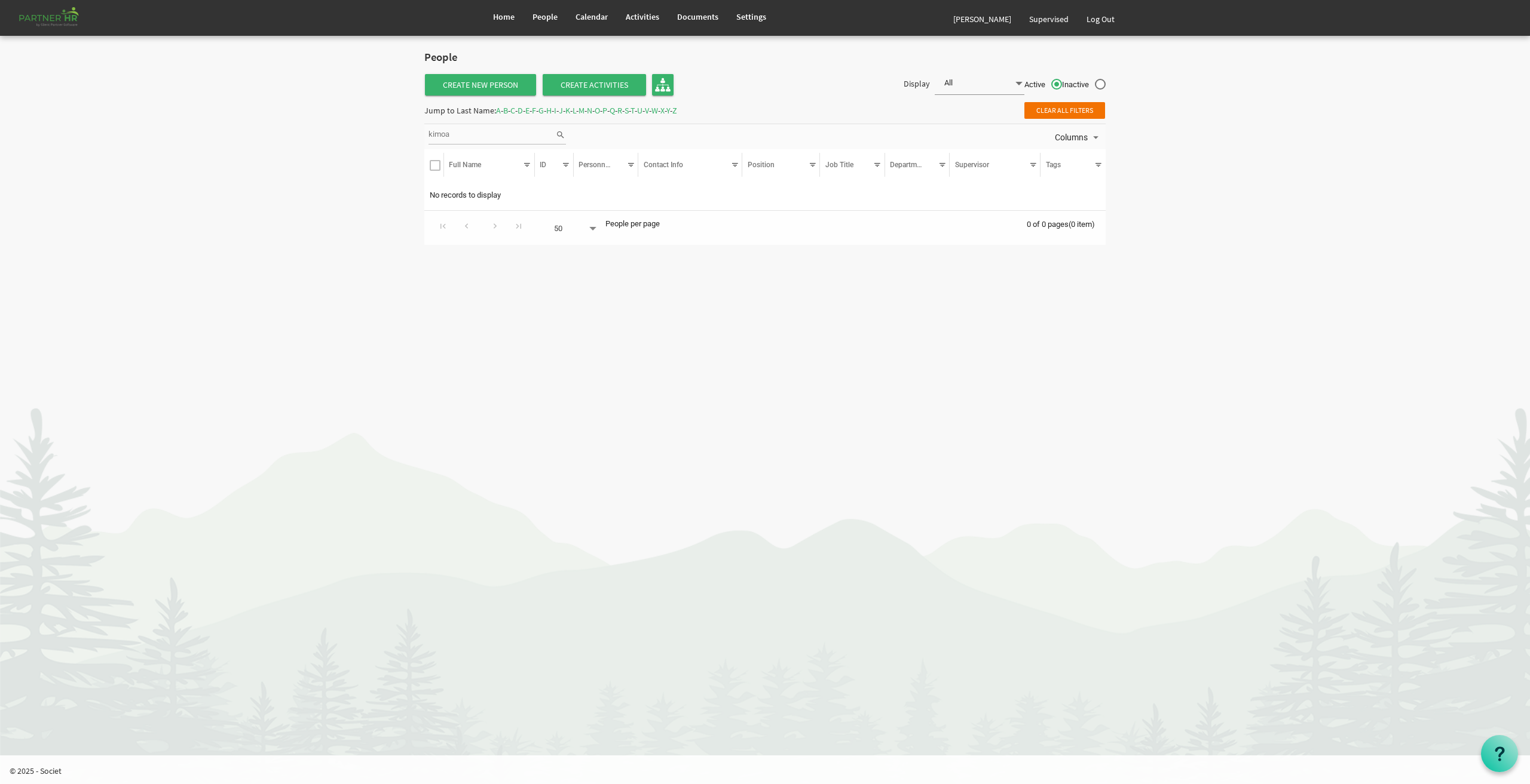
click at [502, 135] on input "kimoa" at bounding box center [492, 135] width 127 height 18
type input "kimona"
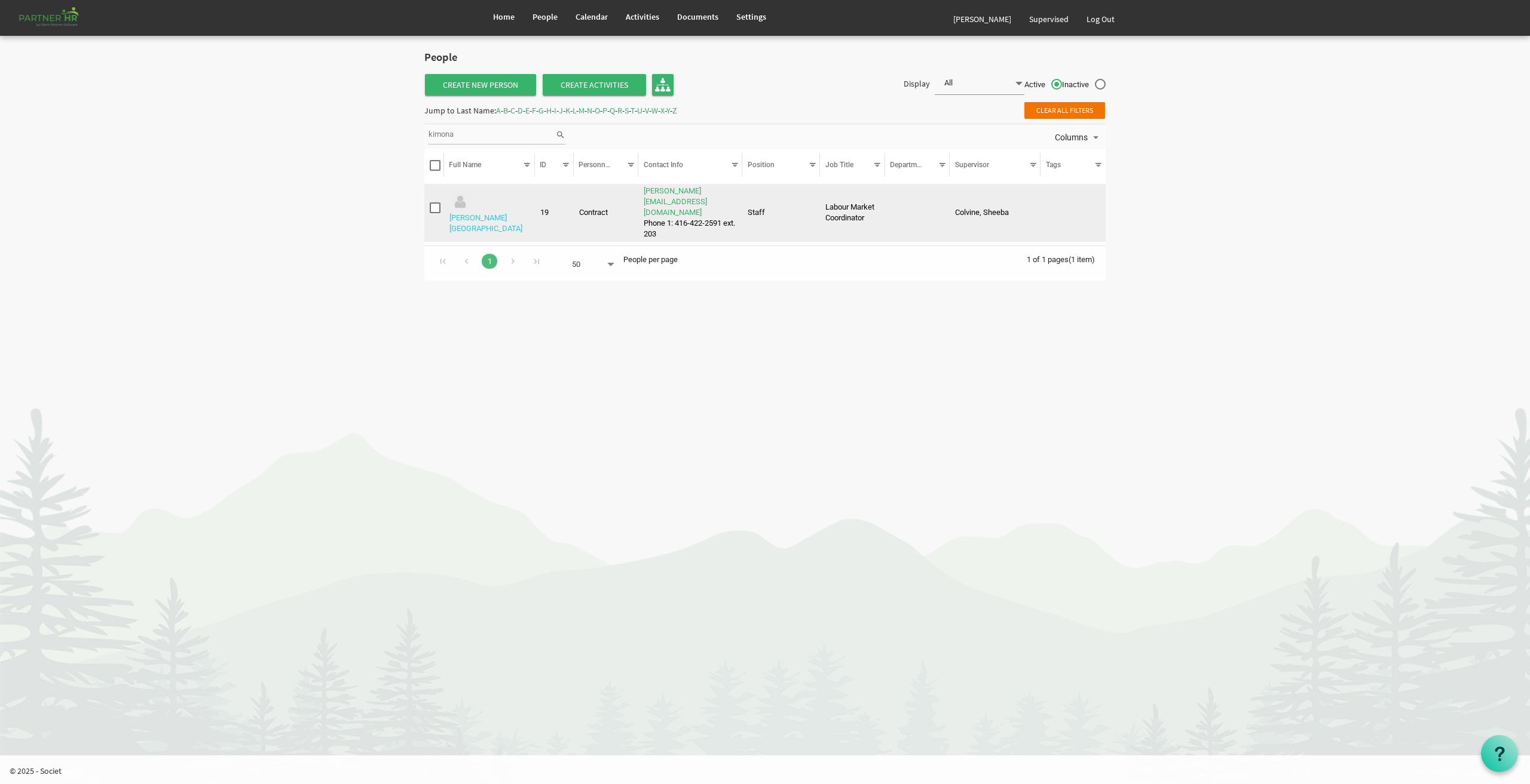
click at [475, 213] on link "[PERSON_NAME][GEOGRAPHIC_DATA]" at bounding box center [486, 223] width 73 height 20
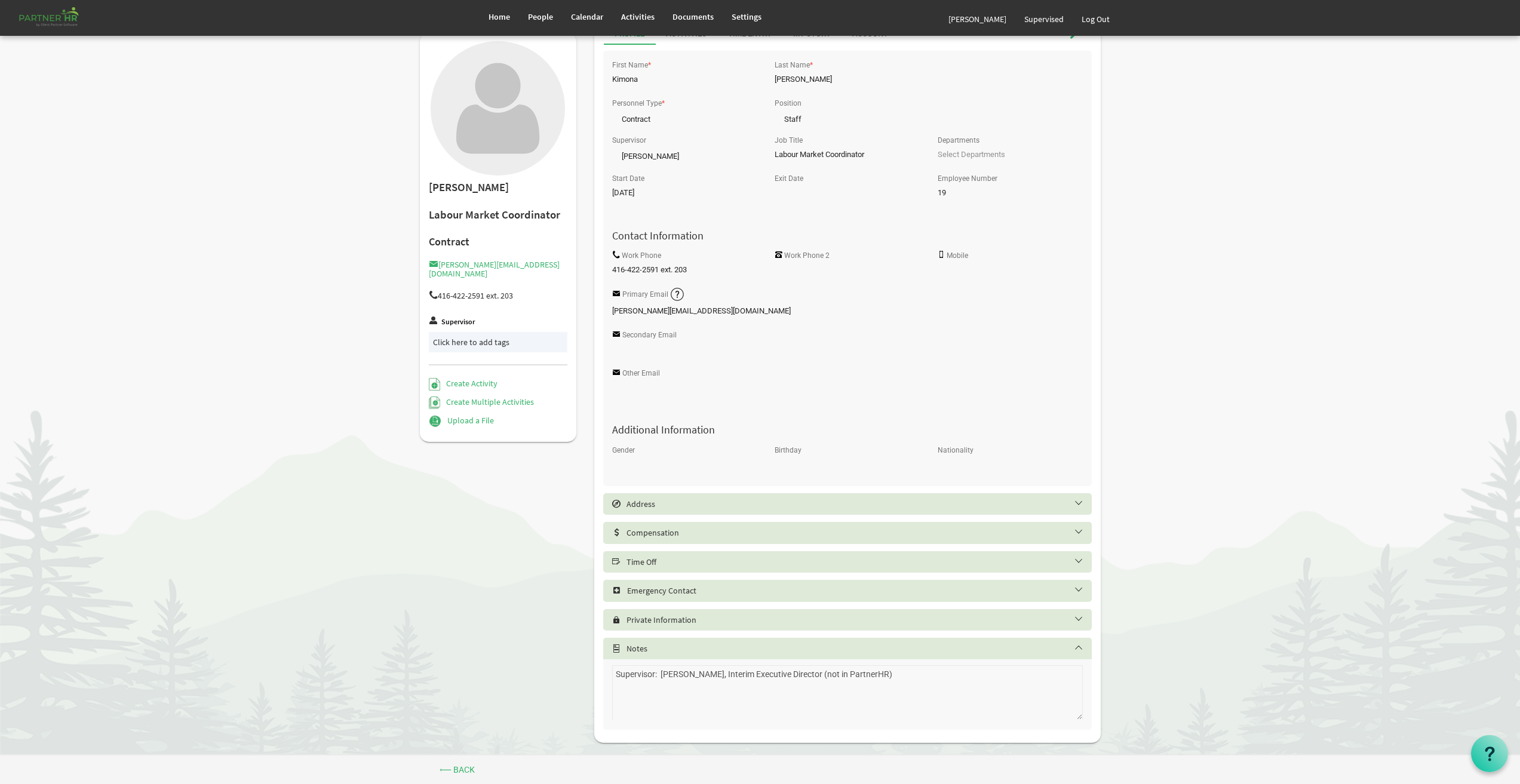
scroll to position [33, 0]
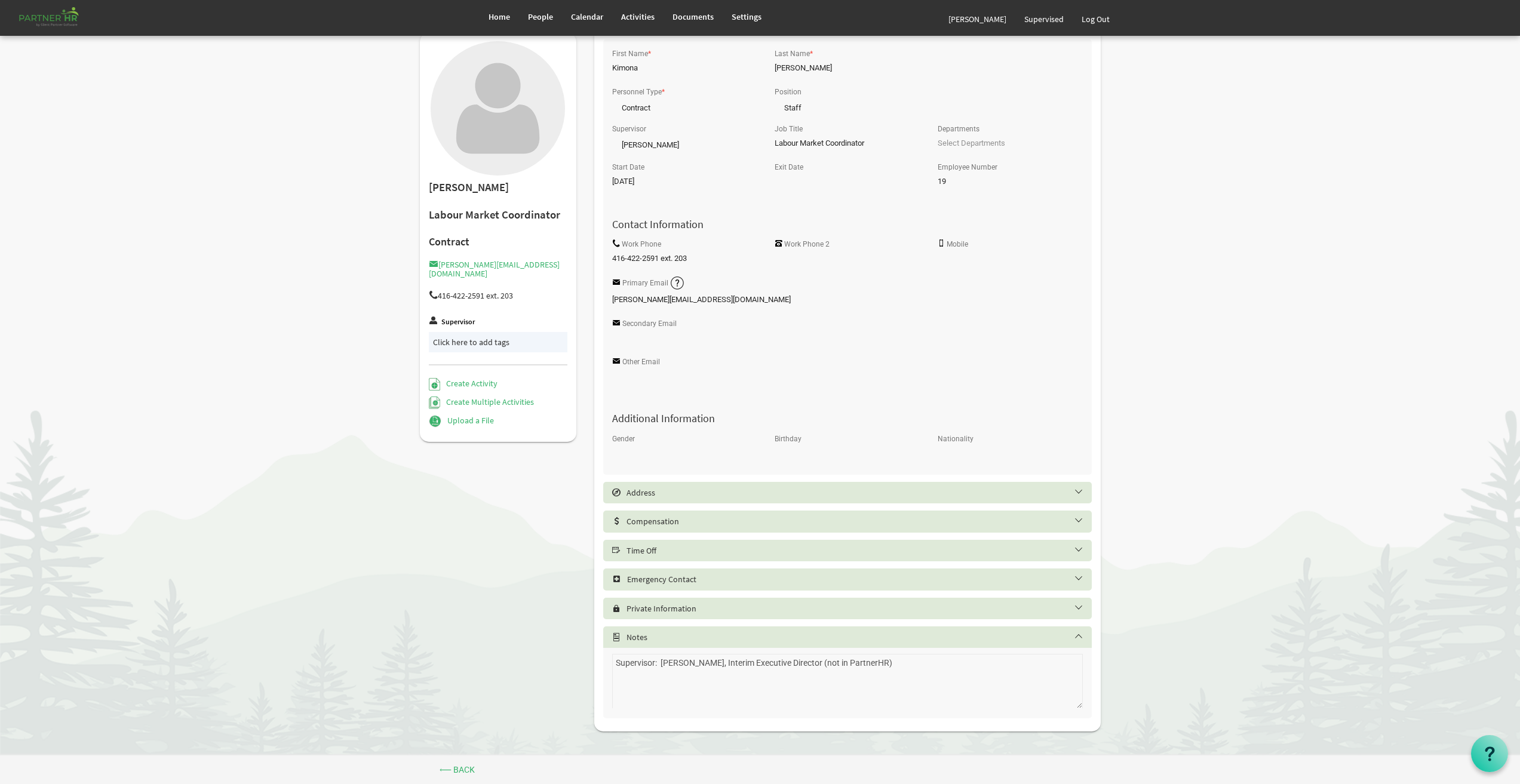
click at [641, 556] on div "Time Off" at bounding box center [848, 551] width 489 height 22
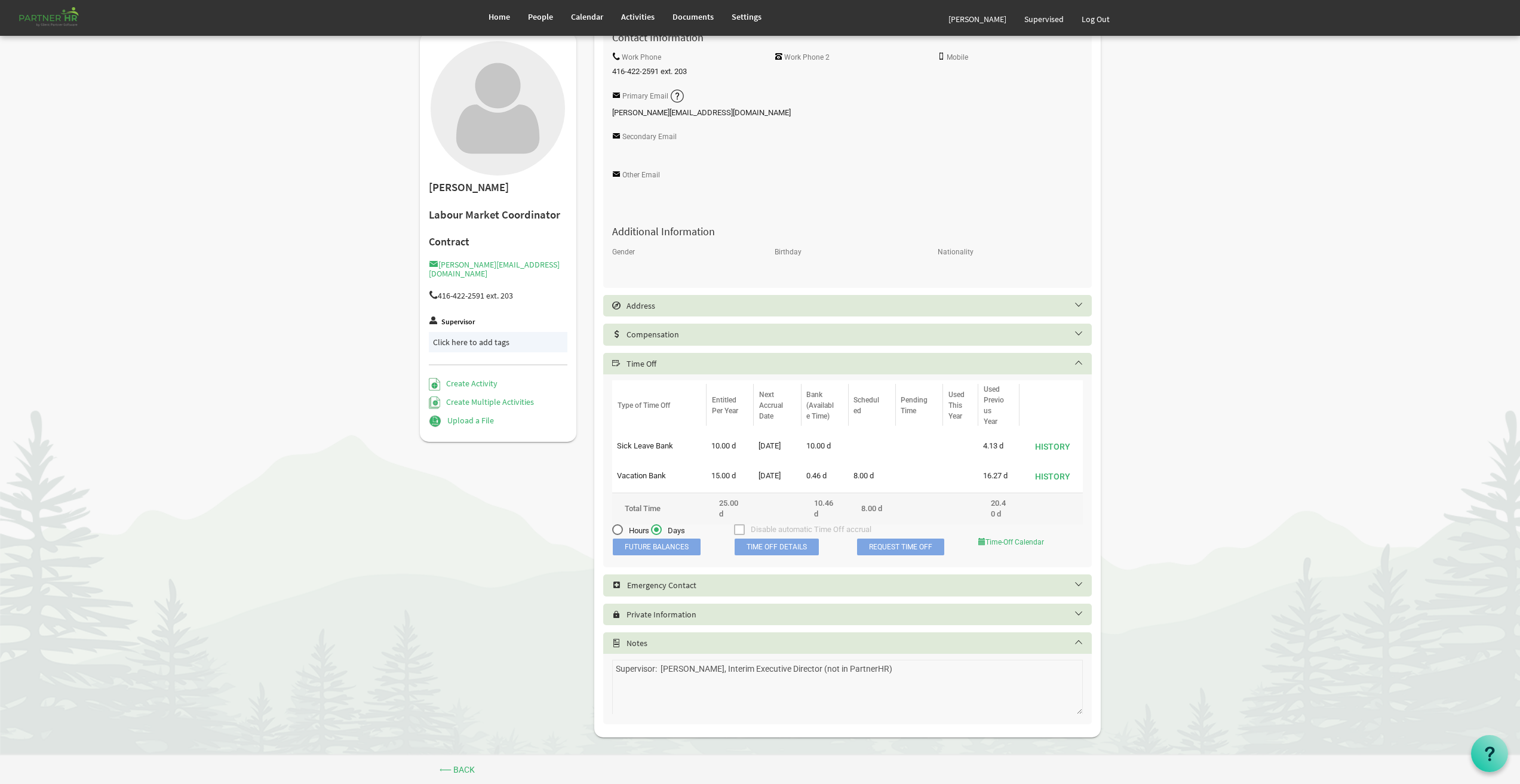
scroll to position [226, 0]
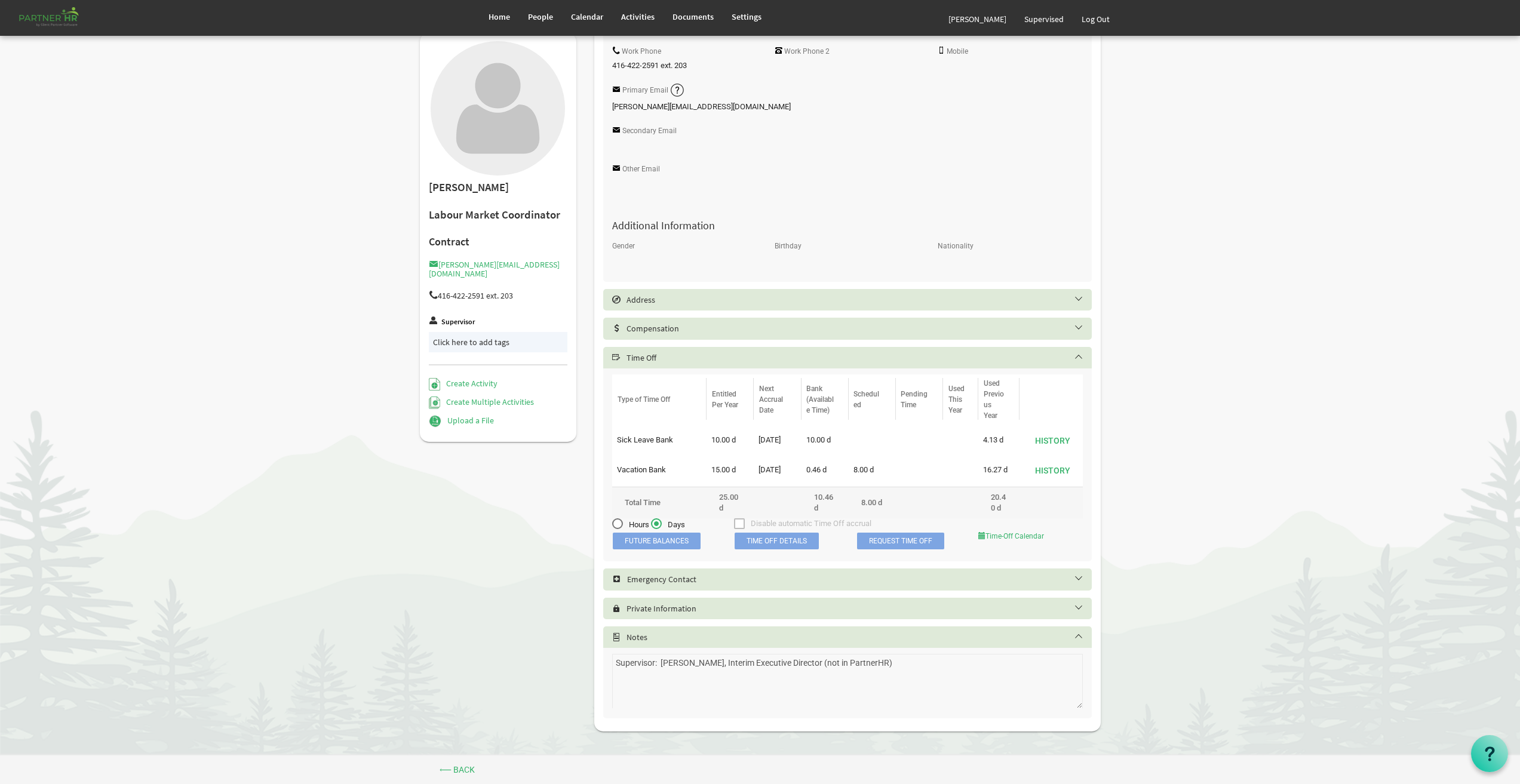
click at [675, 573] on div "Emergency Contact" at bounding box center [848, 579] width 489 height 22
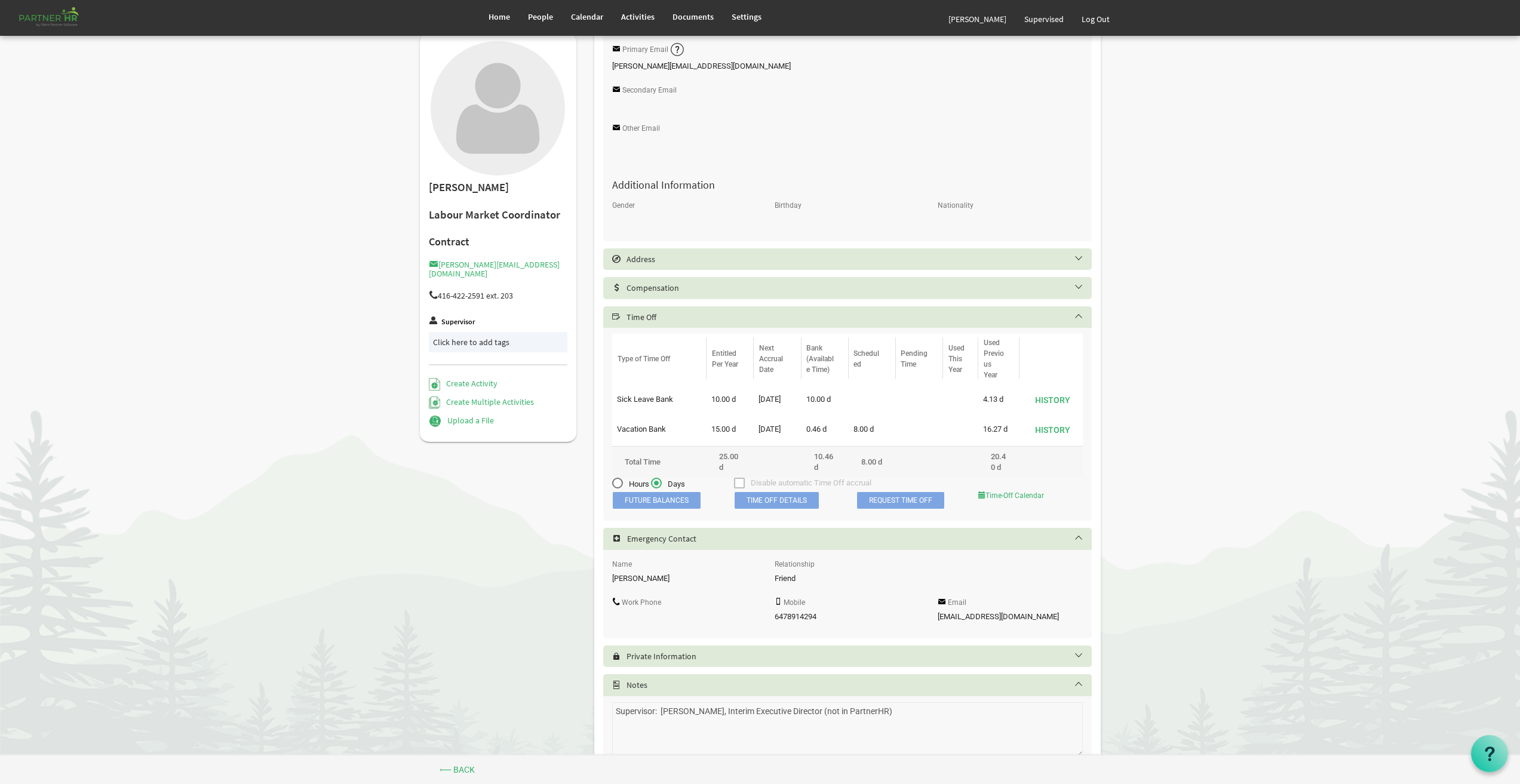
scroll to position [316, 0]
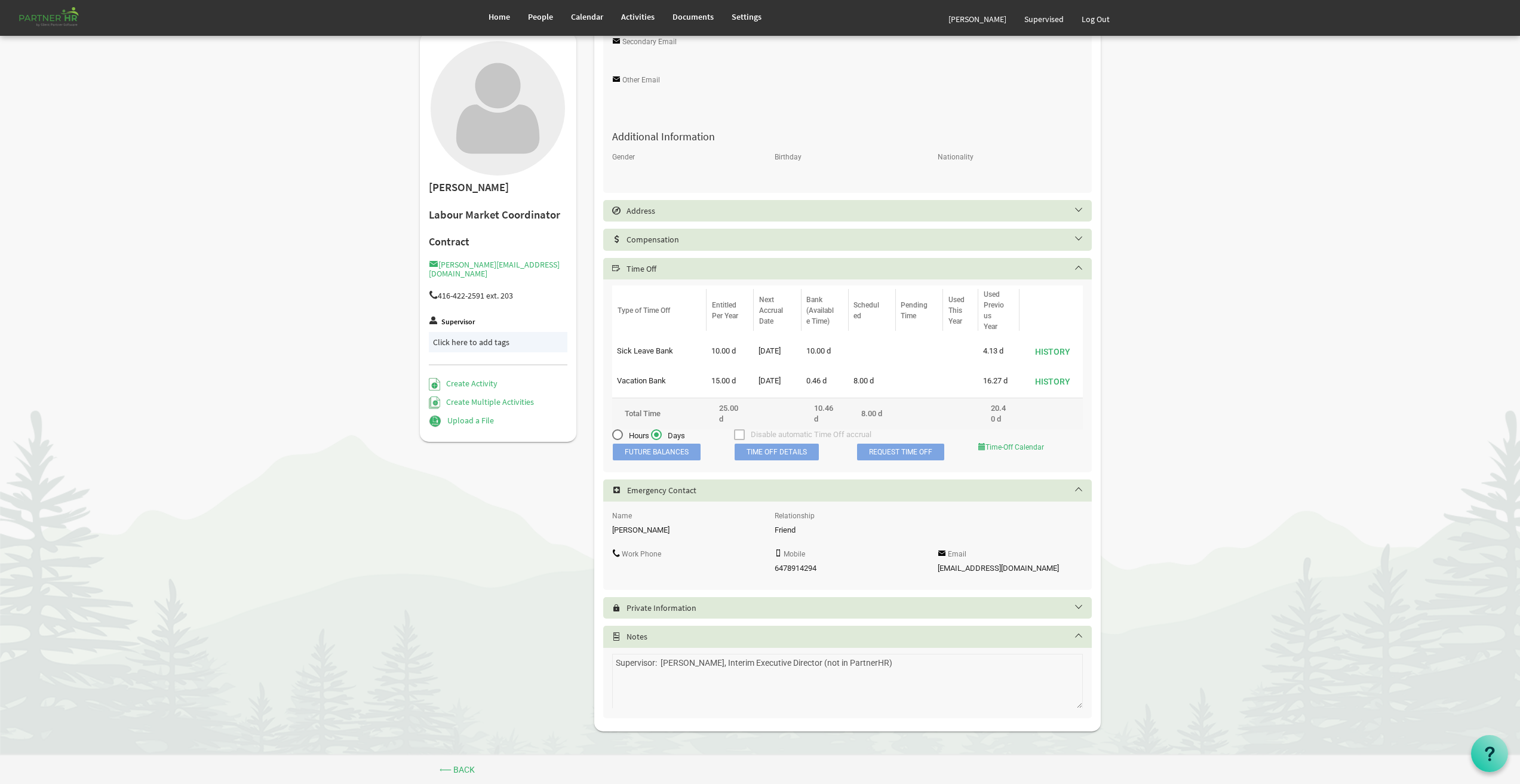
click at [690, 632] on h5 "Notes" at bounding box center [857, 637] width 489 height 10
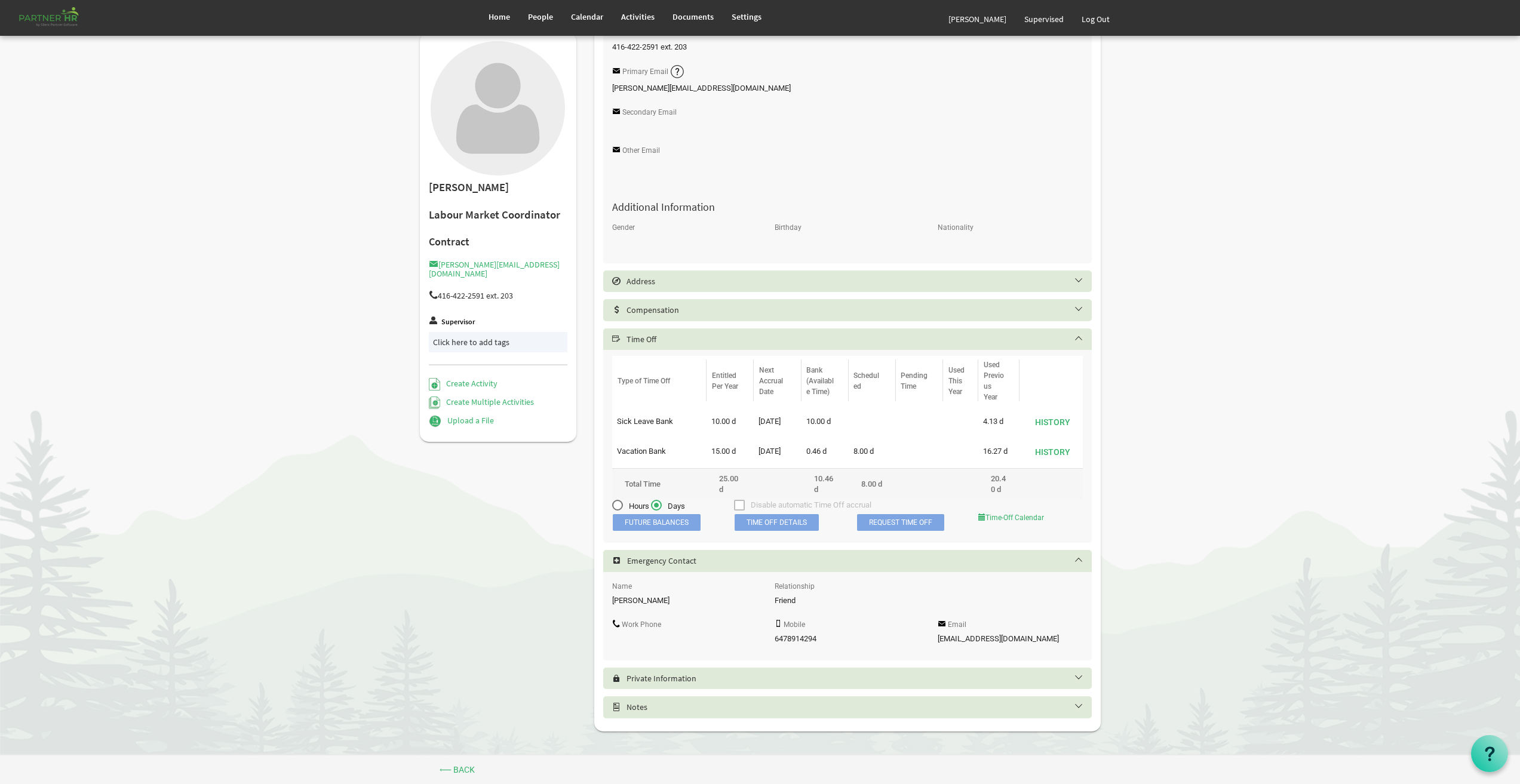
scroll to position [245, 0]
click at [692, 709] on h5 "Notes" at bounding box center [857, 708] width 489 height 10
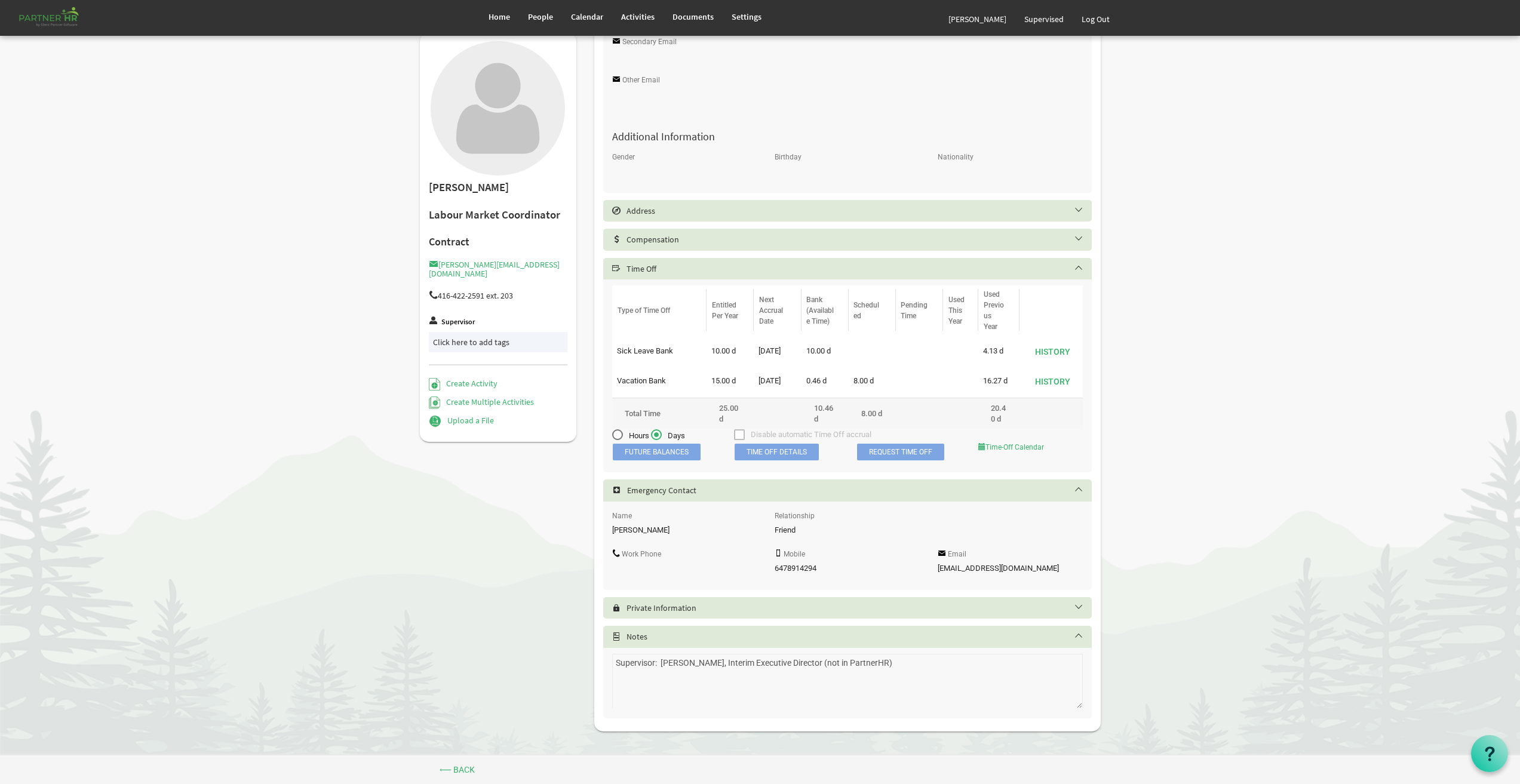
click at [595, 674] on div "First Name * Kimona Last Name * Hudson Personnel Type * Contract Contract Posit…" at bounding box center [847, 241] width 506 height 968
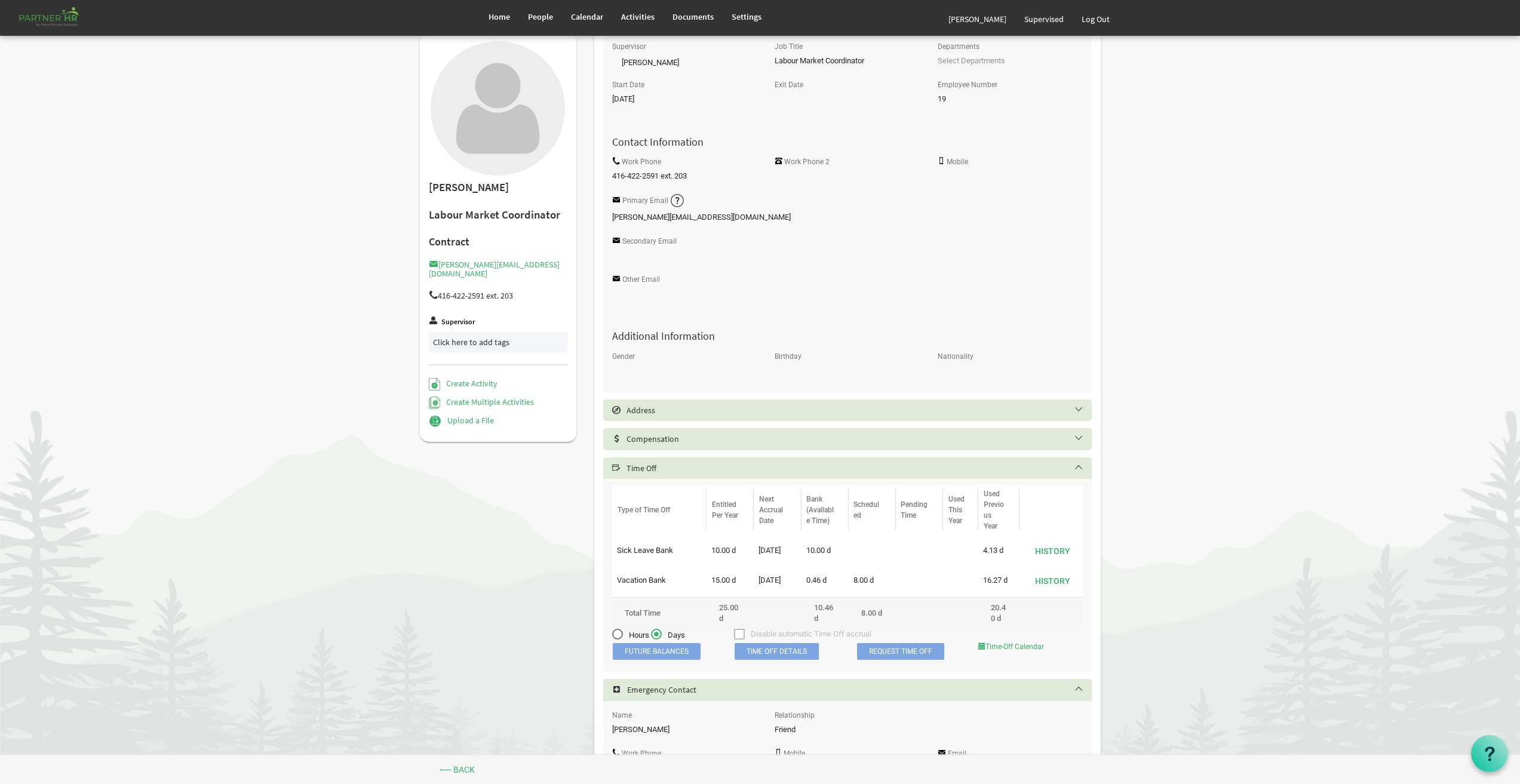
scroll to position [0, 0]
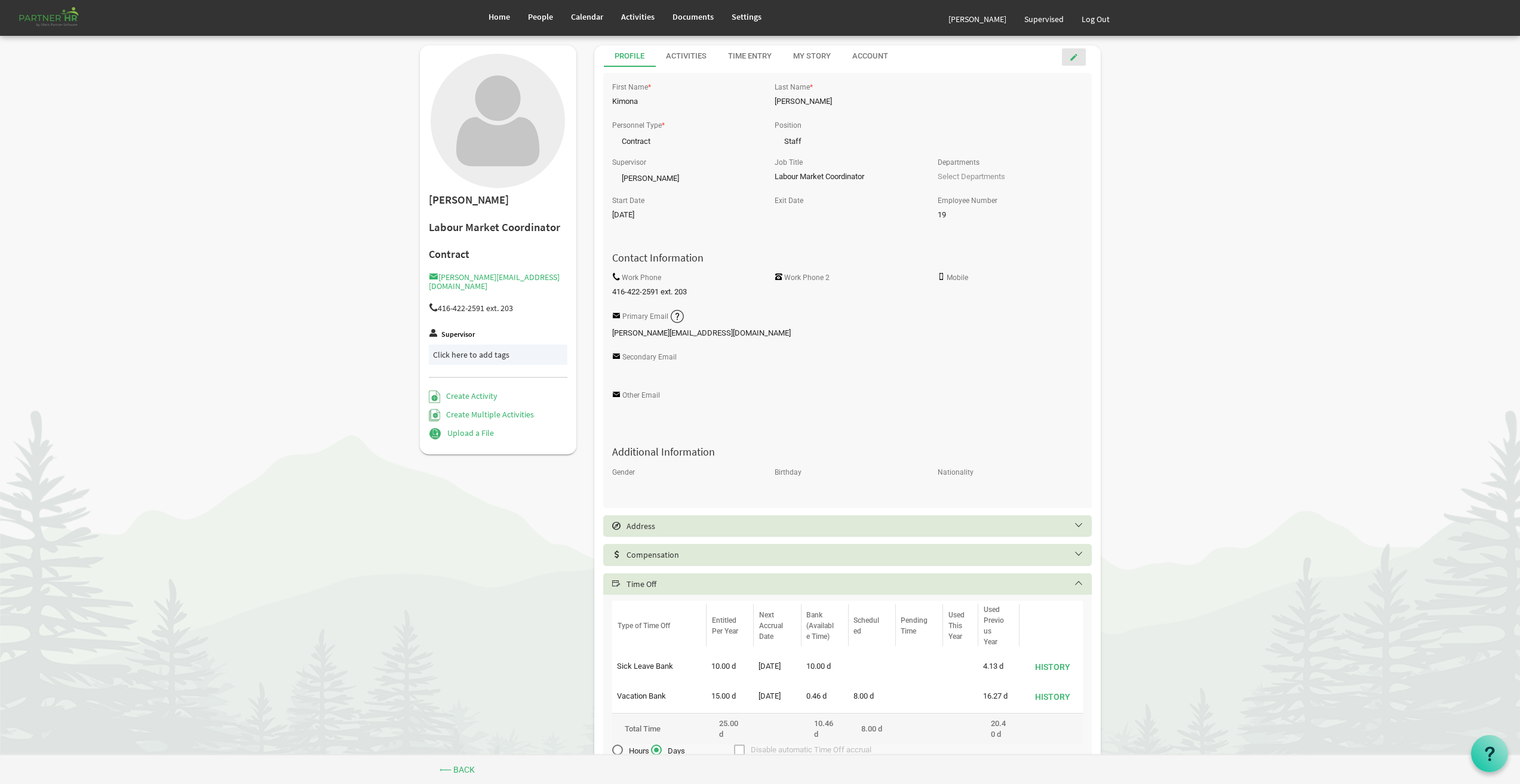
click at [1082, 56] on link at bounding box center [1074, 56] width 24 height 17
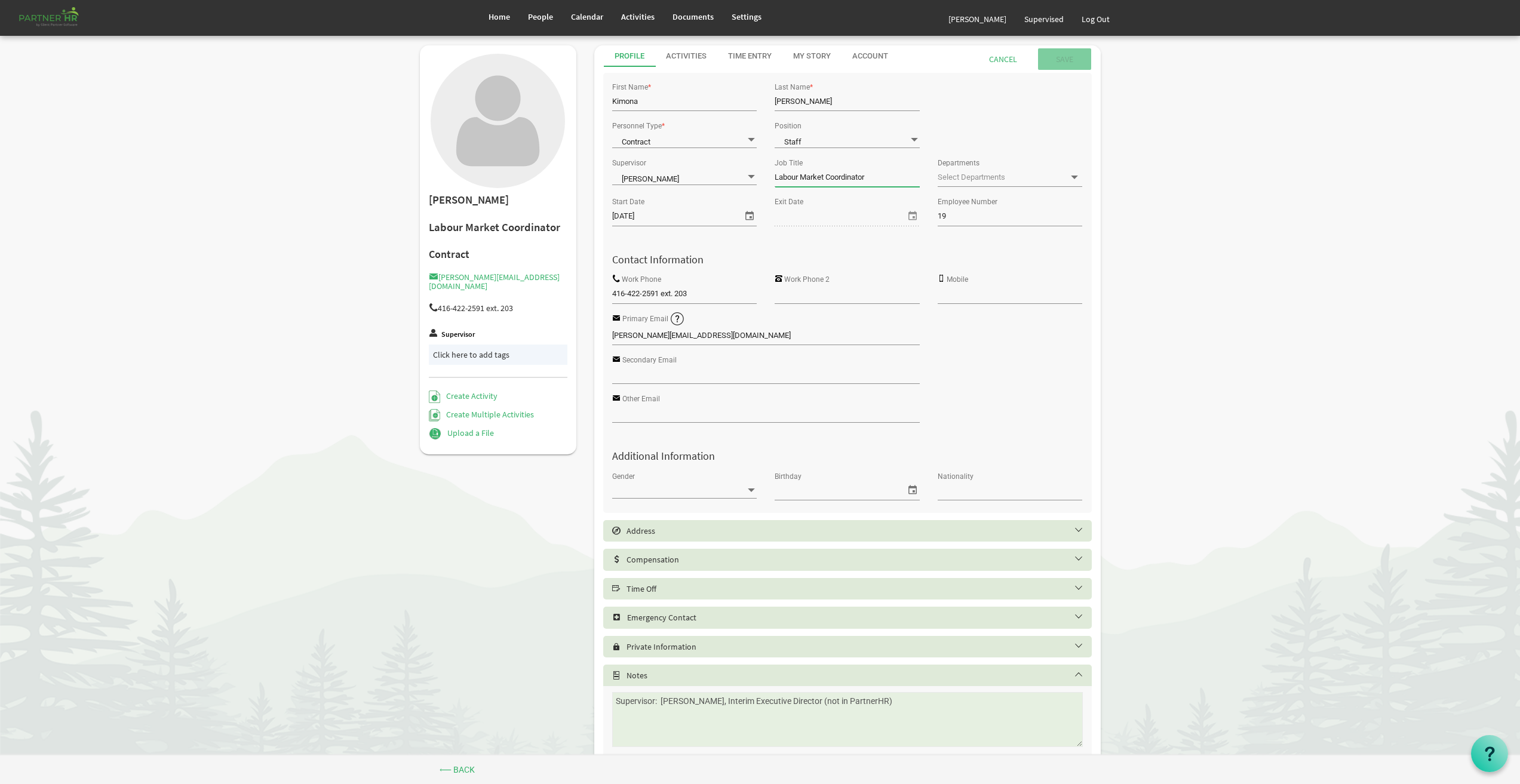
drag, startPoint x: 826, startPoint y: 177, endPoint x: 762, endPoint y: 176, distance: 64.0
click at [762, 176] on div "Supervisor [PERSON_NAME] [PERSON_NAME] Job Title Labour Market Coordinator Depa…" at bounding box center [848, 174] width 489 height 39
type input "Sr Program Coordinator"
click at [1040, 112] on div "First Name * [PERSON_NAME] Last Name * [PERSON_NAME]" at bounding box center [848, 98] width 489 height 39
click at [750, 138] on span at bounding box center [751, 139] width 11 height 12
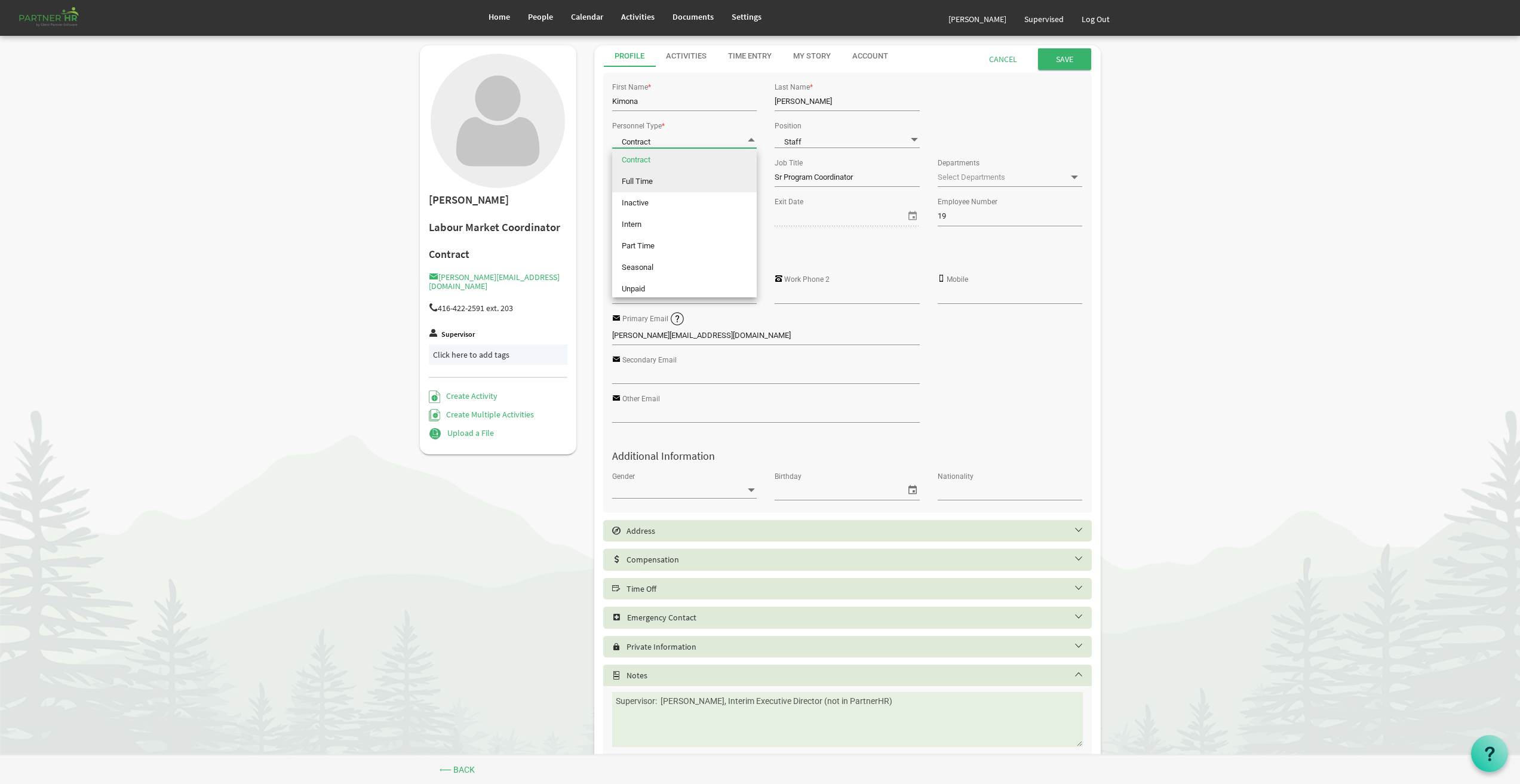
click at [710, 177] on li "Full Time" at bounding box center [685, 181] width 144 height 22
type input "Full Time"
click at [912, 135] on span at bounding box center [914, 139] width 11 height 12
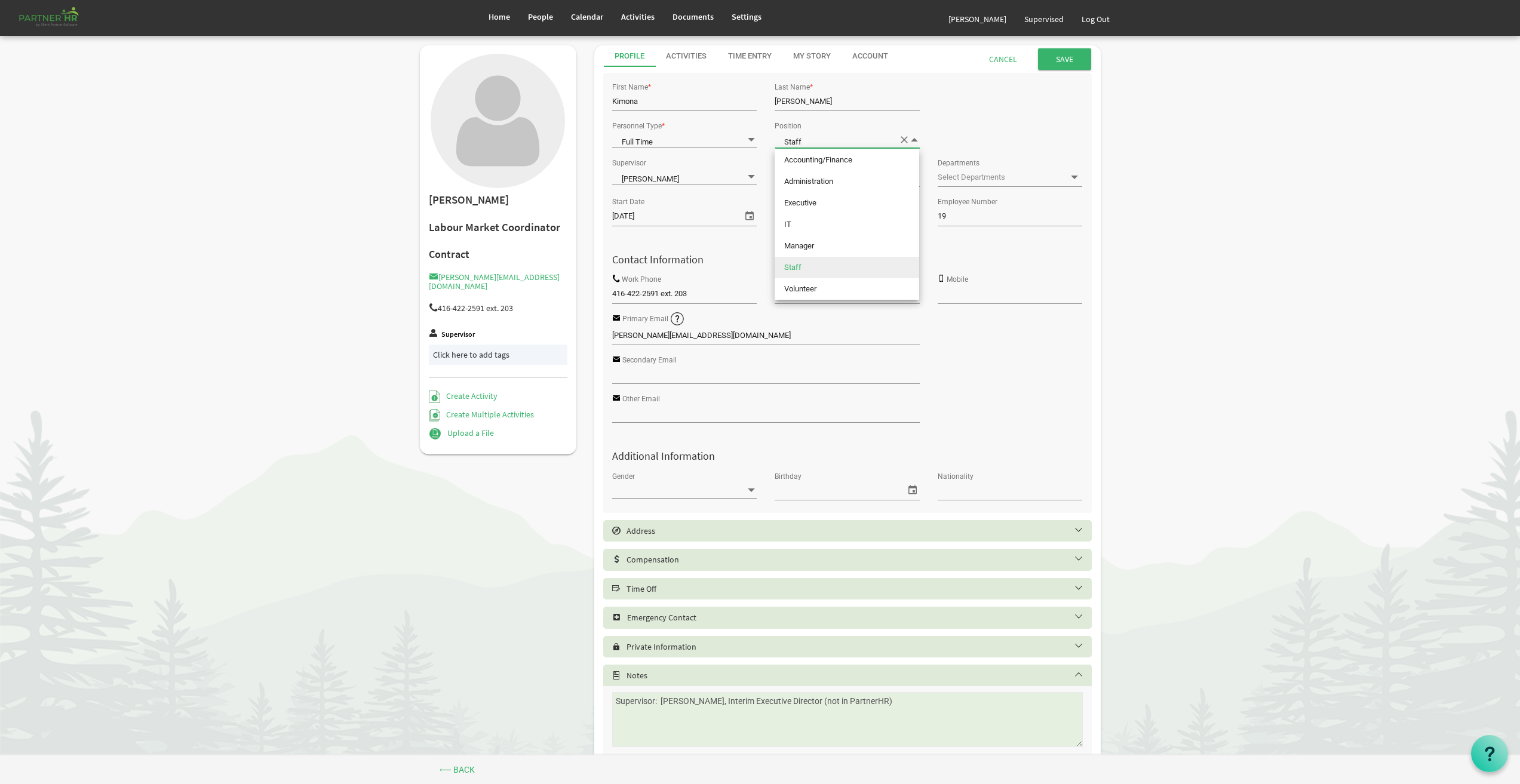
click at [848, 267] on li "Staff" at bounding box center [847, 268] width 144 height 22
click at [1004, 104] on div "First Name * [PERSON_NAME] Last Name * [PERSON_NAME]" at bounding box center [848, 98] width 489 height 39
click at [1067, 55] on input "Save" at bounding box center [1065, 59] width 53 height 22
